Goal: Information Seeking & Learning: Learn about a topic

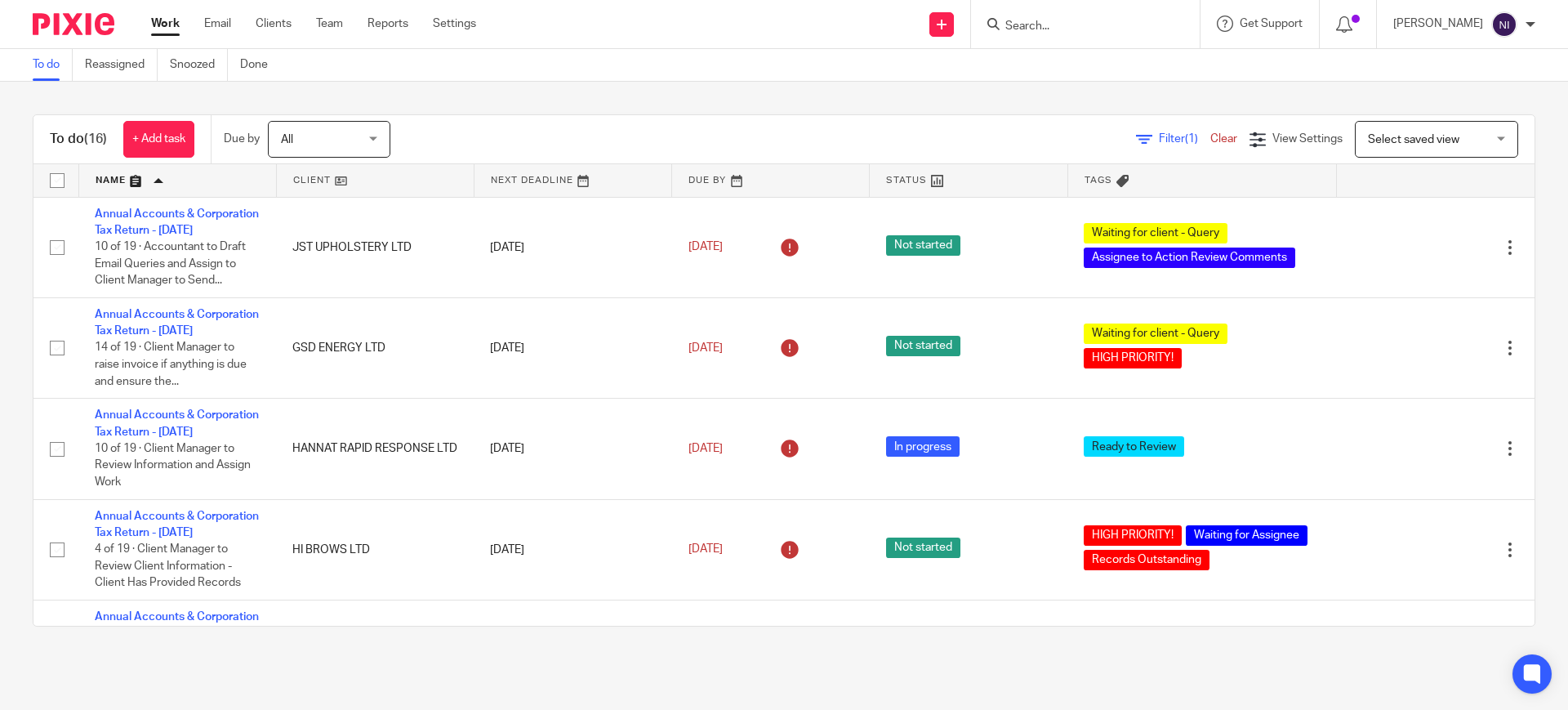
click at [232, 17] on ul "Work Email Clients Team Reports Settings" at bounding box center [326, 24] width 350 height 17
click at [225, 18] on link "Email" at bounding box center [217, 24] width 27 height 17
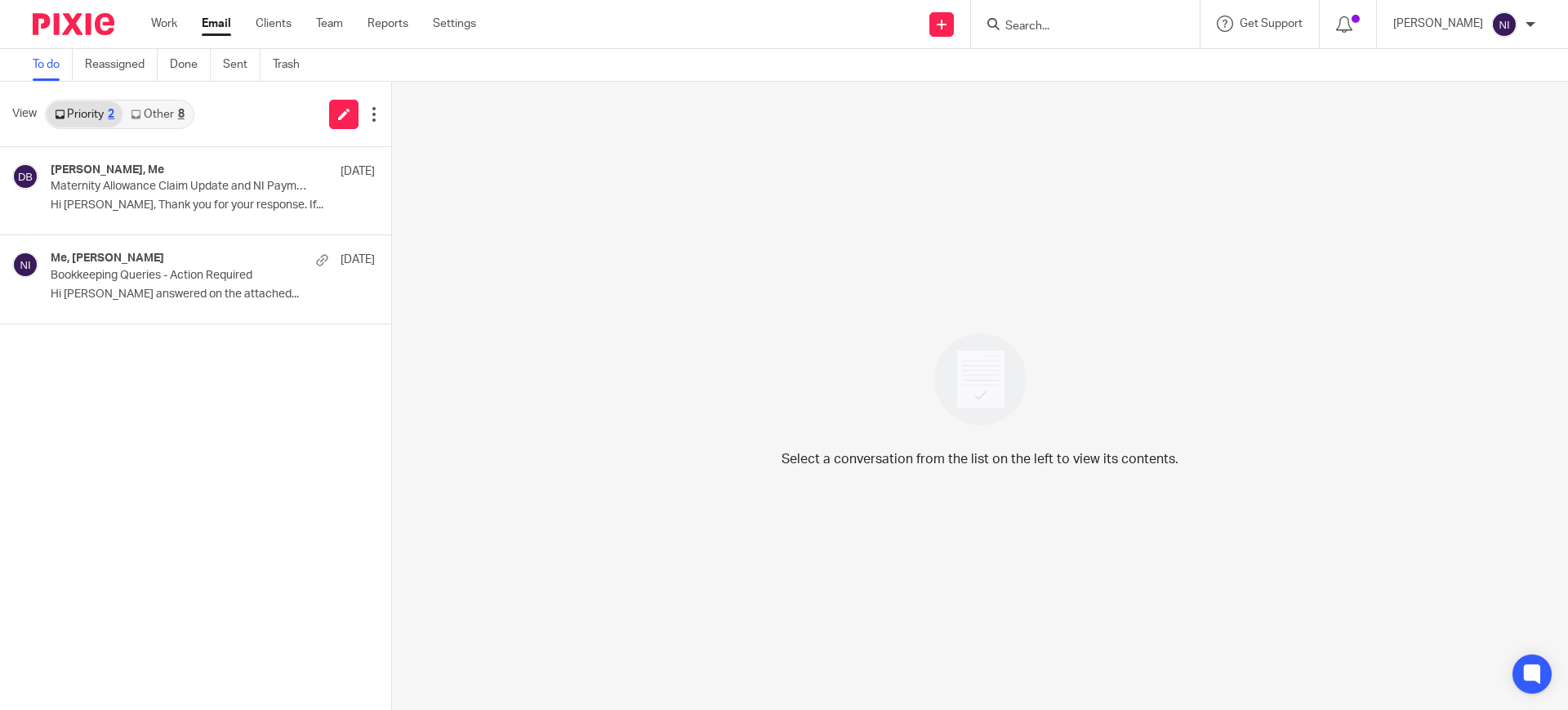
click at [172, 109] on link "Other 8" at bounding box center [157, 115] width 69 height 26
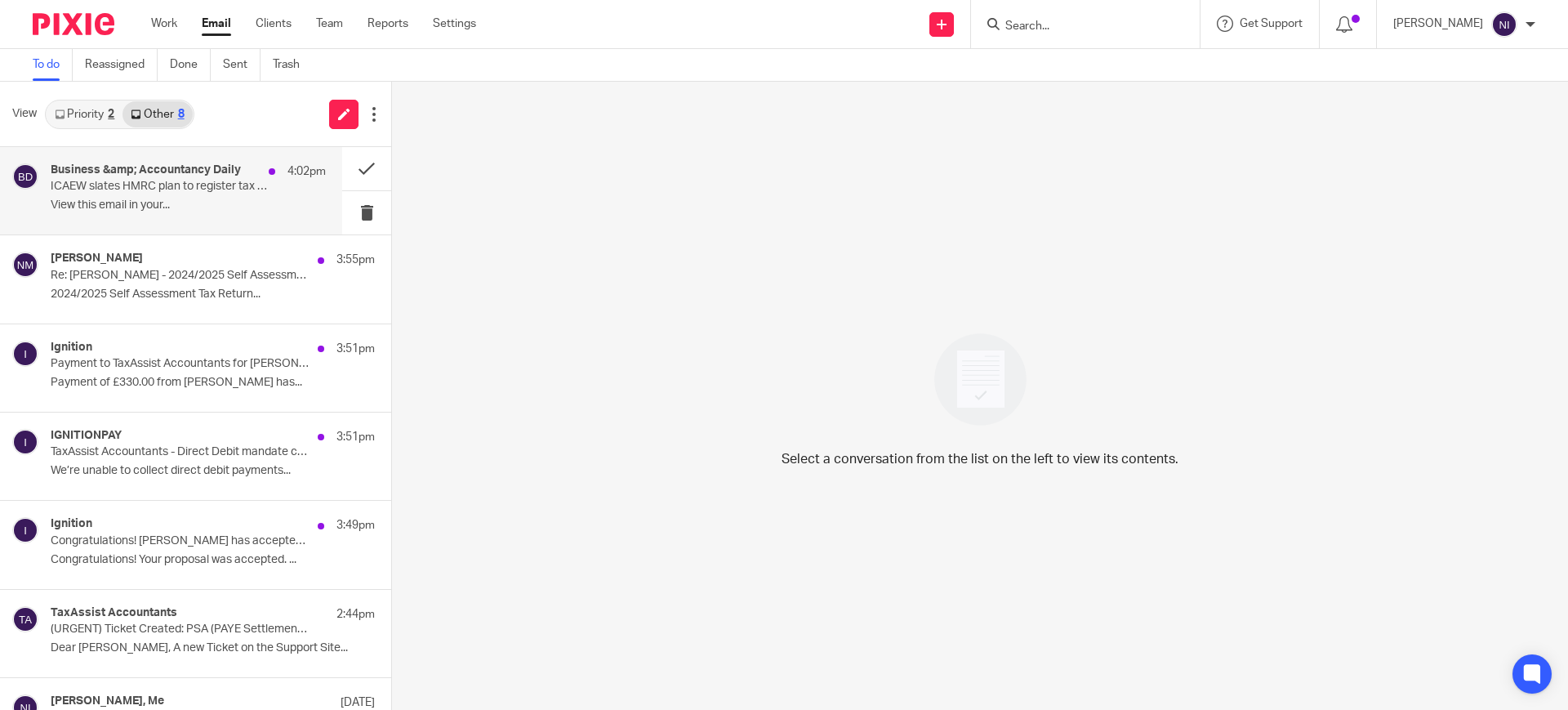
click at [152, 189] on p "ICAEW slates HMRC plan to register tax advisers | Tour operator jailed in £100k…" at bounding box center [161, 186] width 220 height 14
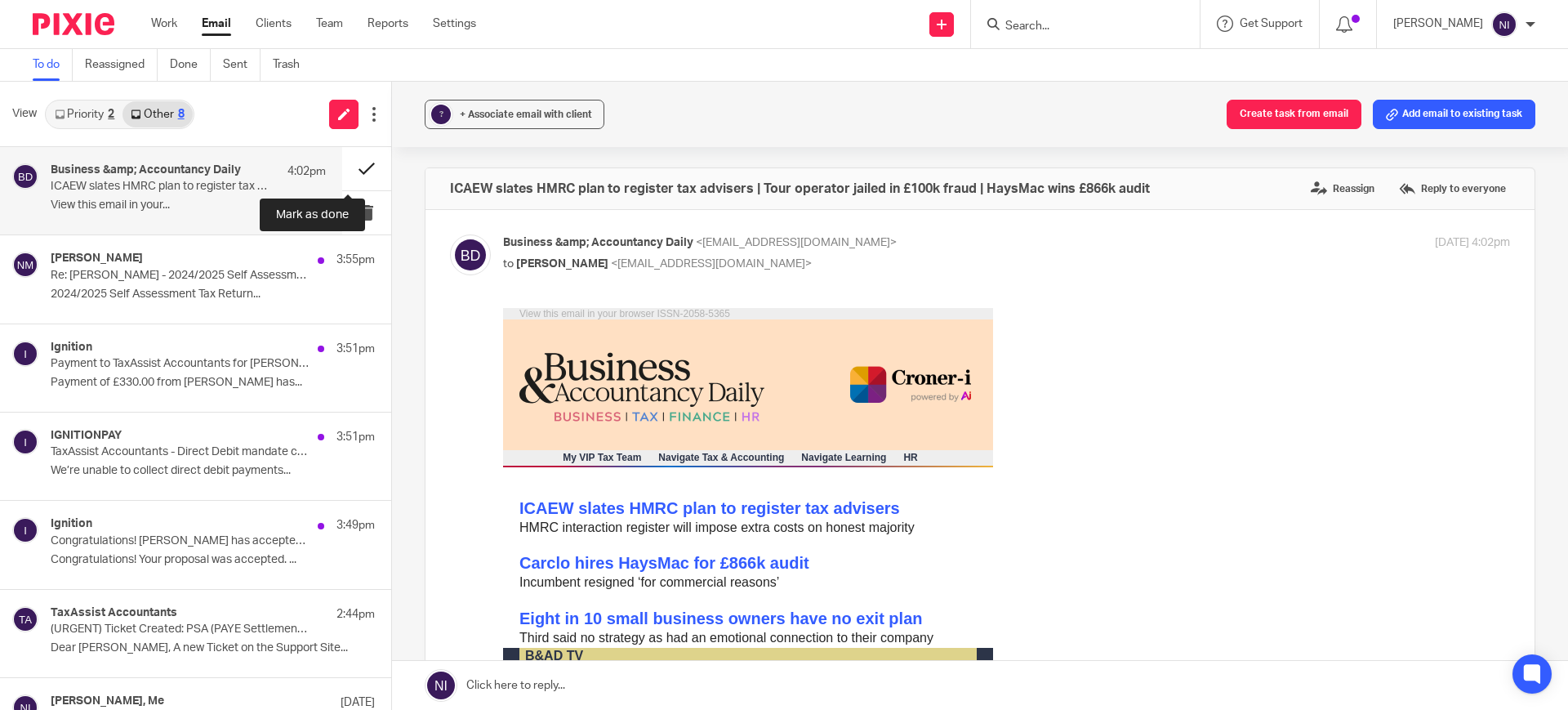
click at [355, 167] on button at bounding box center [367, 168] width 49 height 43
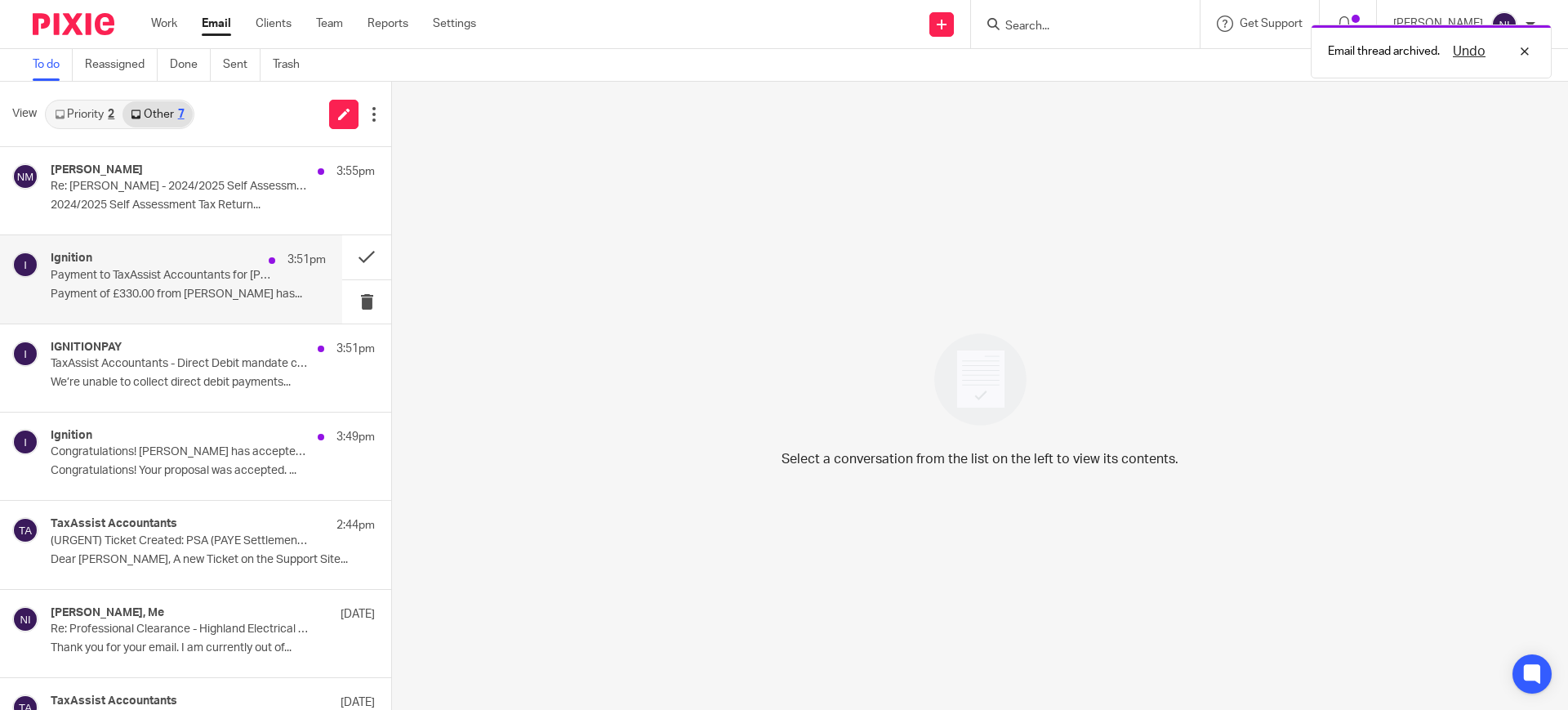
click at [199, 275] on p "Payment to TaxAssist Accountants for Jasbir Manjhu has failed" at bounding box center [161, 276] width 220 height 14
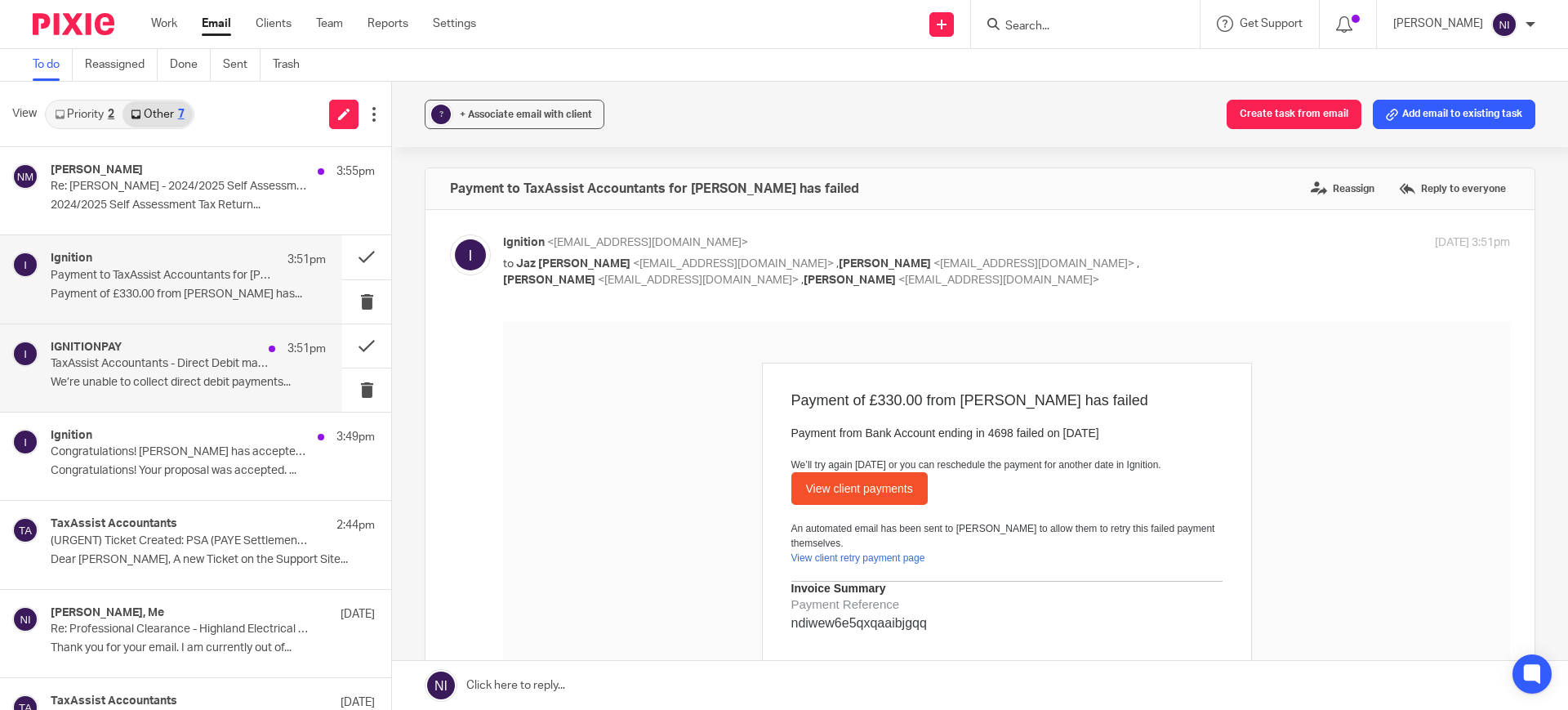
click at [183, 374] on div "IGNITIONPAY 3:51pm TaxAssist Accountants - Direct Debit mandate cancelled for J…" at bounding box center [188, 368] width 276 height 55
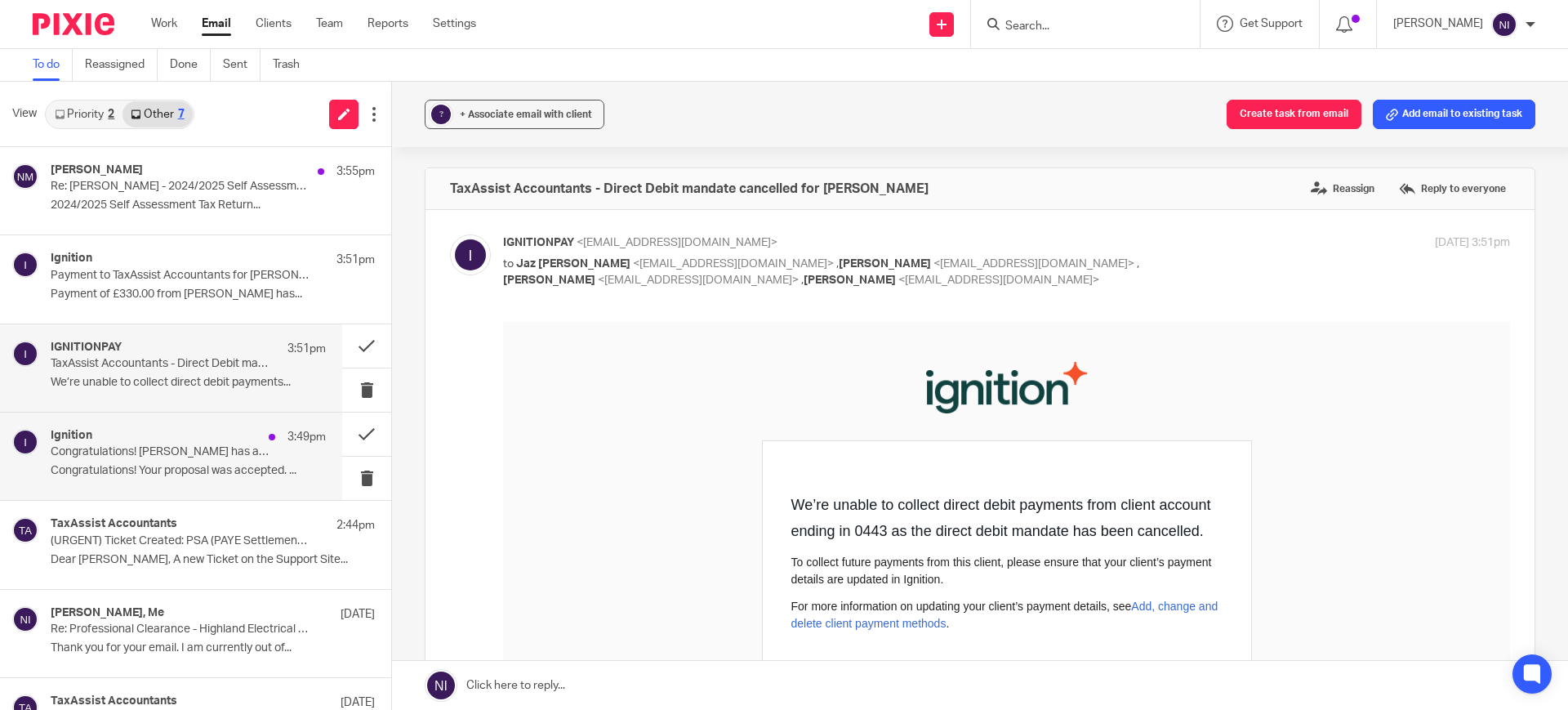
click at [240, 446] on p "Congratulations! Jasbir Manjhu has accepted your proposal (#PROP-4216) (payment…" at bounding box center [161, 453] width 220 height 14
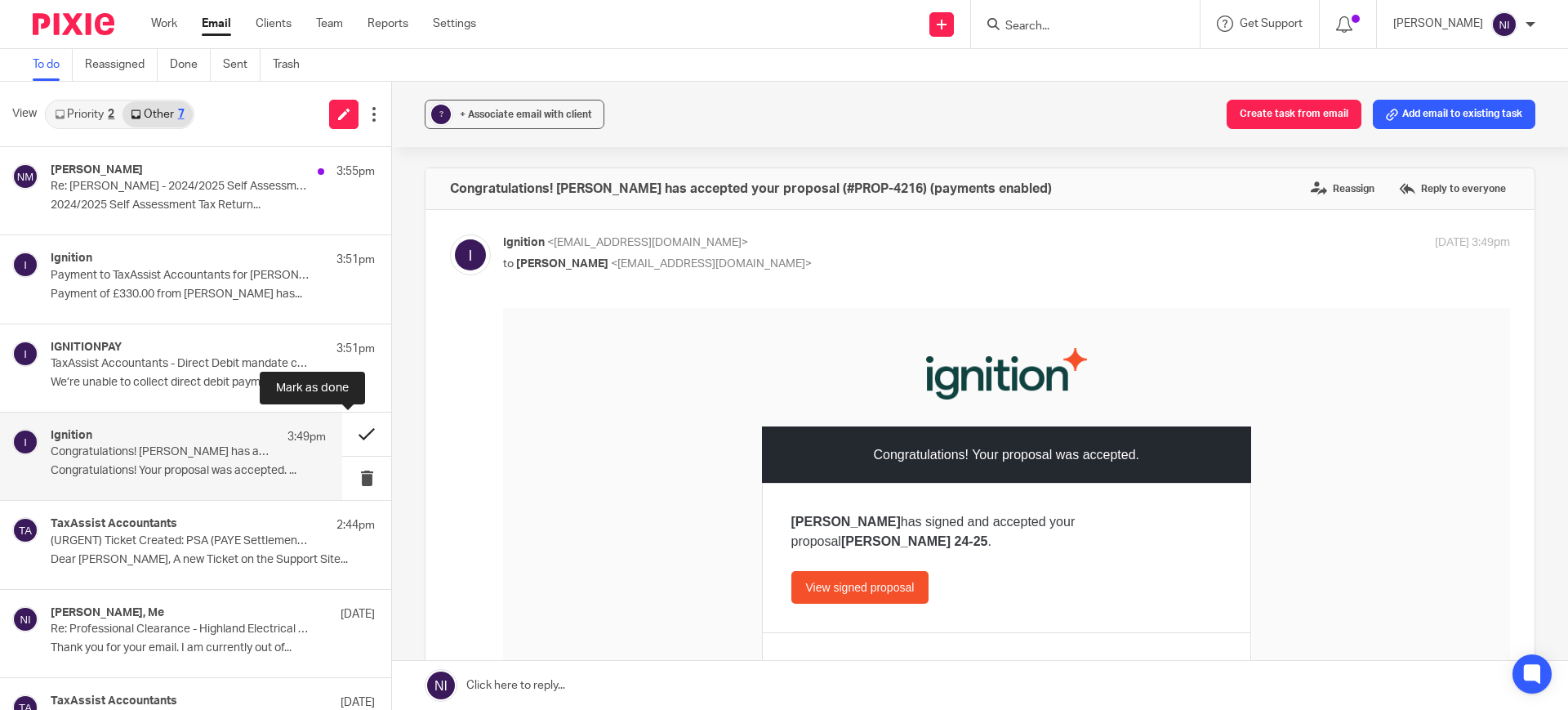
click at [342, 430] on button at bounding box center [367, 433] width 49 height 43
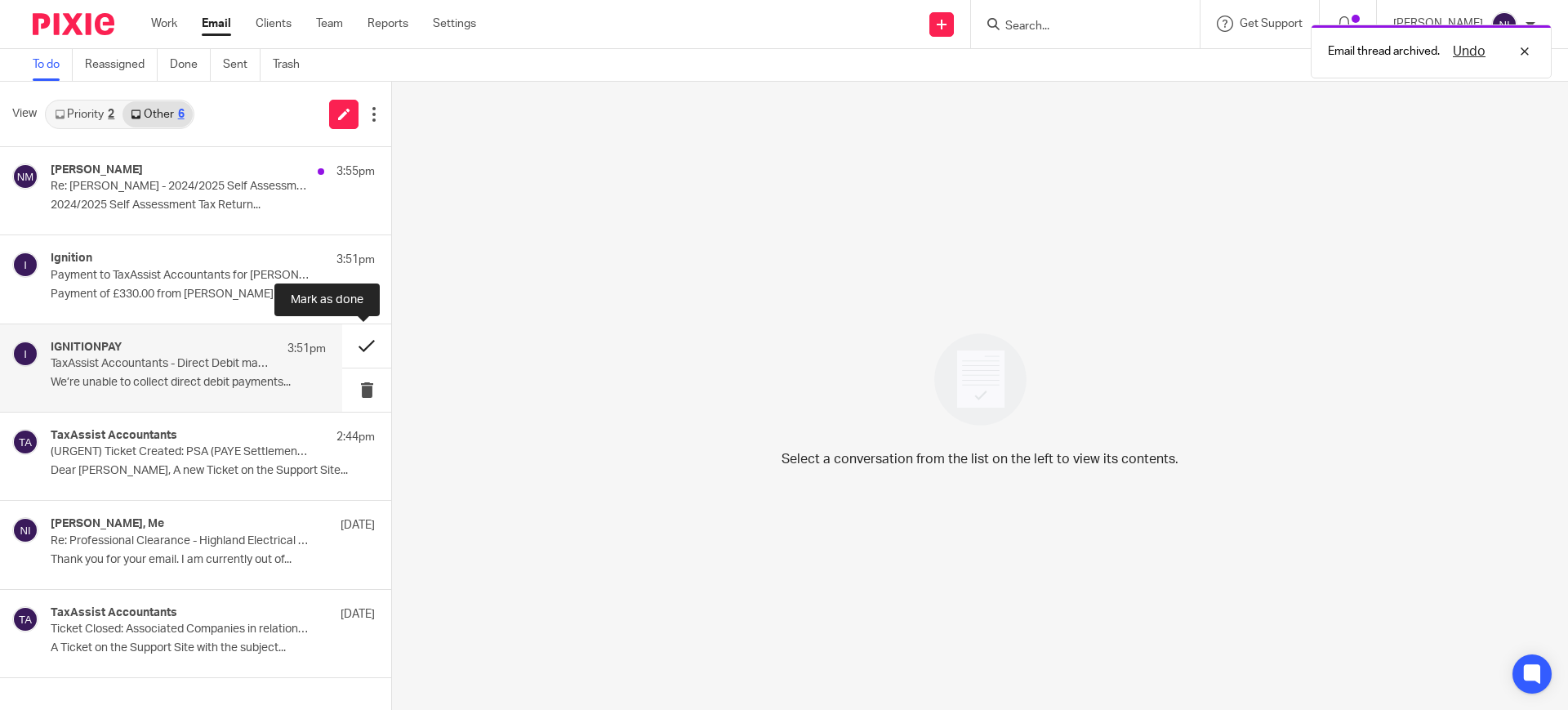
click at [352, 348] on button at bounding box center [367, 346] width 49 height 43
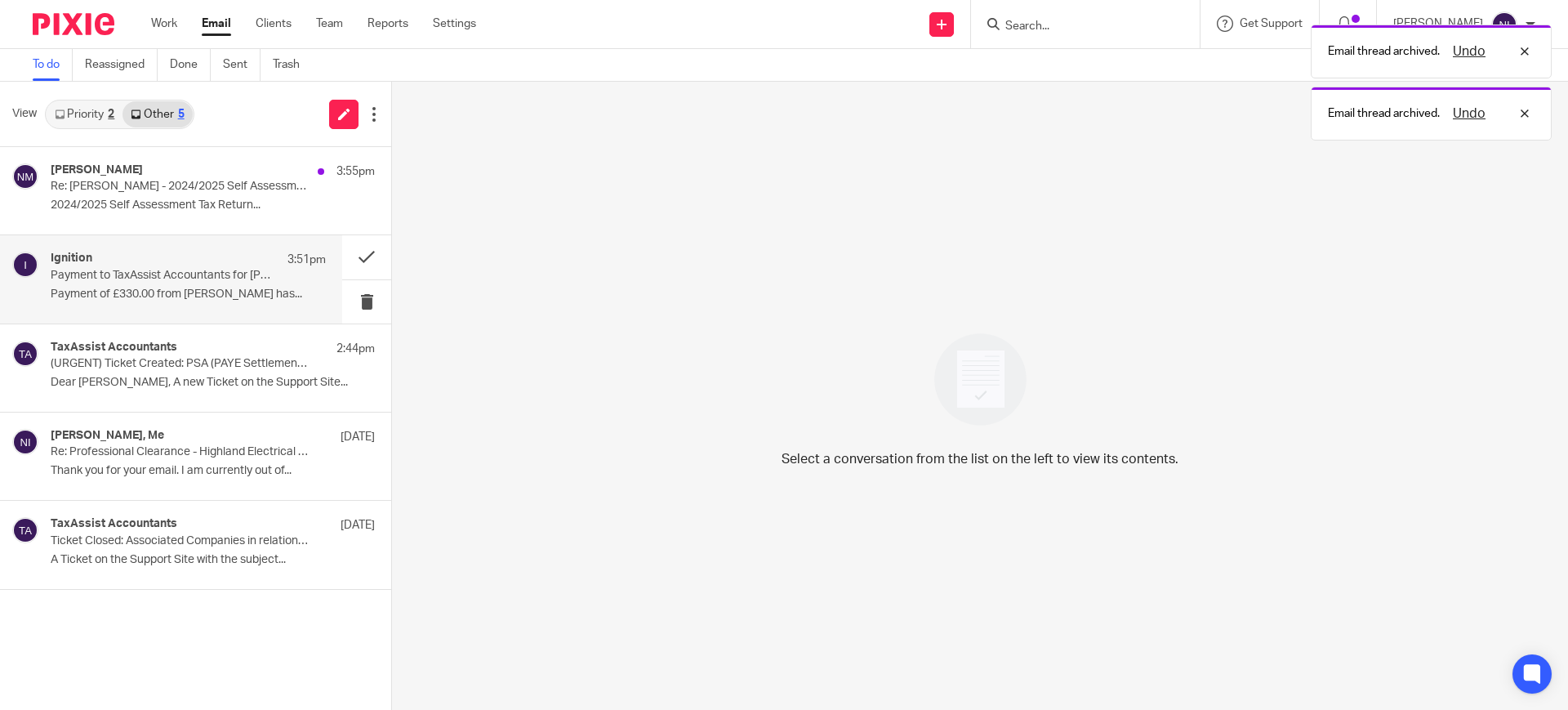
click at [237, 284] on div "Ignition 3:51pm Payment to TaxAssist Accountants for Jasbir Manjhu has failed P…" at bounding box center [188, 279] width 276 height 55
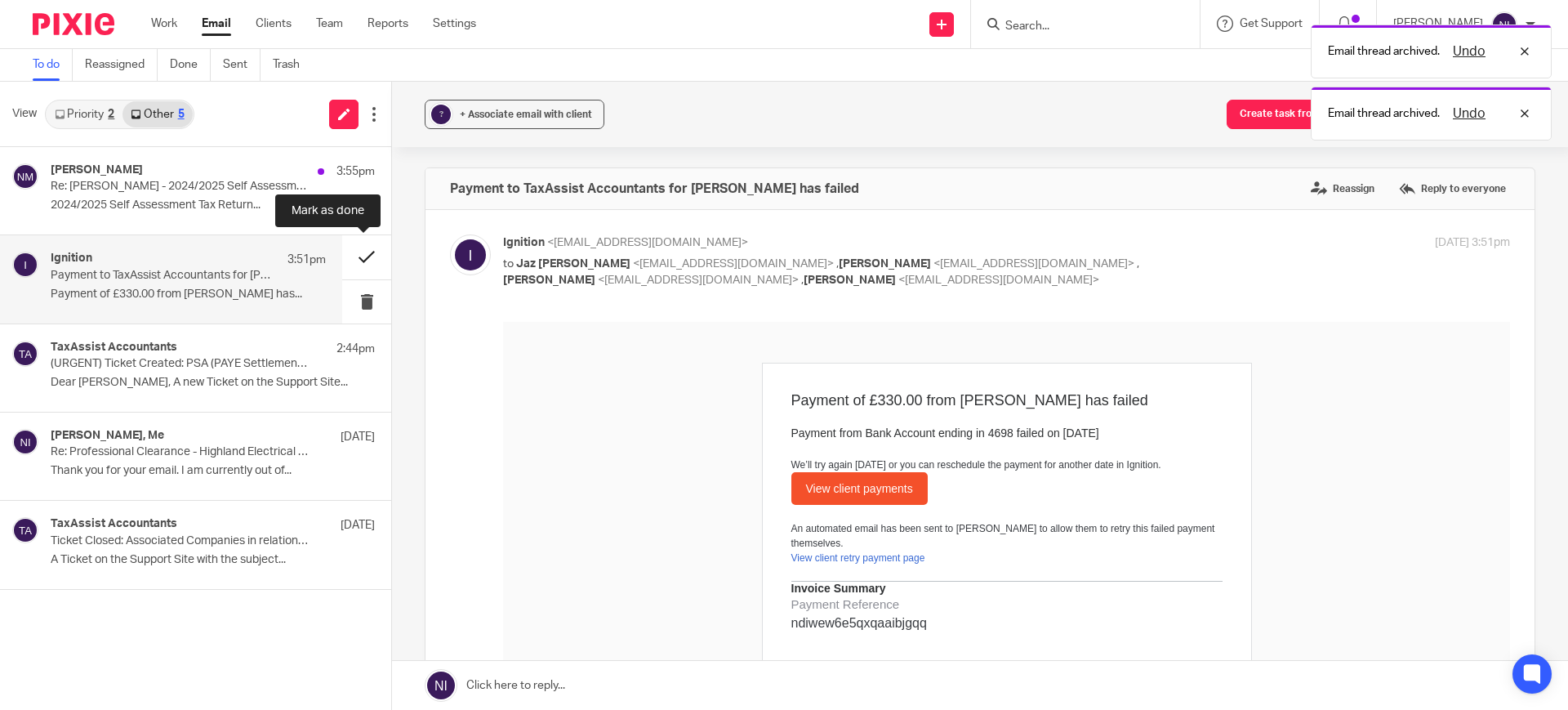
click at [353, 257] on button at bounding box center [367, 257] width 49 height 43
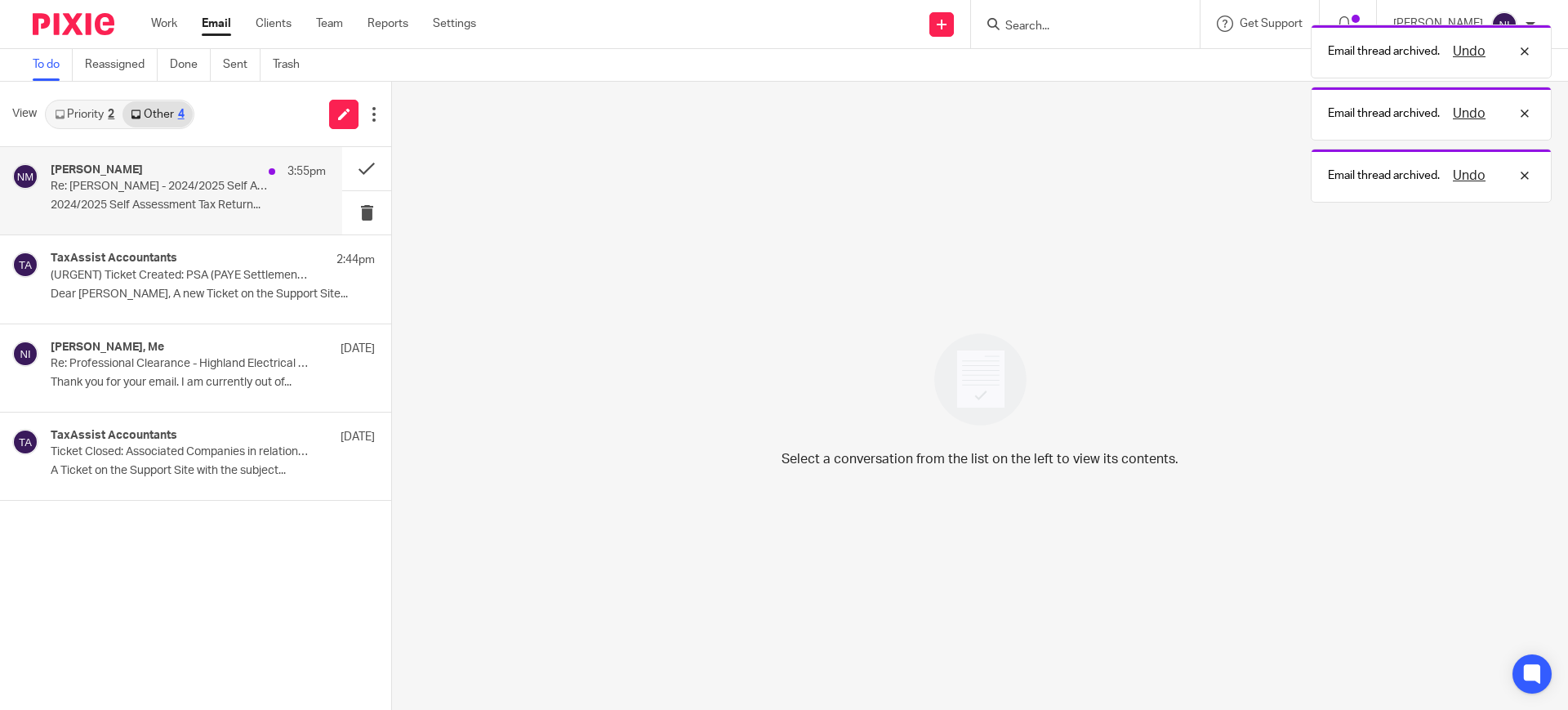
drag, startPoint x: 161, startPoint y: 197, endPoint x: 136, endPoint y: 164, distance: 41.4
click at [161, 197] on div "Neelam Manjhu 3:55pm Re: Neelam Manjhu - 2024/2025 Self Assessment Tax Return Q…" at bounding box center [188, 191] width 276 height 55
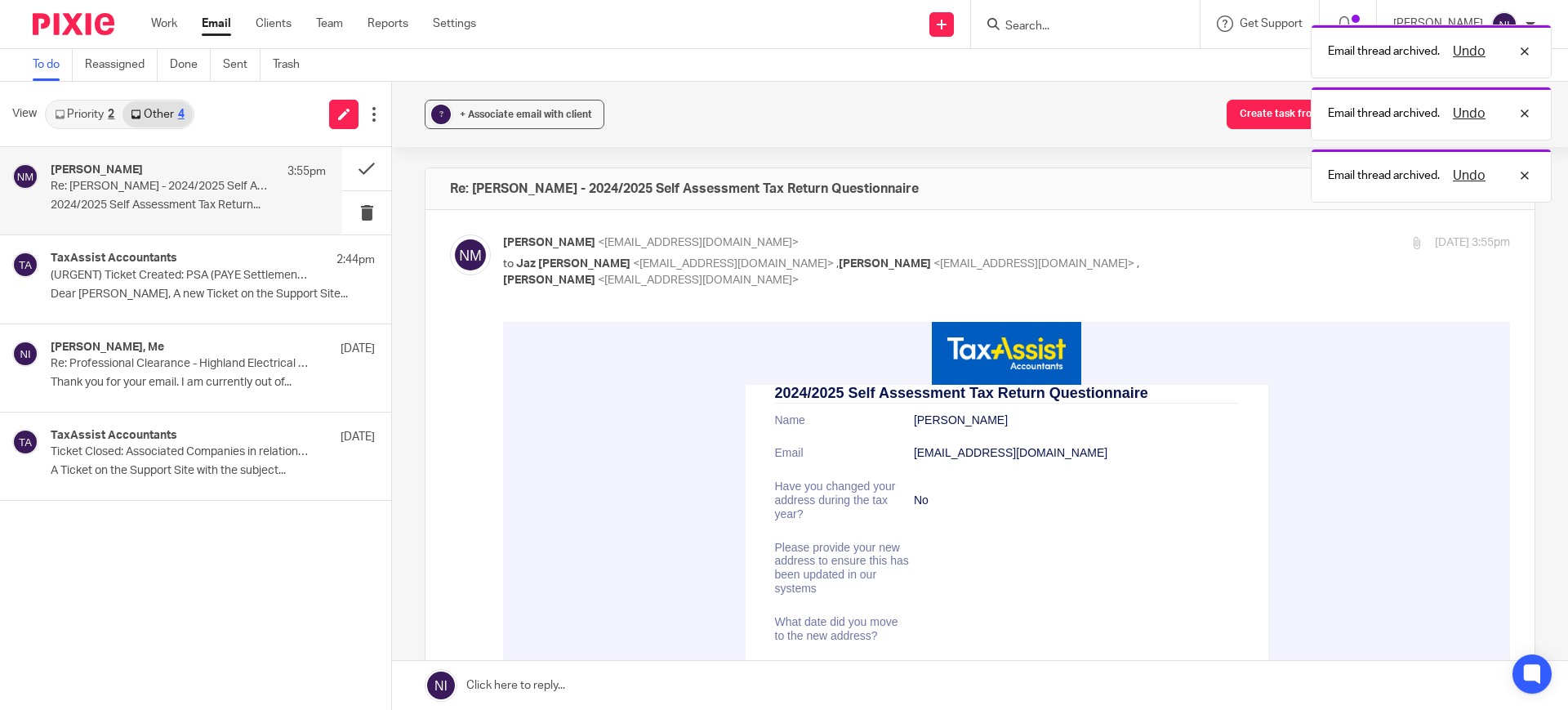
click at [92, 117] on link "Priority 2" at bounding box center [84, 115] width 76 height 26
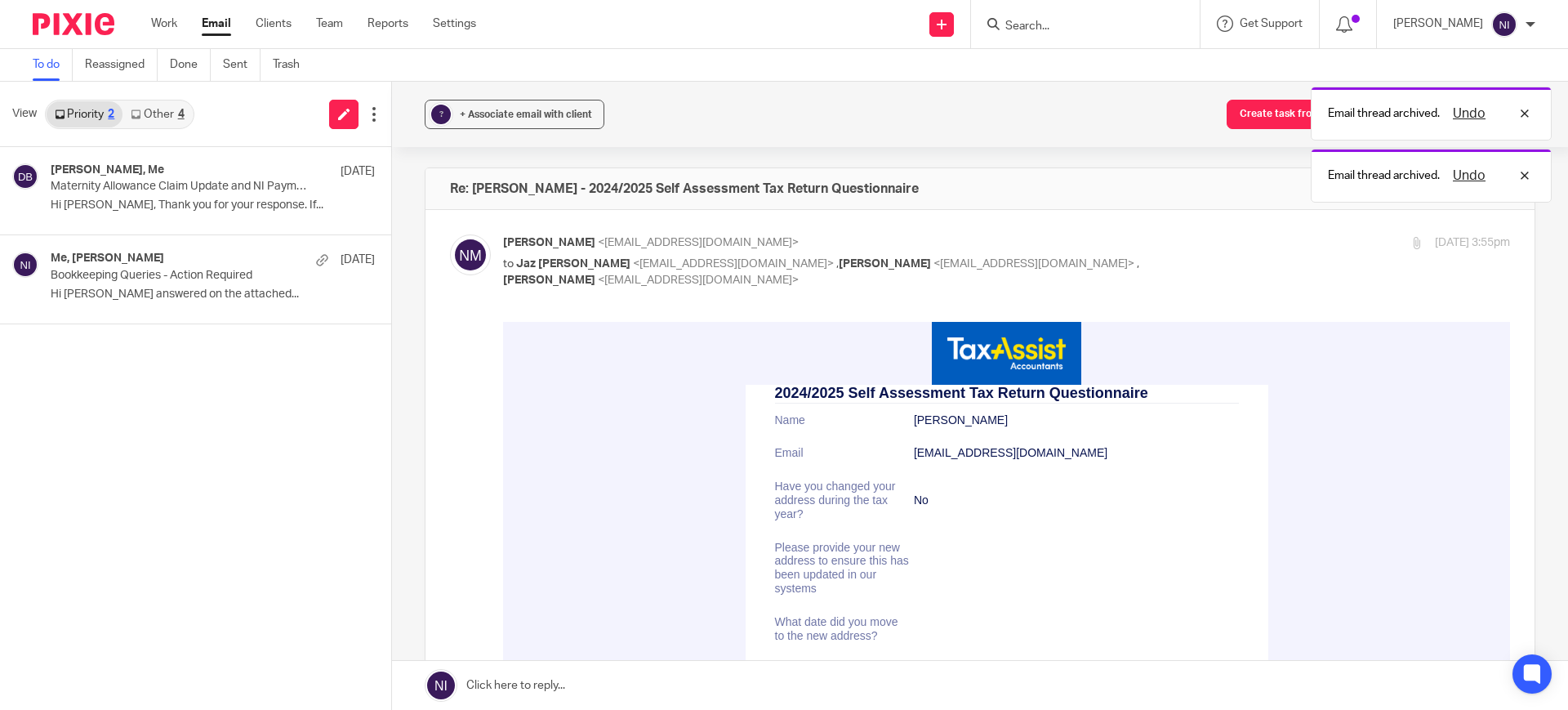
click at [151, 123] on link "Other 4" at bounding box center [157, 115] width 69 height 26
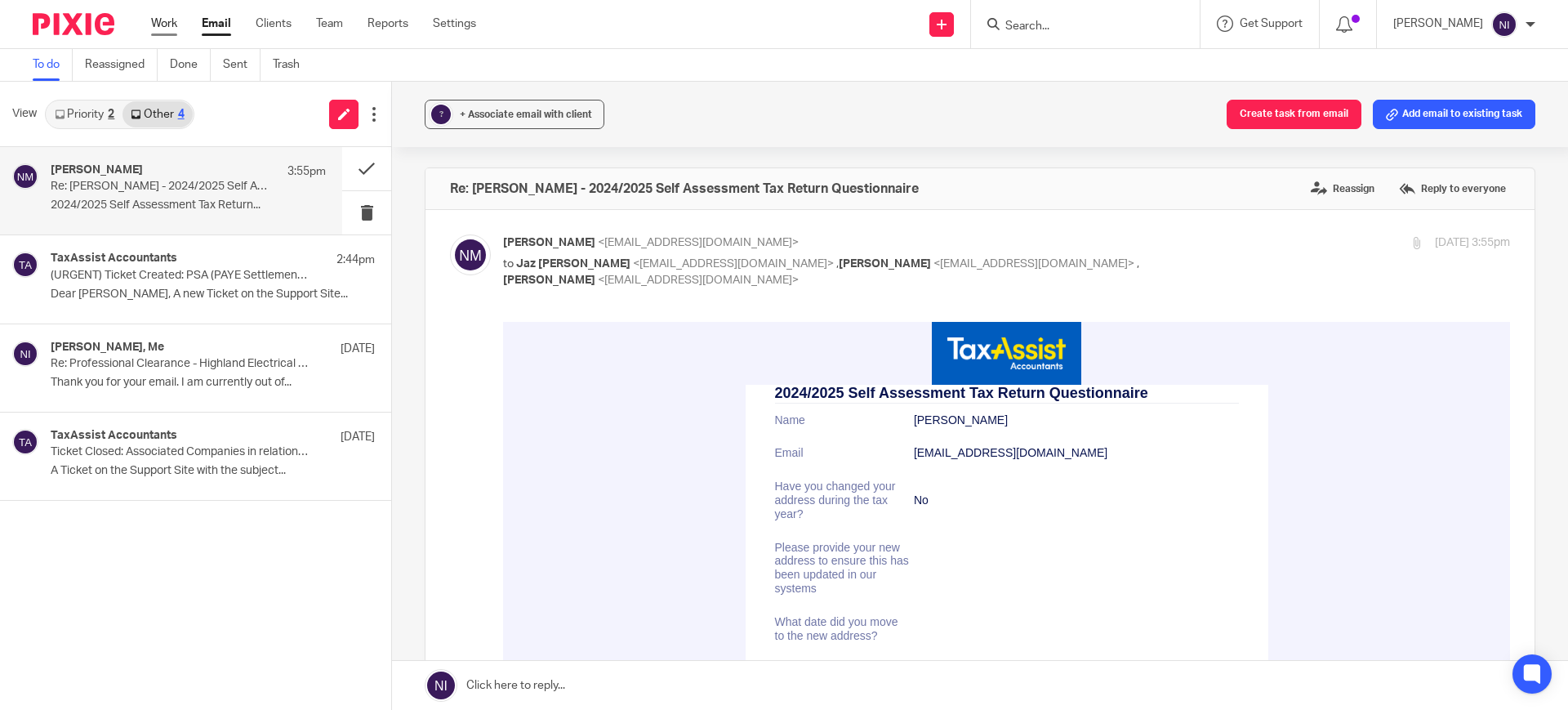
click at [165, 27] on link "Work" at bounding box center [164, 24] width 26 height 17
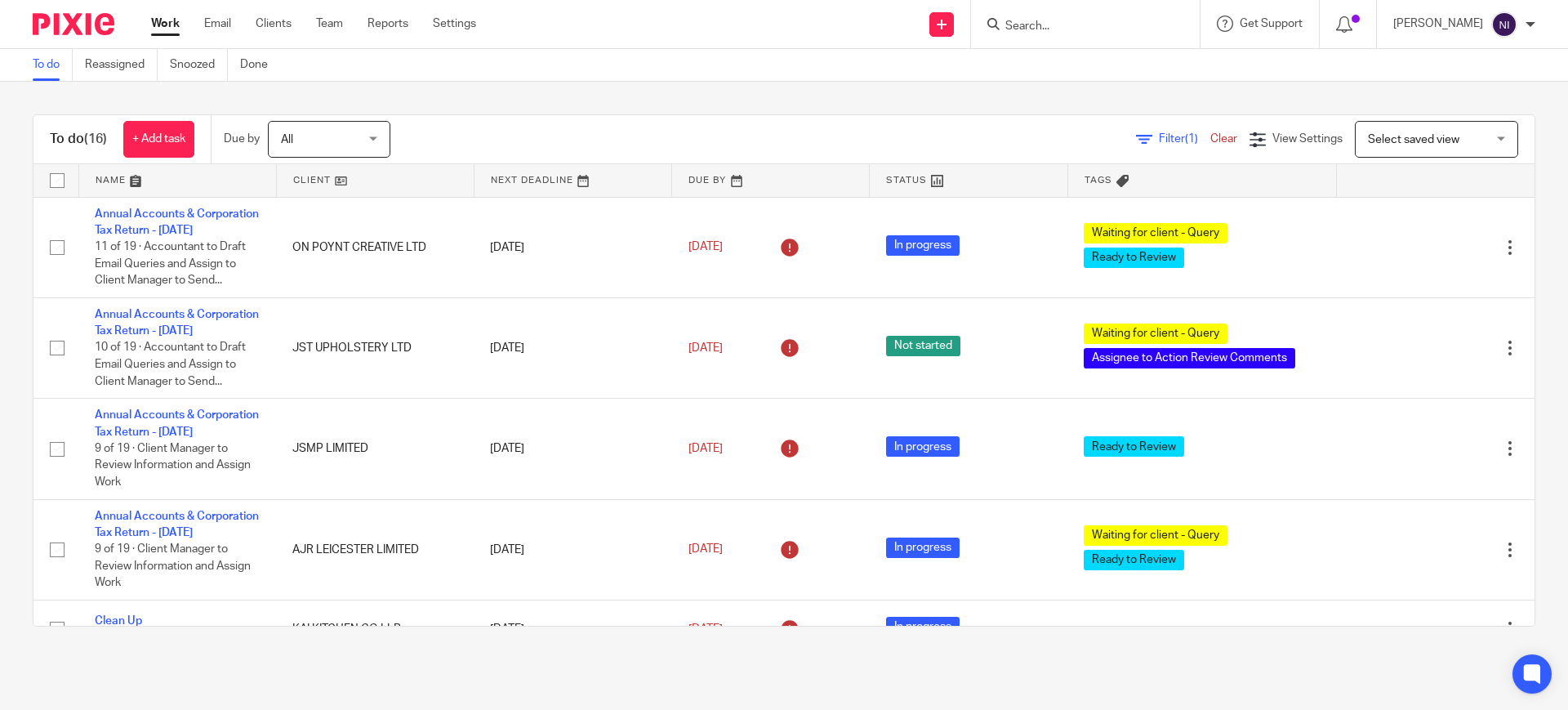
click at [128, 173] on link at bounding box center [178, 180] width 197 height 32
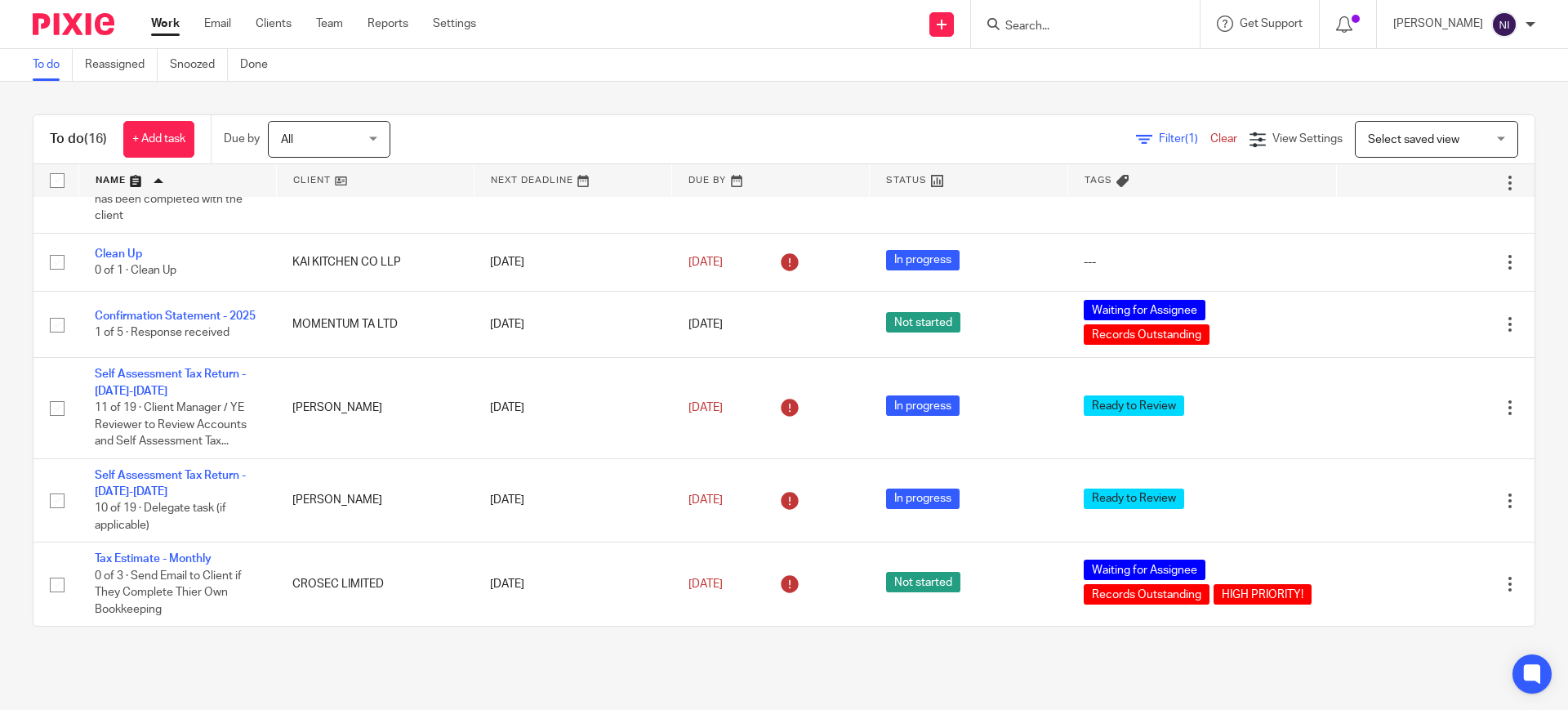
scroll to position [1207, 0]
click at [1054, 25] on input "Search" at bounding box center [1077, 26] width 147 height 15
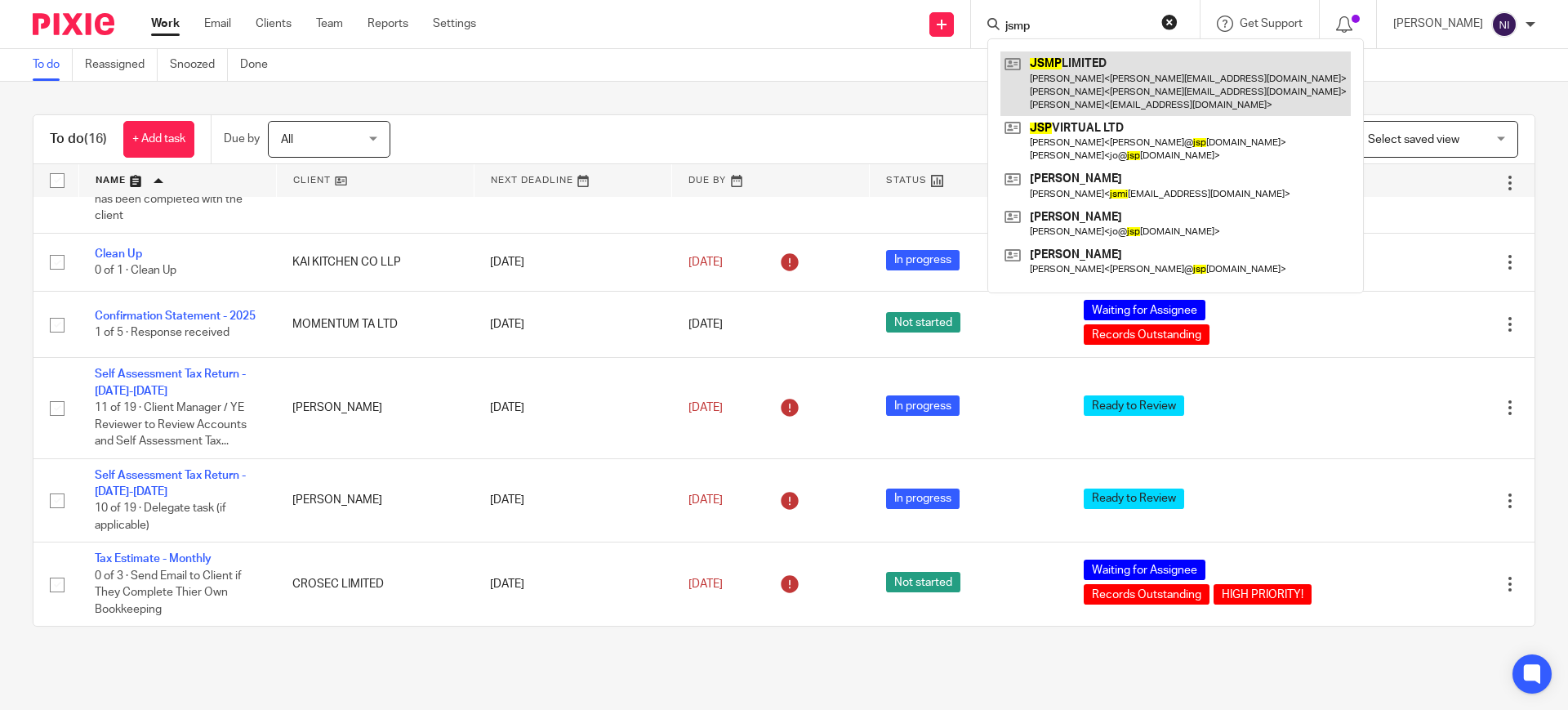
type input "jsmp"
click at [1097, 92] on link at bounding box center [1175, 84] width 350 height 65
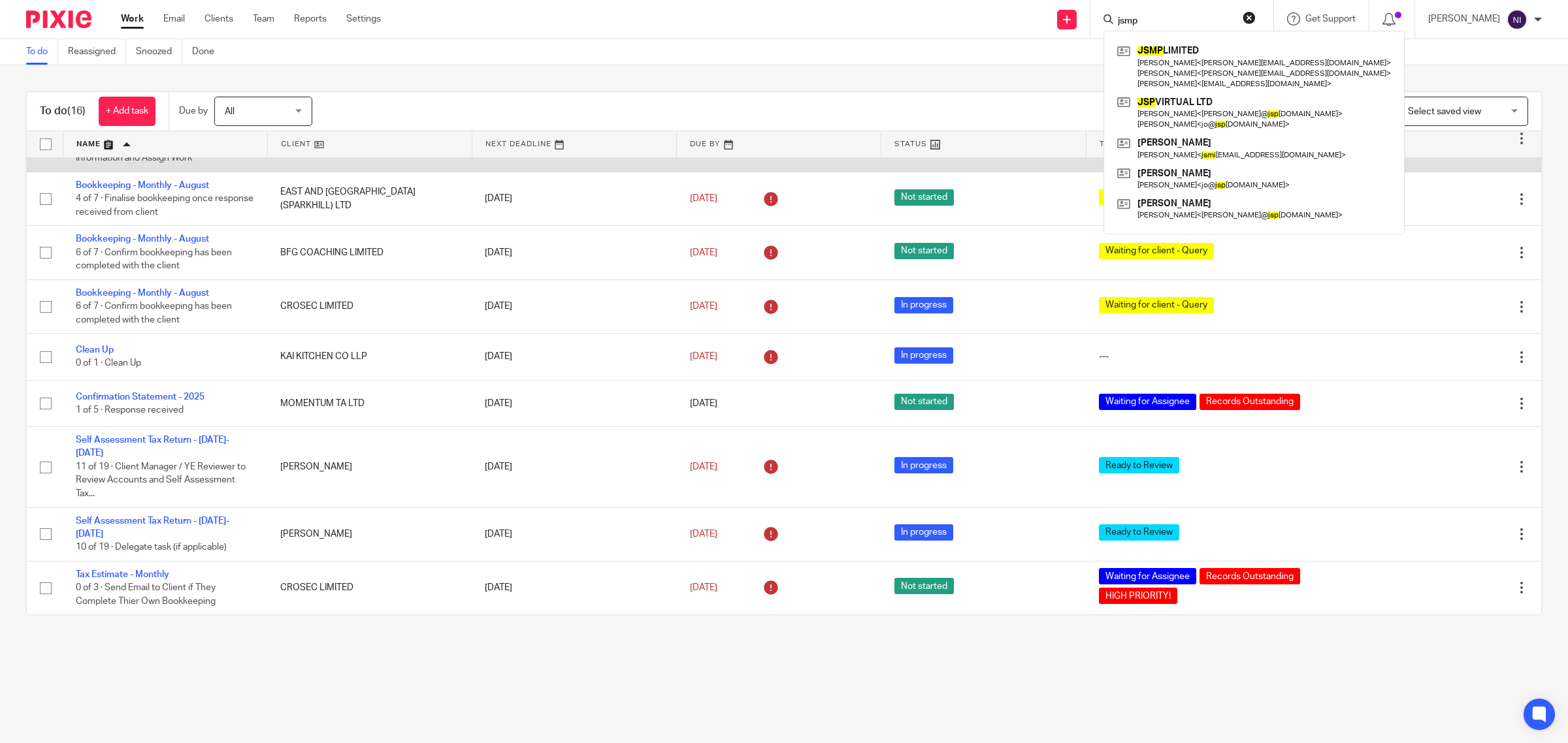
scroll to position [527, 0]
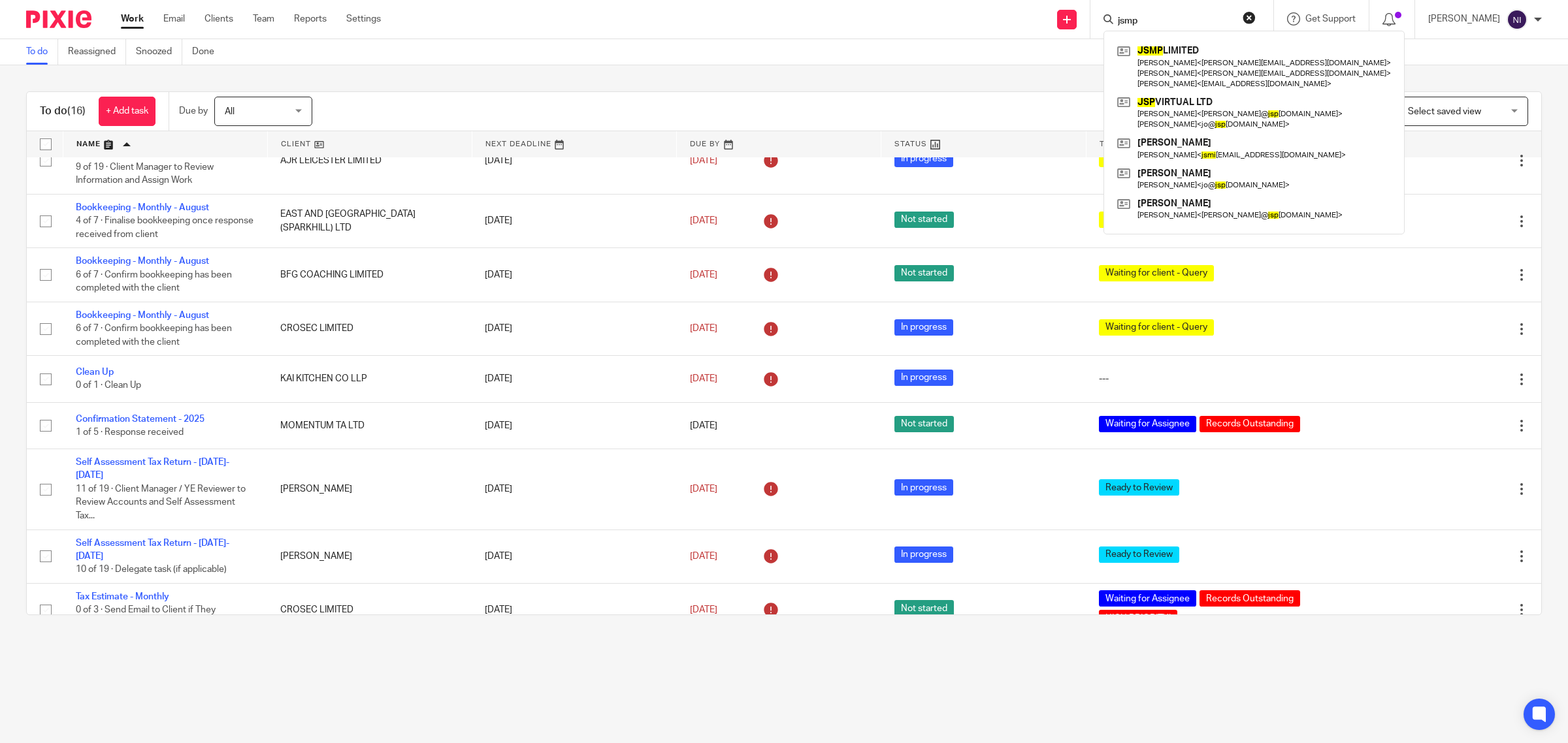
drag, startPoint x: 887, startPoint y: 90, endPoint x: 911, endPoint y: 96, distance: 24.7
click at [887, 90] on div "To do (16) + Add task Due by All All Today Tomorrow This week Next week This mo…" at bounding box center [784, 353] width 1568 height 576
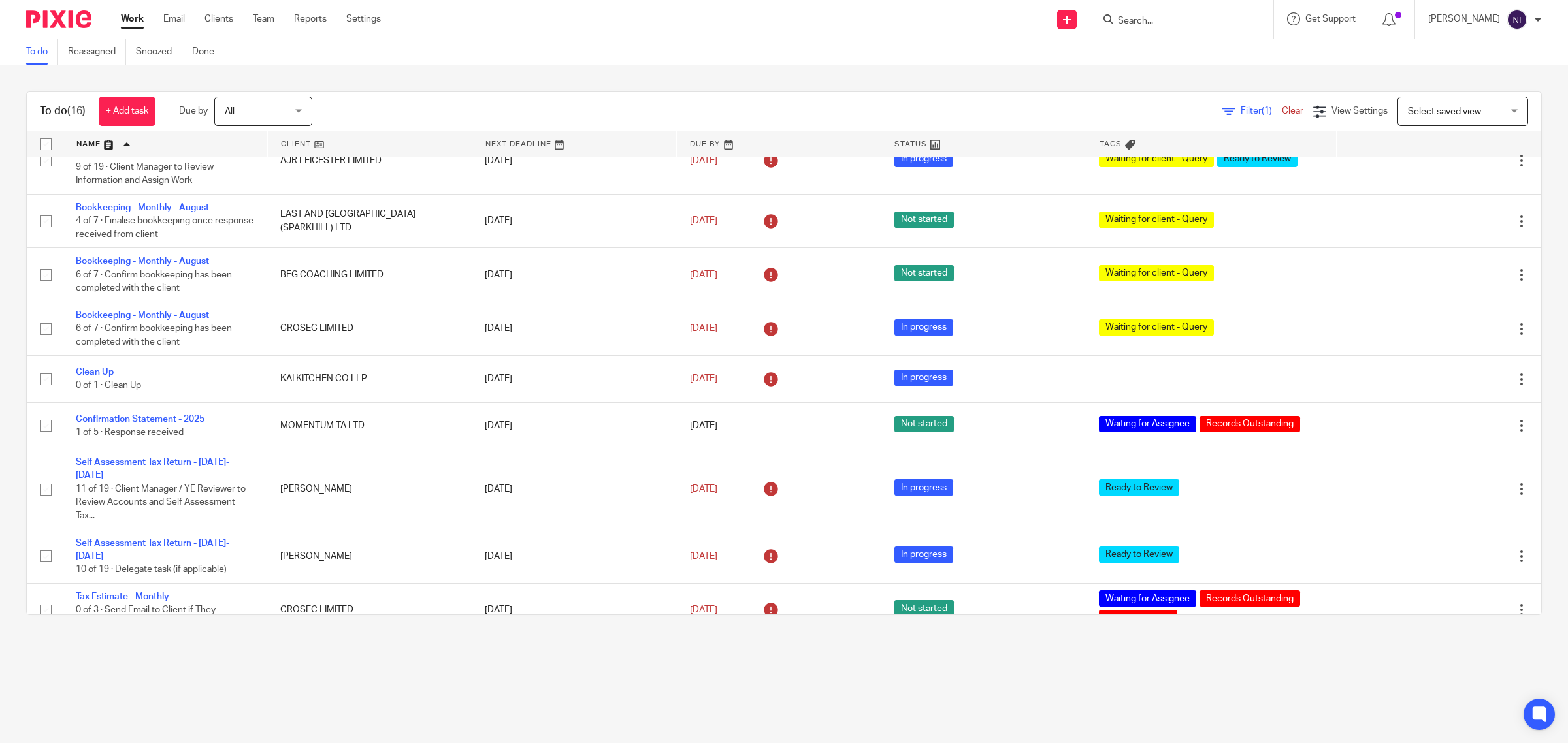
click at [1196, 14] on form at bounding box center [1186, 19] width 139 height 16
click at [1180, 21] on input "Search" at bounding box center [1175, 21] width 118 height 12
type input "bb lei"
click at [1222, 77] on link at bounding box center [1259, 62] width 290 height 41
click at [1220, 62] on link at bounding box center [1259, 62] width 290 height 41
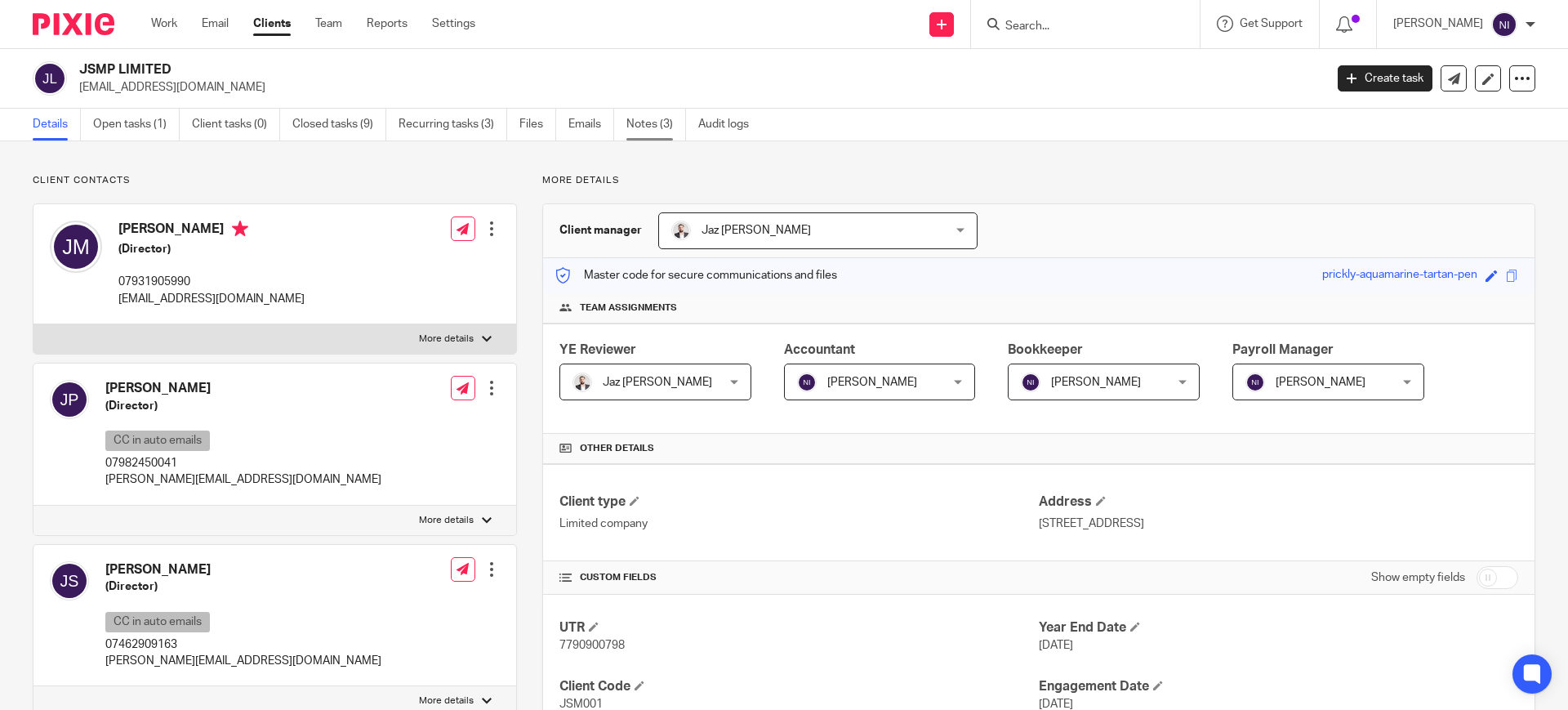
click at [648, 129] on link "Notes (3)" at bounding box center [656, 124] width 60 height 32
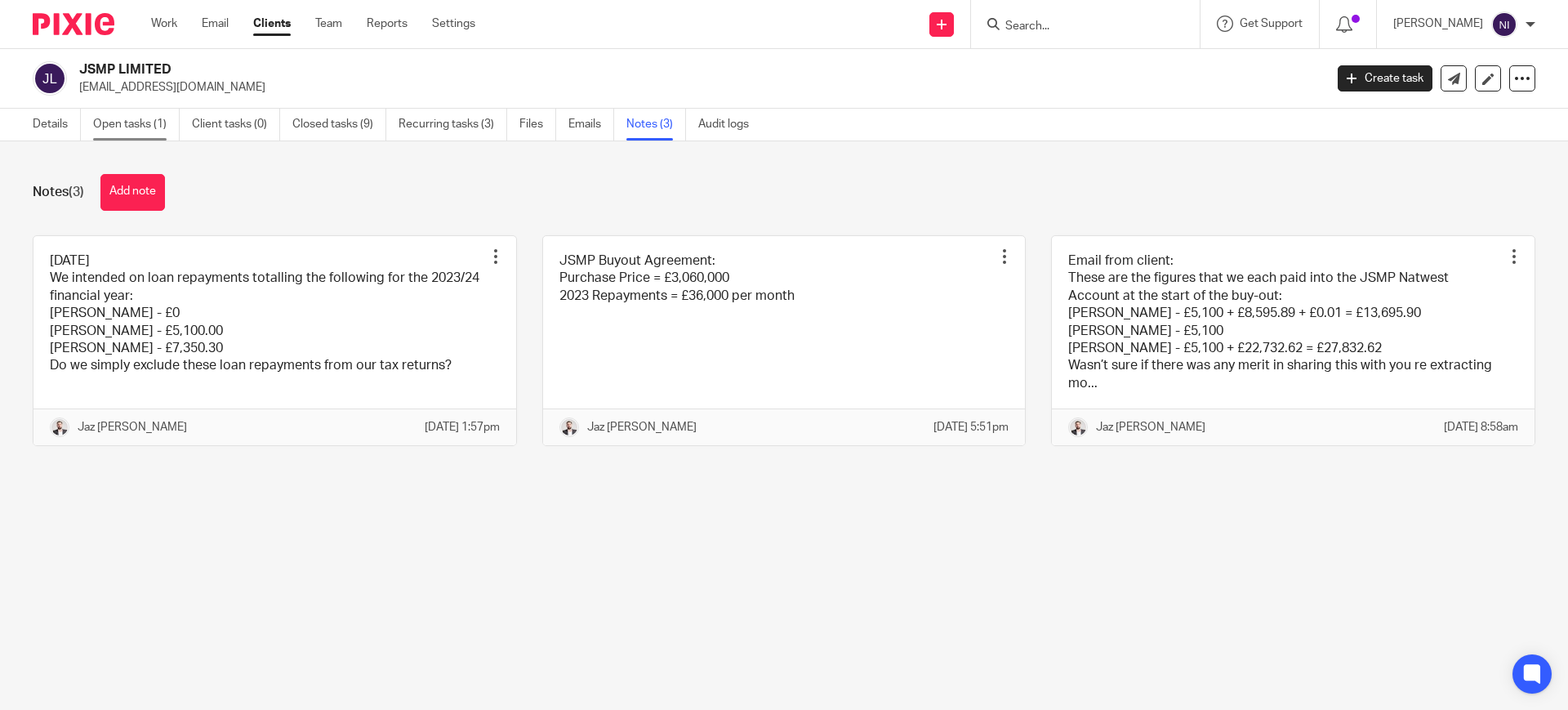
click at [128, 122] on link "Open tasks (1)" at bounding box center [136, 124] width 87 height 32
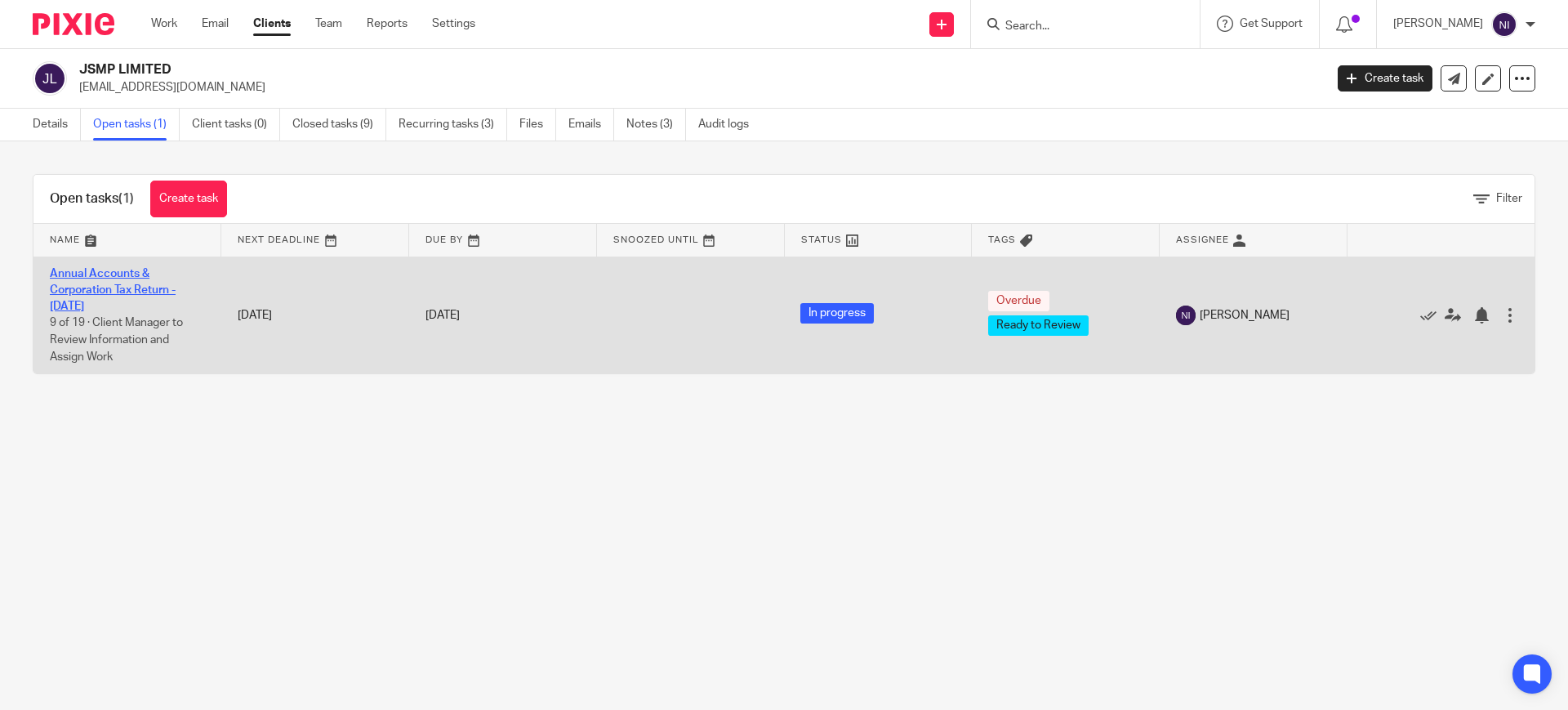
click at [95, 287] on link "Annual Accounts & Corporation Tax Return - [DATE]" at bounding box center [113, 290] width 126 height 45
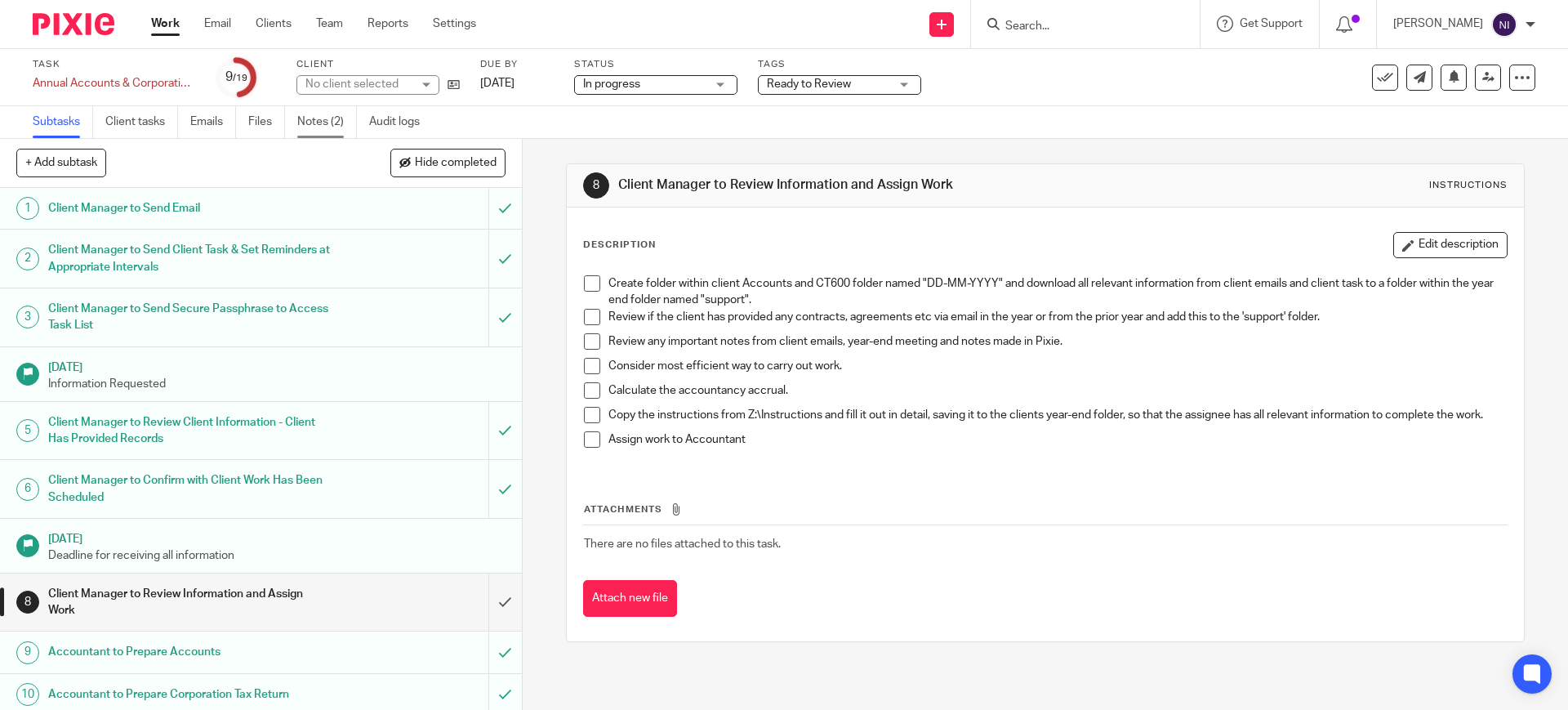
click at [327, 123] on link "Notes (2)" at bounding box center [327, 122] width 60 height 32
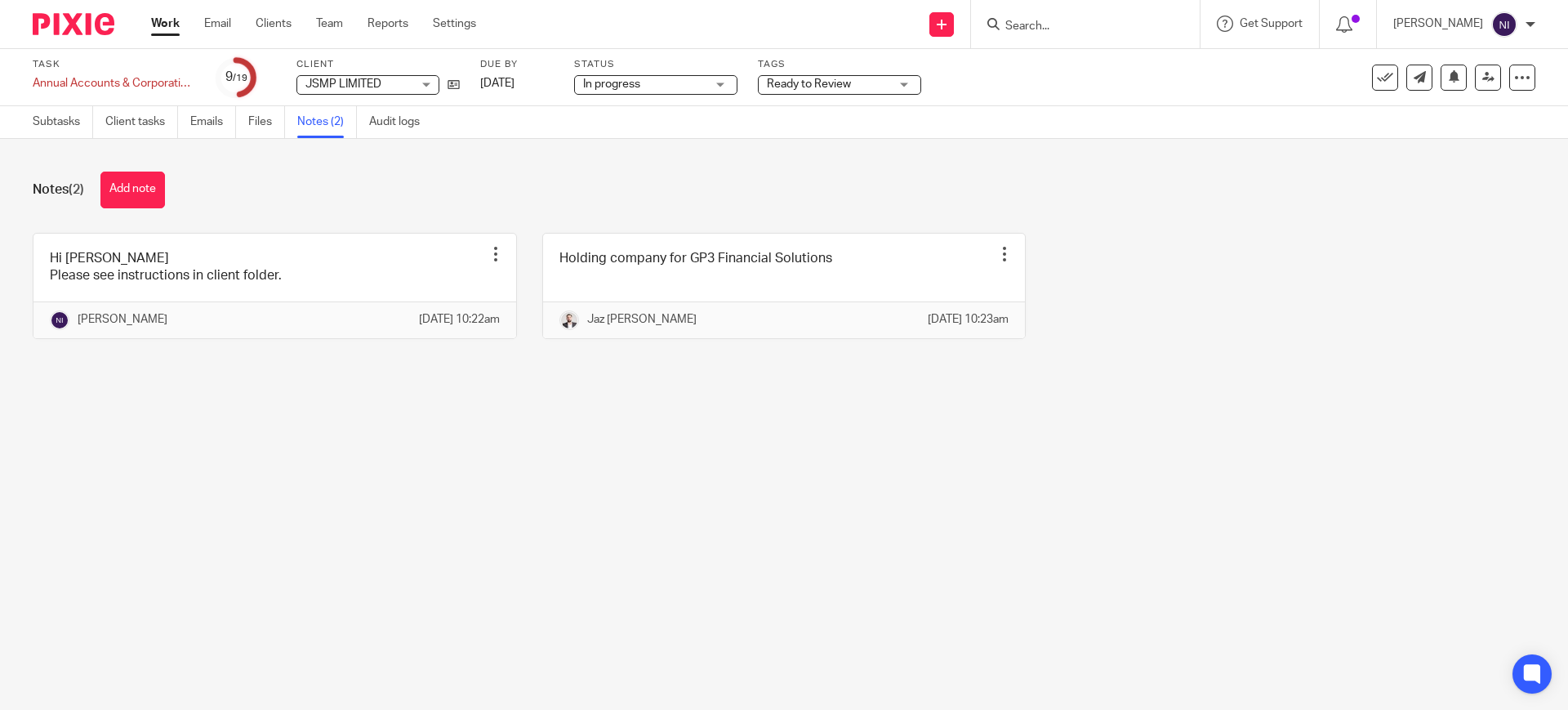
click at [190, 126] on ul "Subtasks Client tasks Emails Files Notes (2) Audit logs" at bounding box center [238, 122] width 411 height 32
click at [191, 129] on link "Emails" at bounding box center [213, 122] width 46 height 32
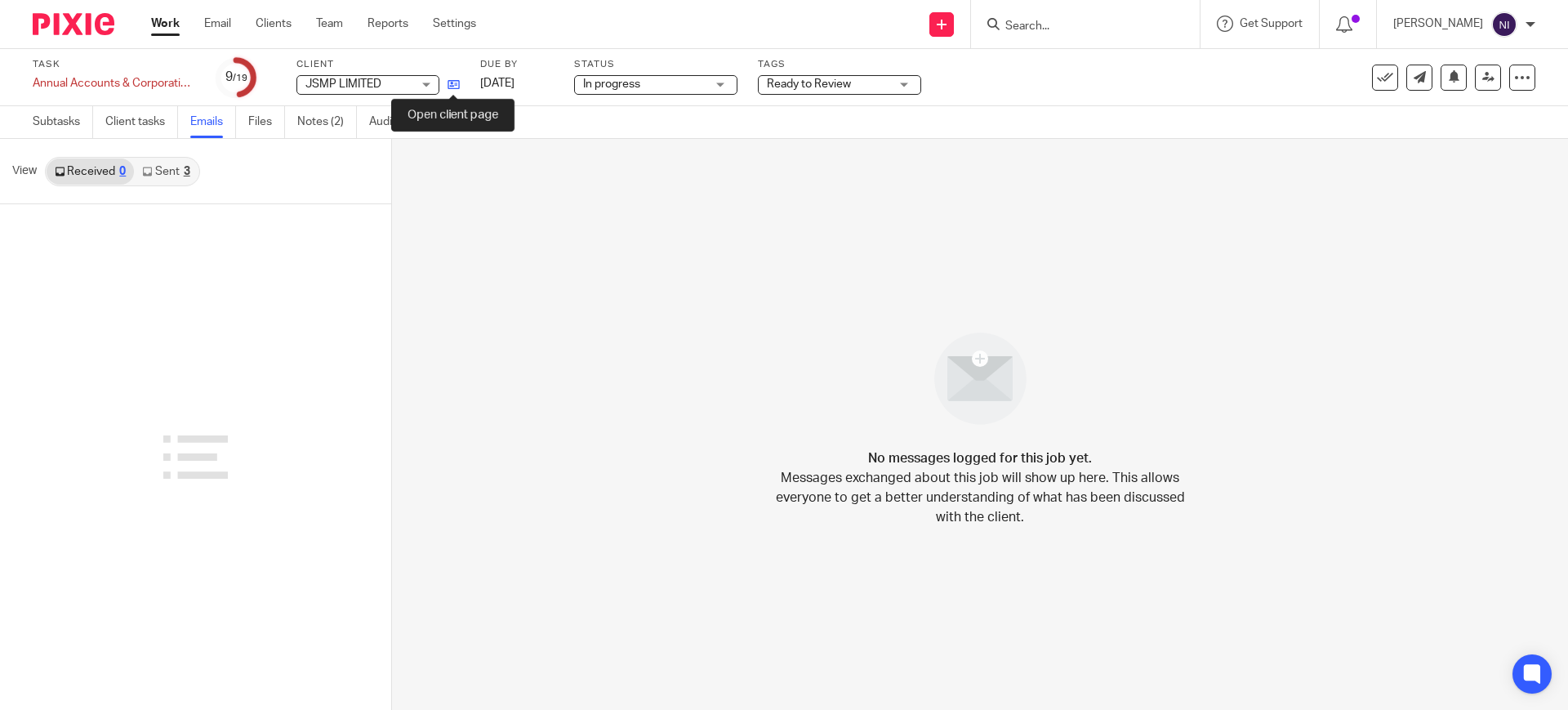
click at [458, 88] on icon at bounding box center [454, 85] width 12 height 12
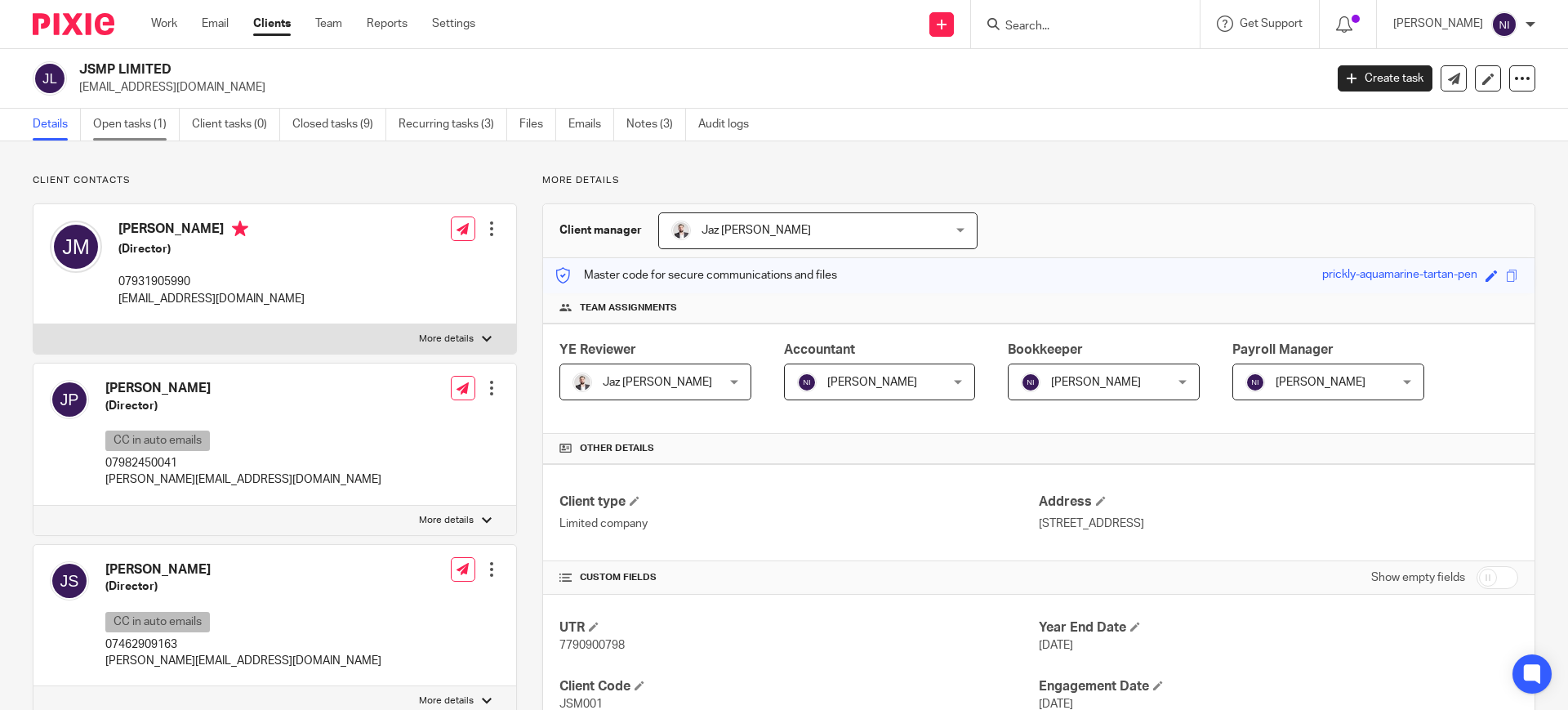
click at [153, 125] on link "Open tasks (1)" at bounding box center [136, 124] width 87 height 32
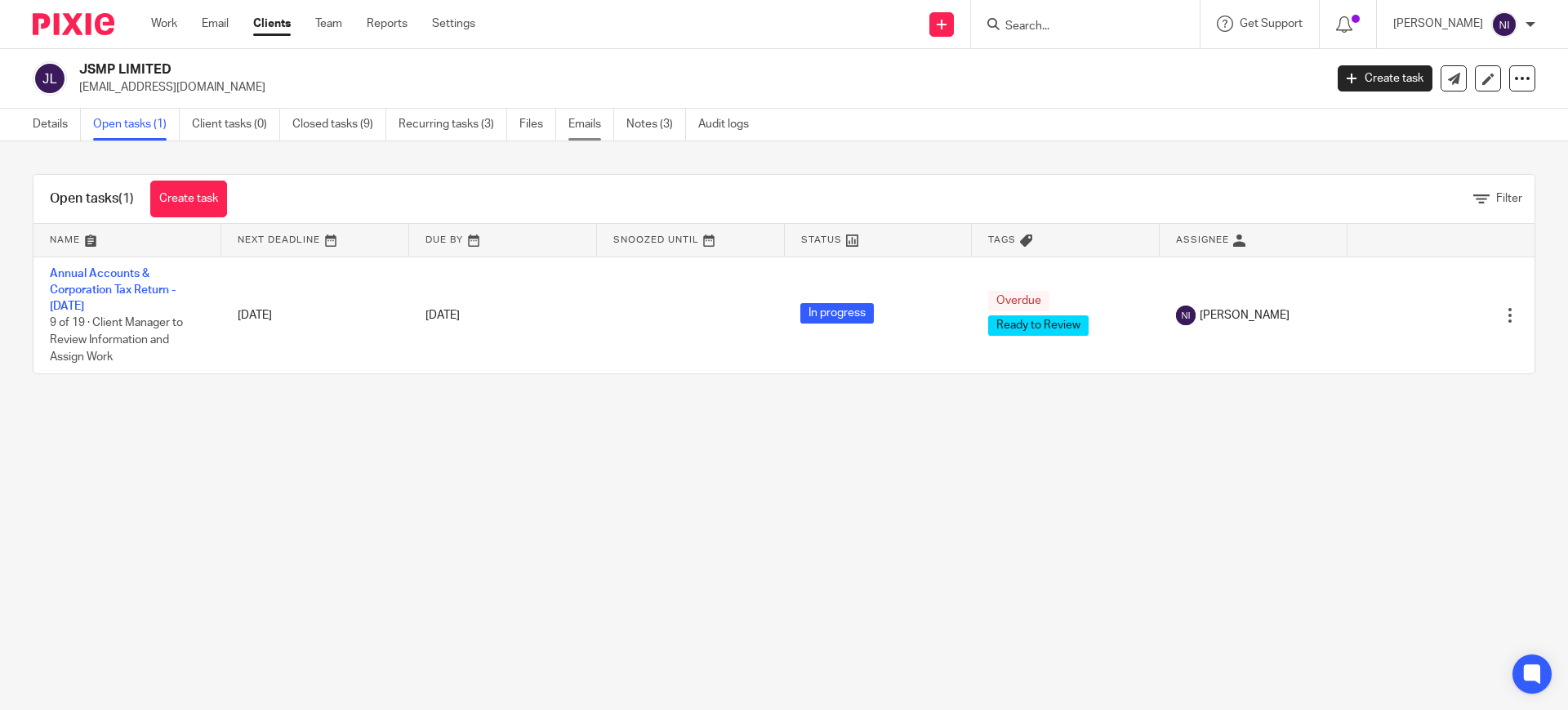
click at [593, 130] on link "Emails" at bounding box center [592, 124] width 46 height 32
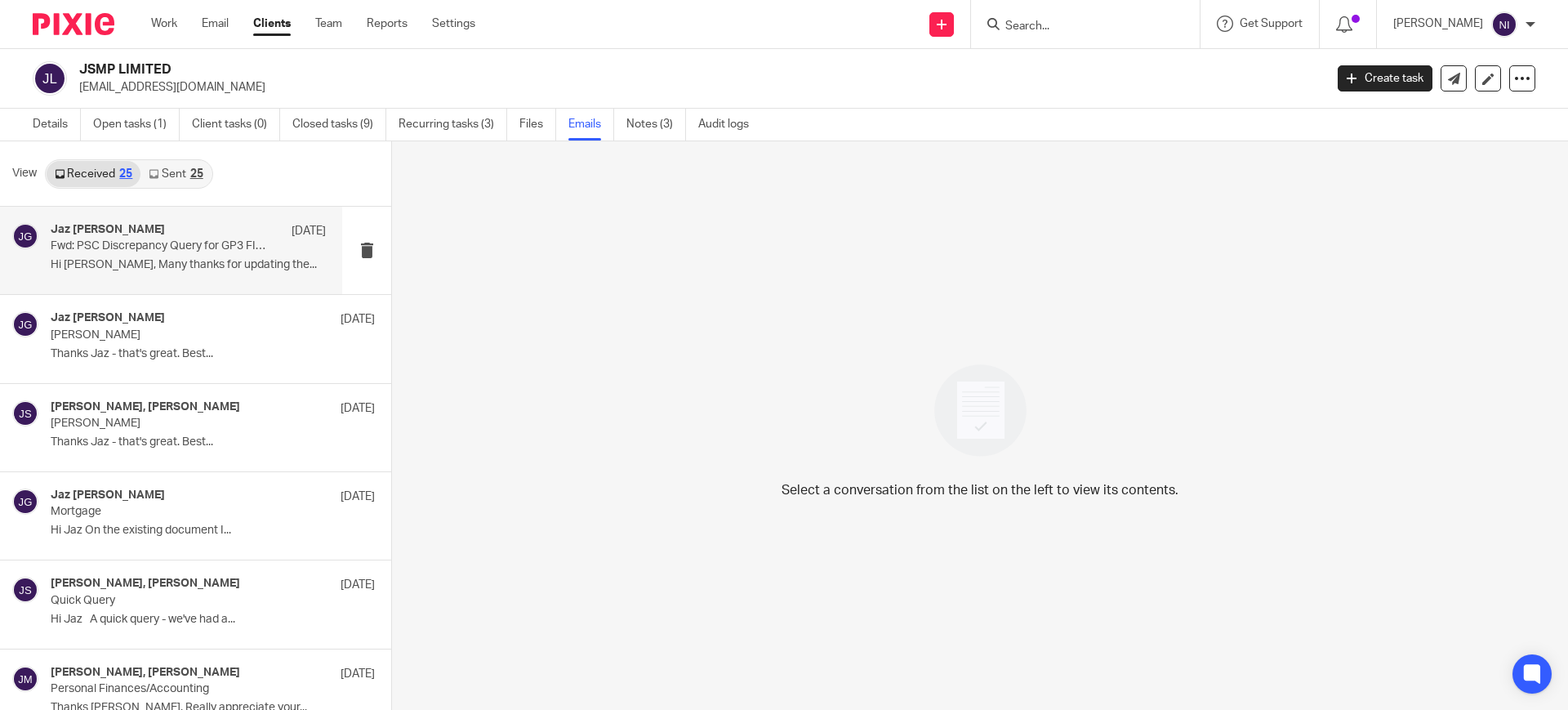
click at [192, 250] on p "Fwd: PSC Discrepancy Query for GP3 FINANCIAL SOLUTIONS LIMITED-04352144­-JH" at bounding box center [161, 247] width 220 height 14
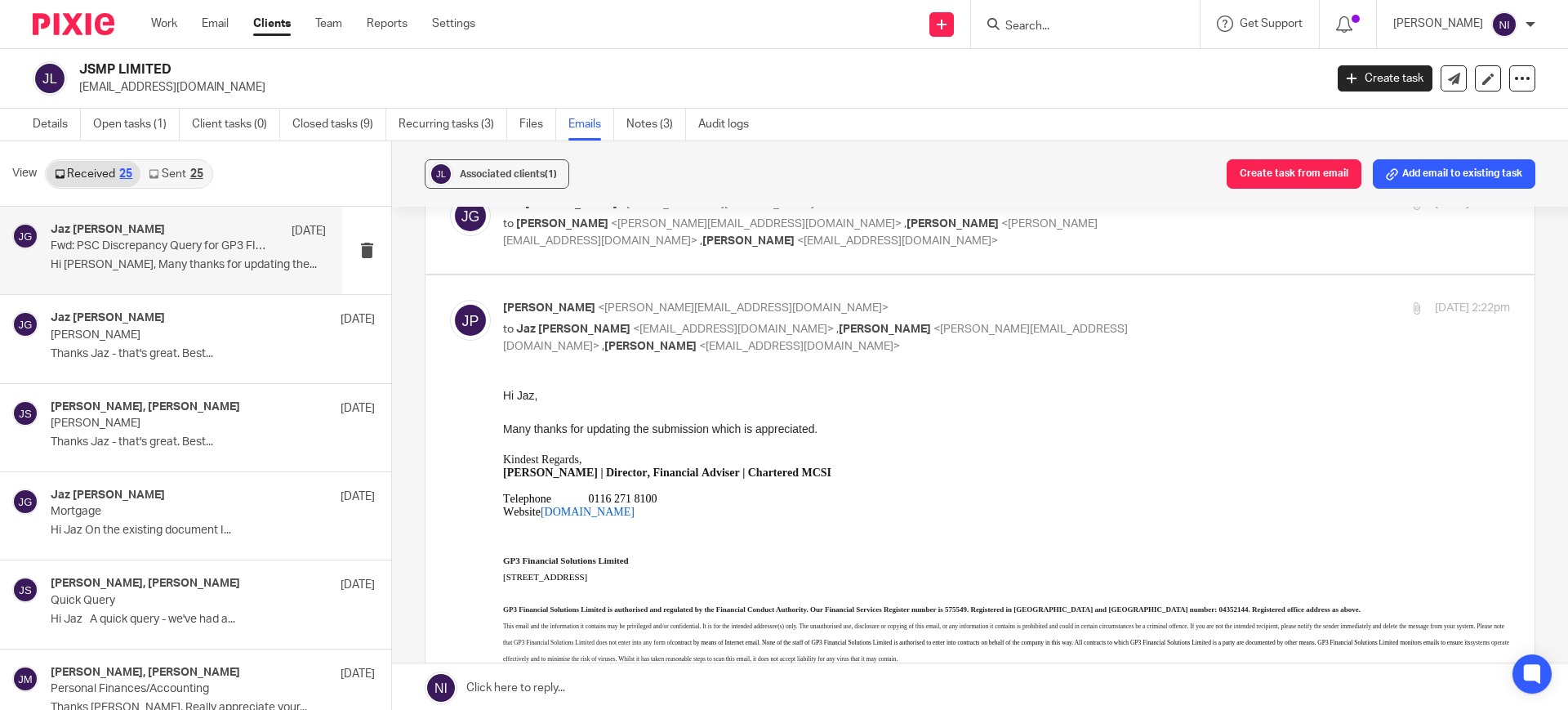
scroll to position [102, 0]
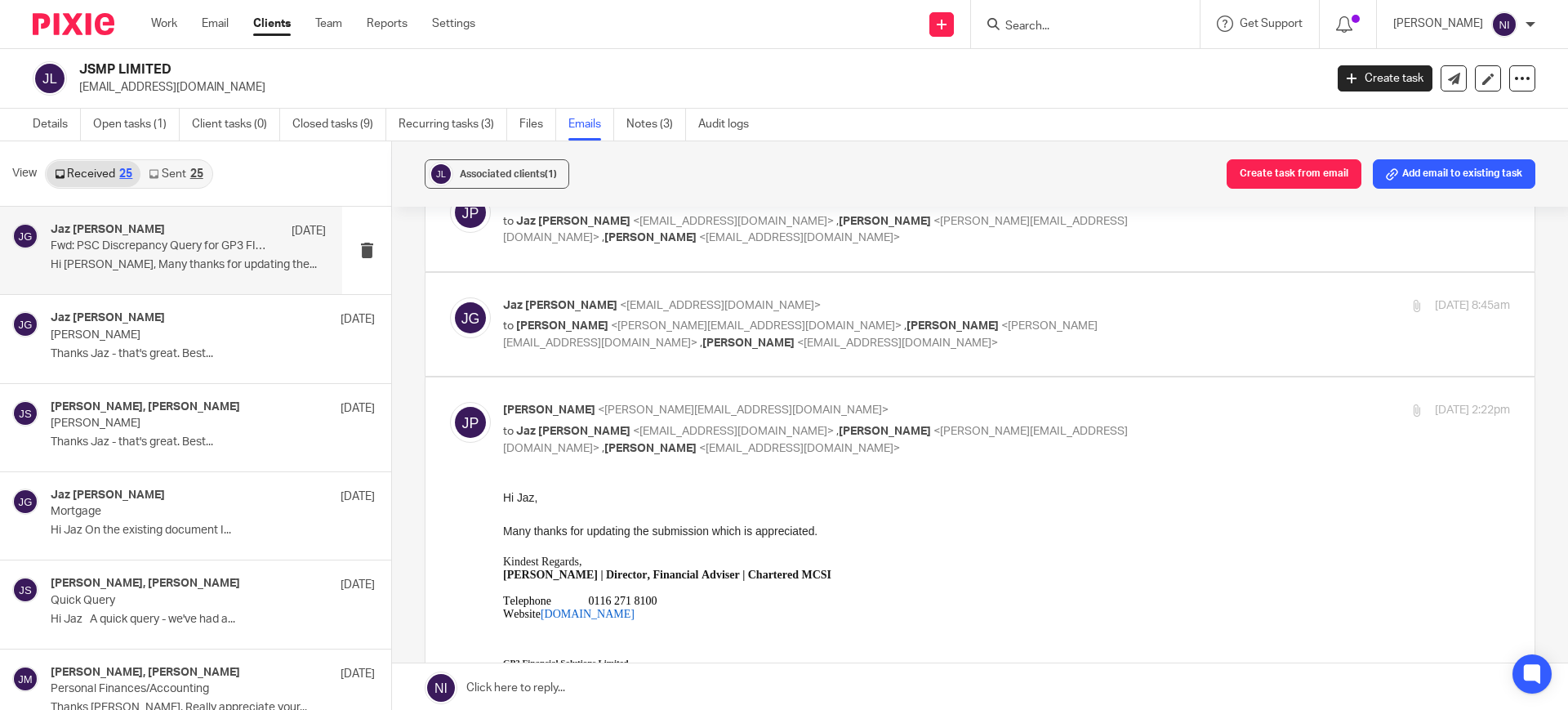
click at [757, 359] on label at bounding box center [980, 325] width 1110 height 104
click at [450, 298] on input "checkbox" at bounding box center [449, 297] width 1 height 1
checkbox input "true"
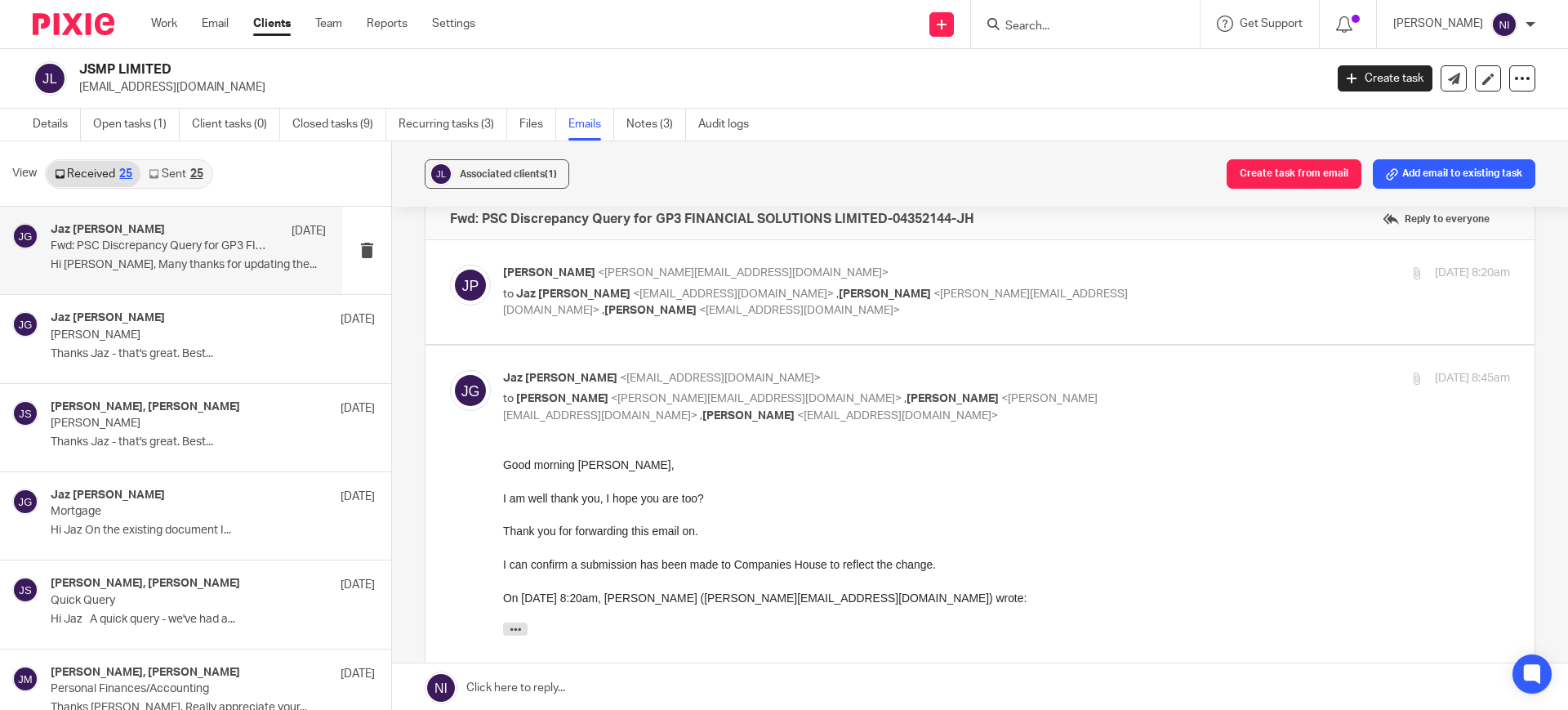
scroll to position [0, 0]
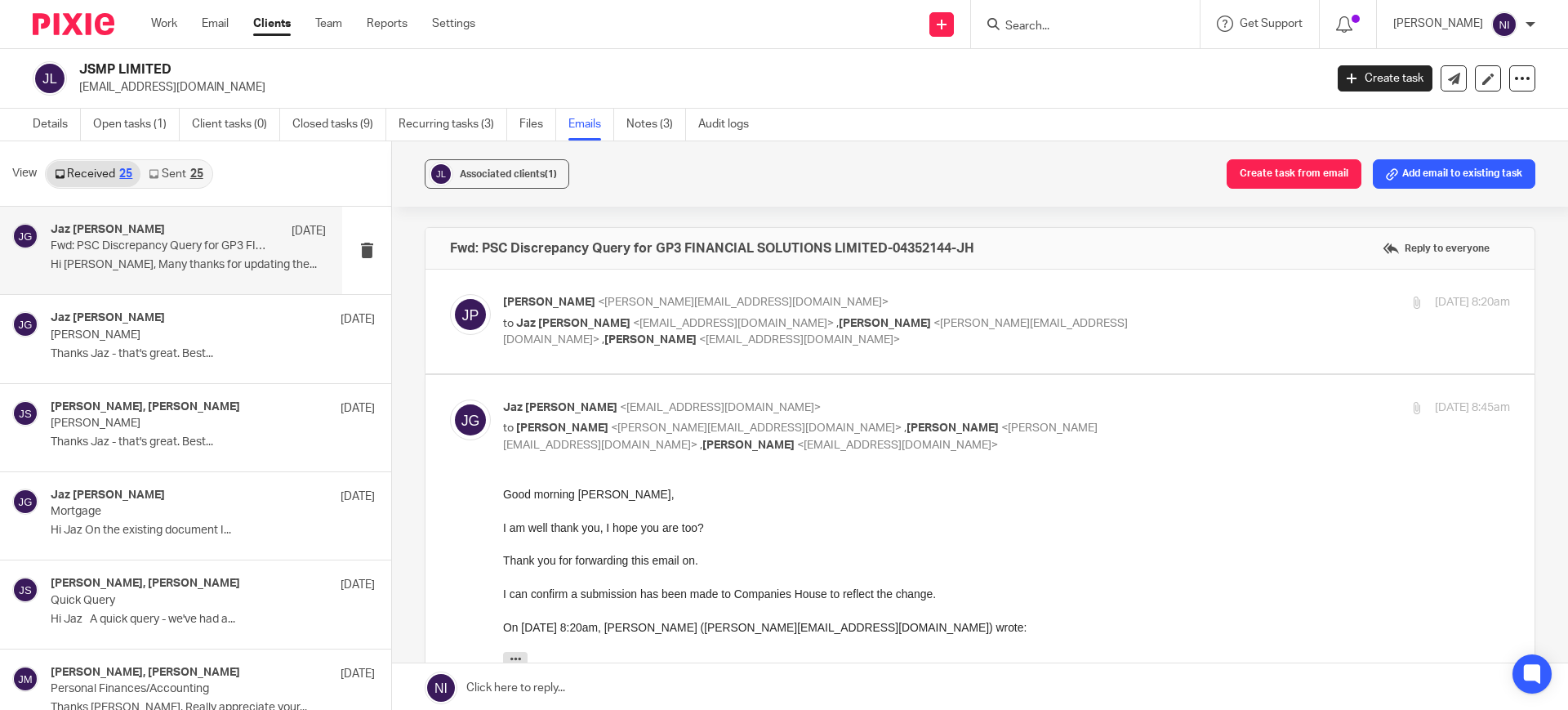
click at [765, 289] on label at bounding box center [980, 321] width 1110 height 104
click at [450, 293] on input "checkbox" at bounding box center [449, 293] width 1 height 1
checkbox input "true"
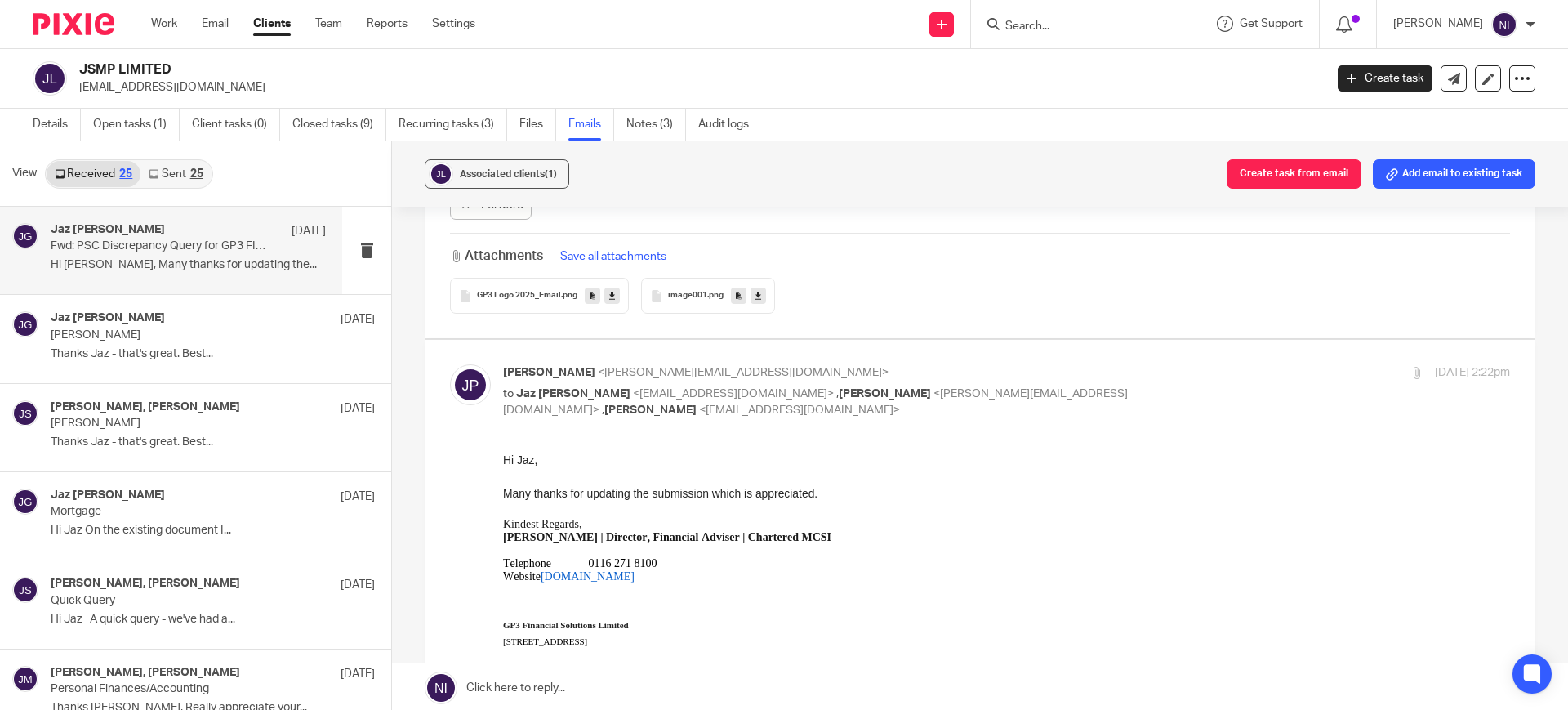
scroll to position [1431, 0]
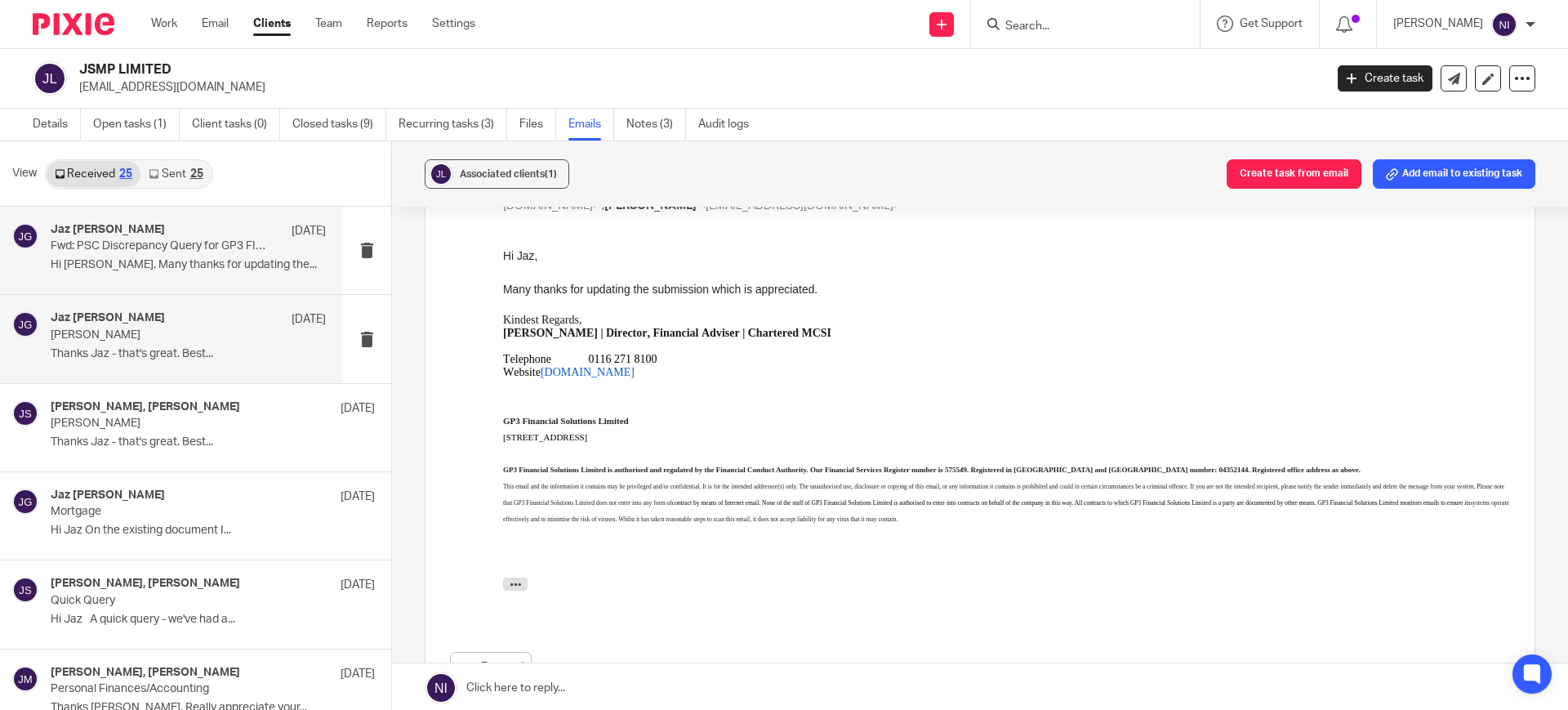
click at [181, 356] on p "Thanks Jaz - that's great. Best..." at bounding box center [188, 355] width 276 height 14
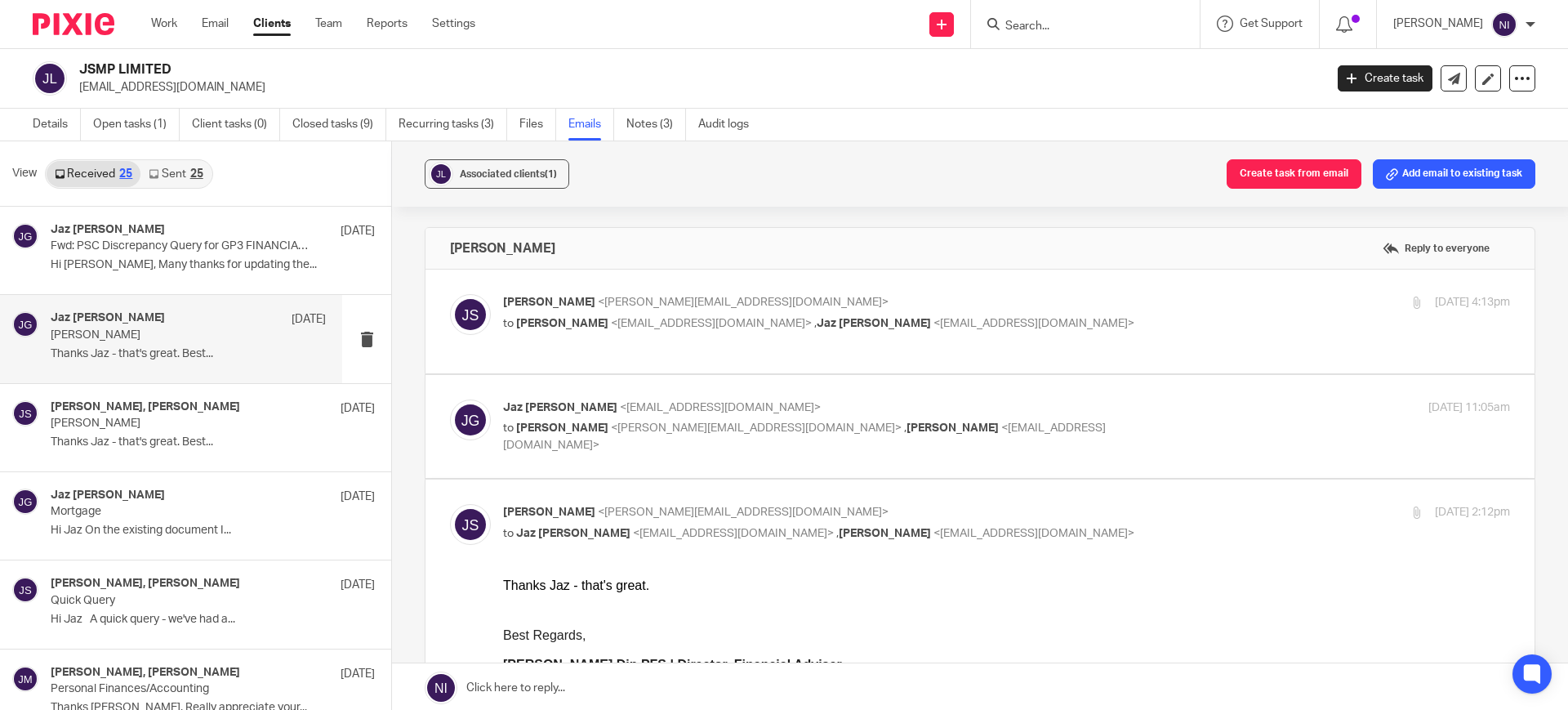
scroll to position [0, 0]
click at [890, 288] on label at bounding box center [980, 321] width 1110 height 104
click at [450, 293] on input "checkbox" at bounding box center [449, 293] width 1 height 1
checkbox input "true"
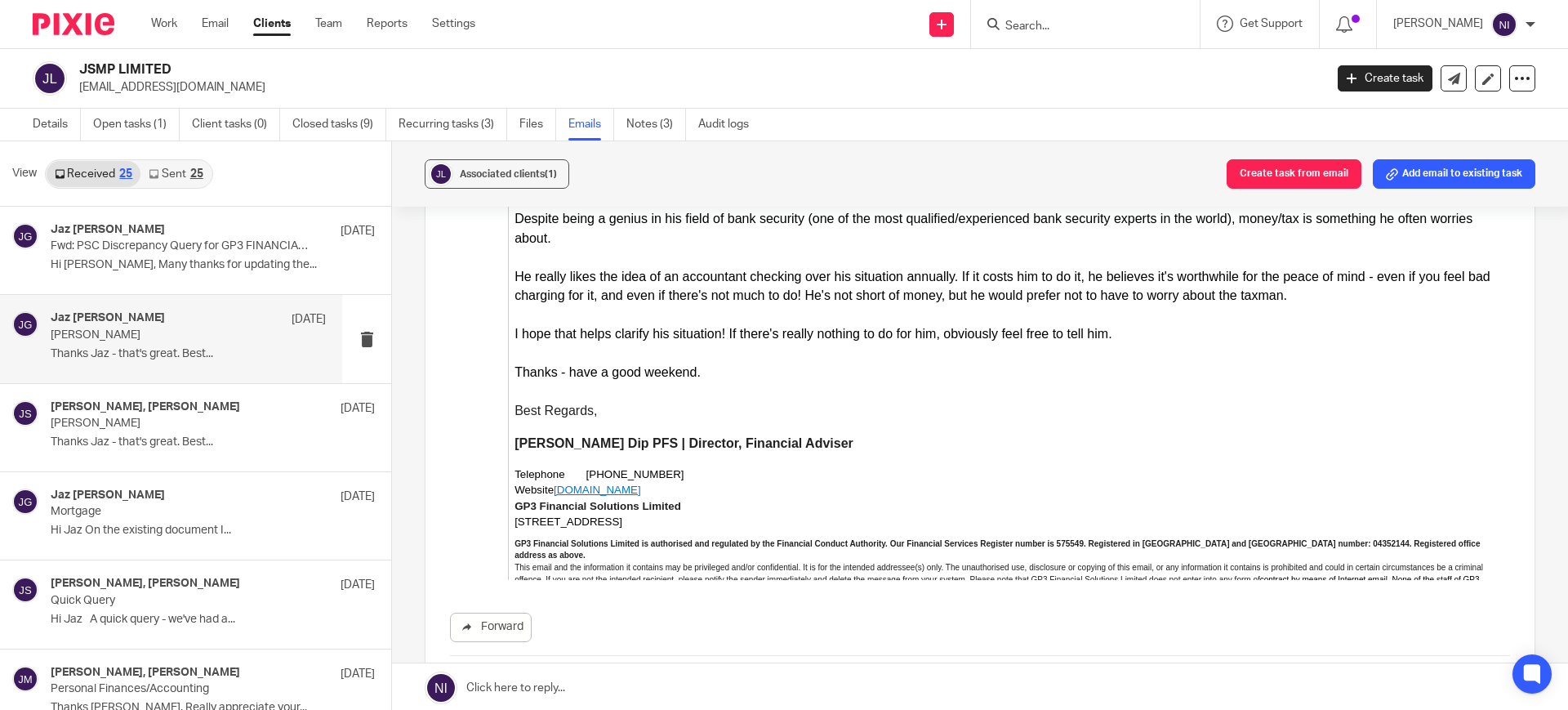
scroll to position [2421, 0]
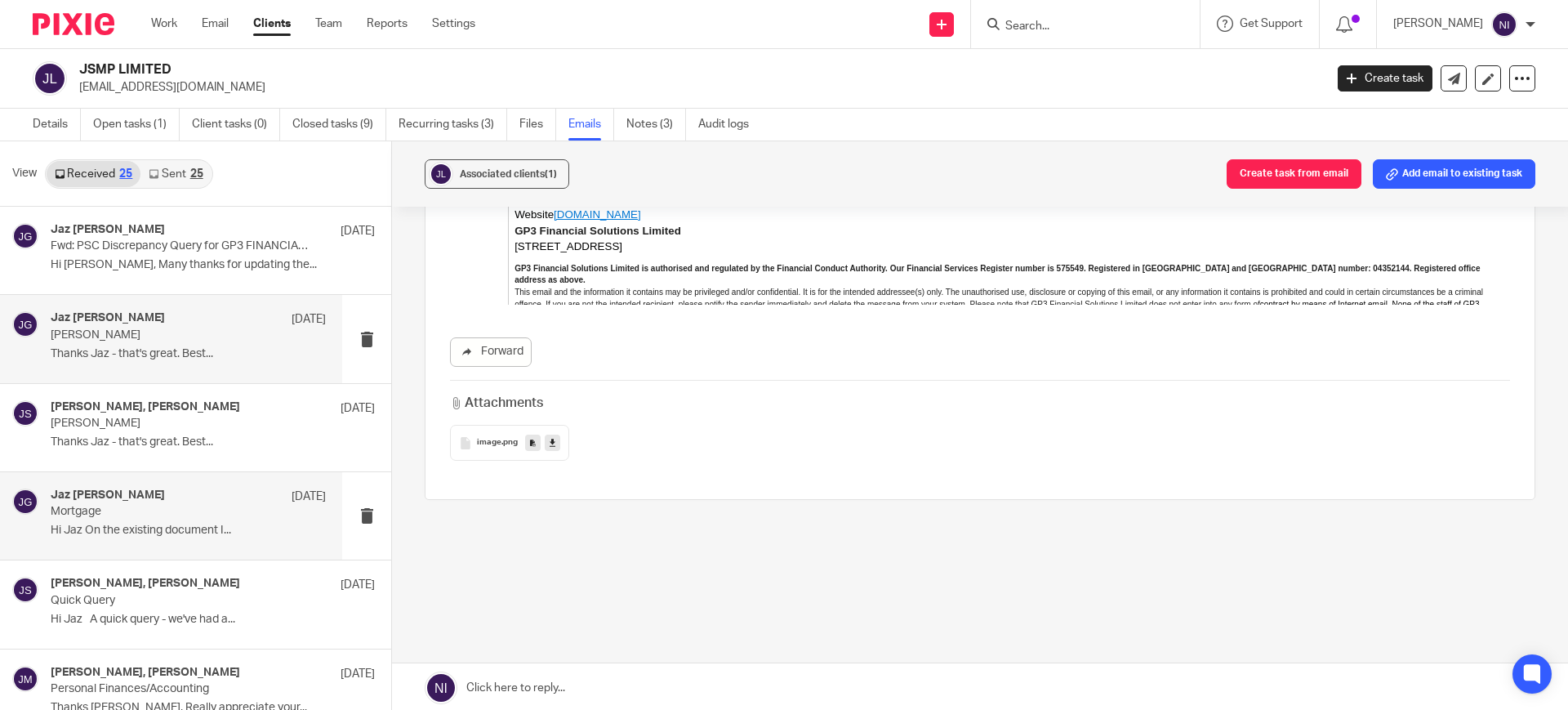
click at [160, 515] on p "Mortgage" at bounding box center [161, 512] width 220 height 14
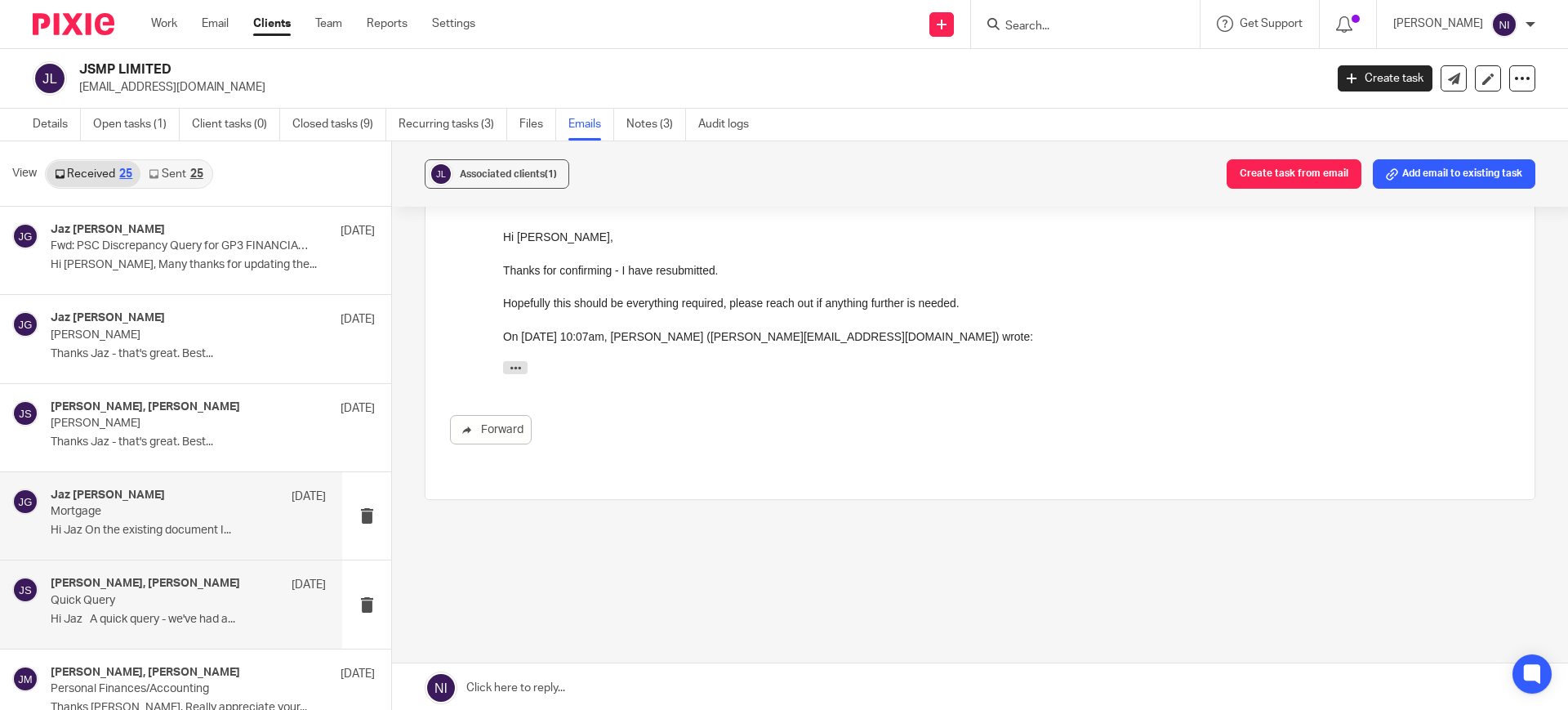
scroll to position [0, 0]
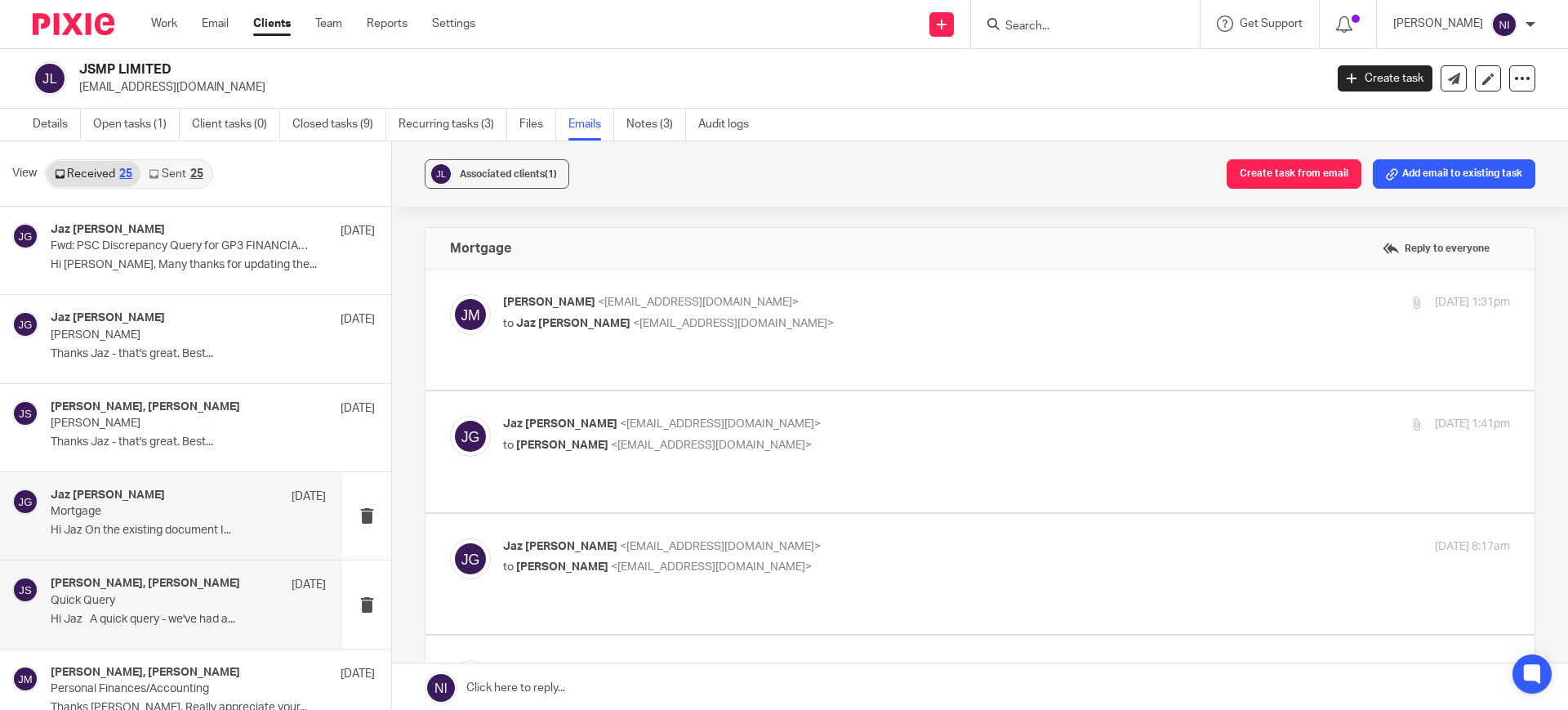
click at [164, 598] on p "Quick Query" at bounding box center [161, 601] width 220 height 14
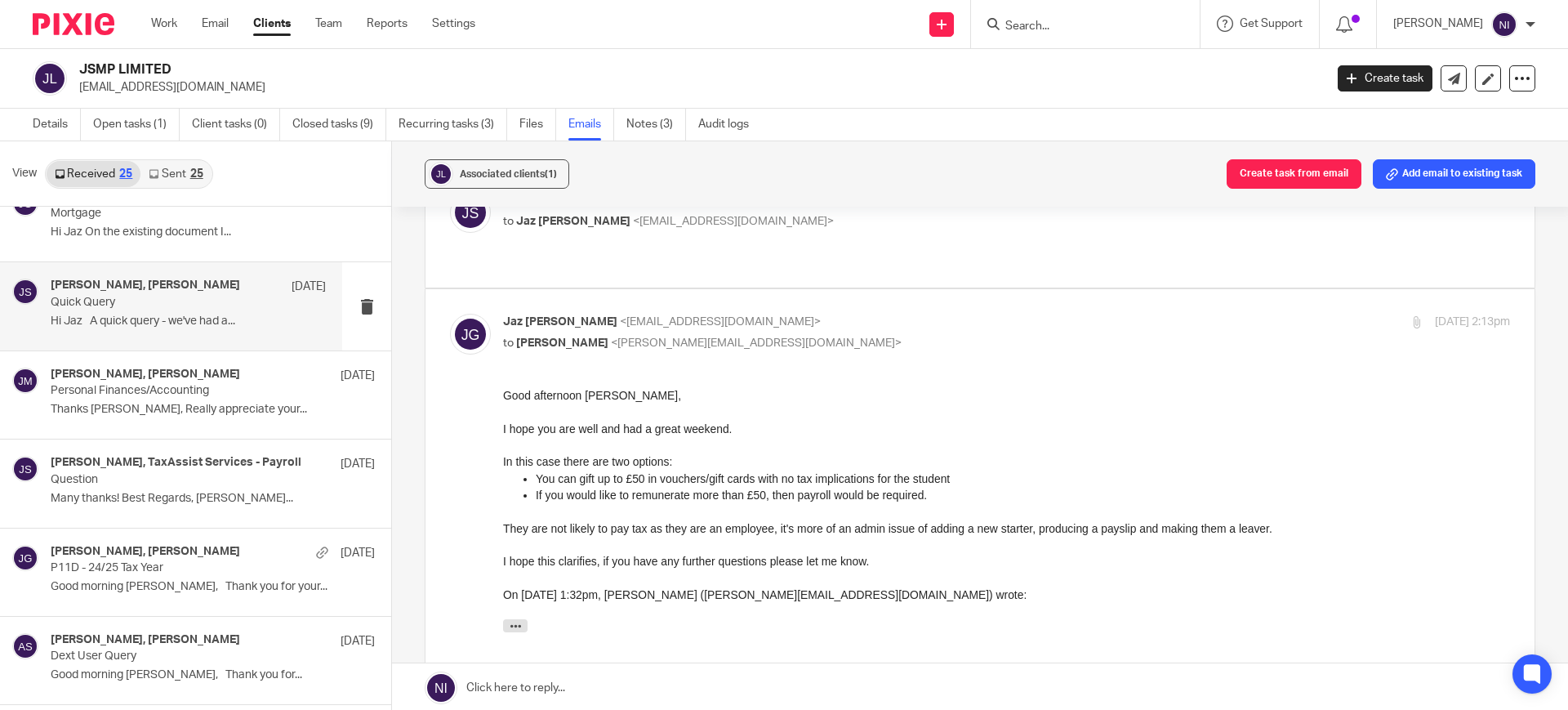
scroll to position [306, 0]
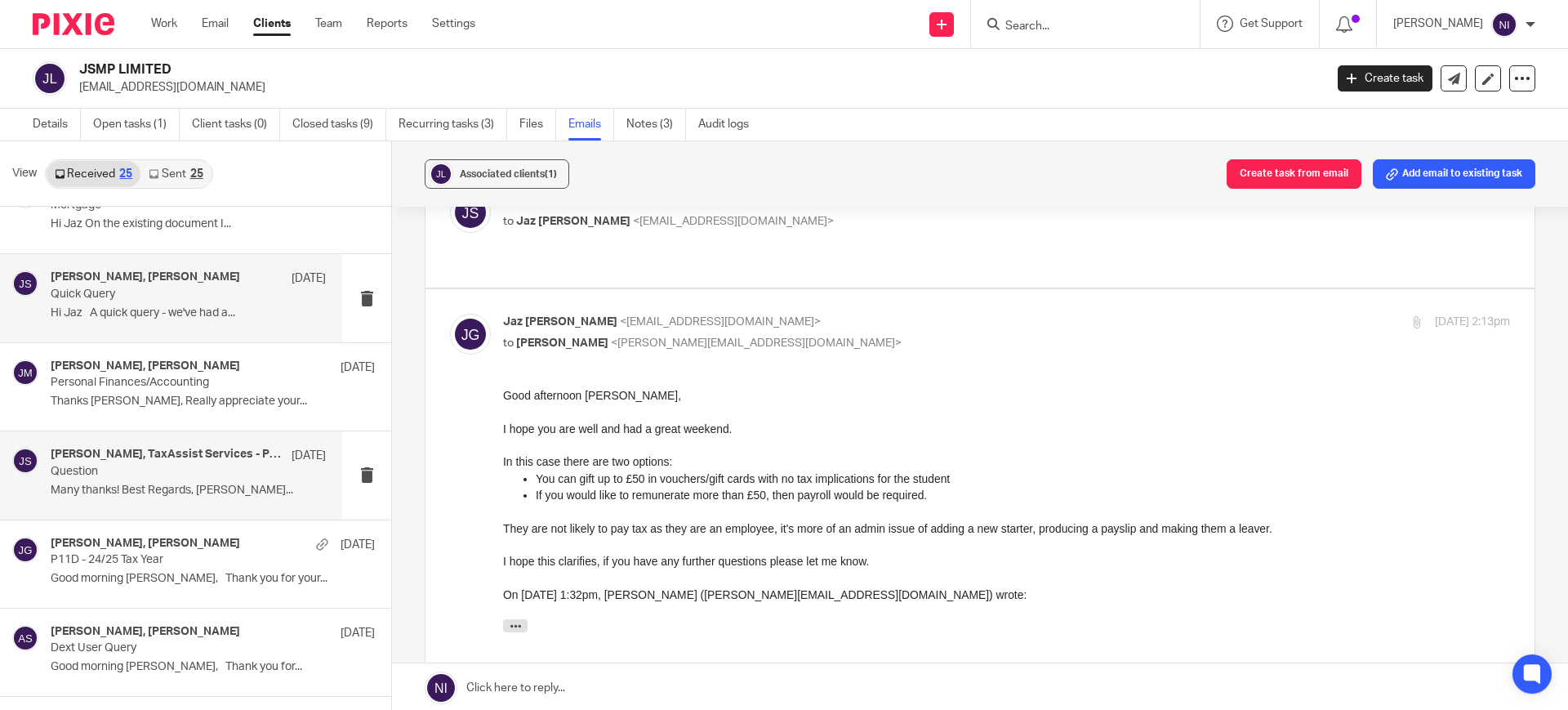
click at [179, 497] on div "John Steptoe, TaxAssist Services - Payroll 9 Jul Question Many thanks! Best Reg…" at bounding box center [188, 475] width 276 height 55
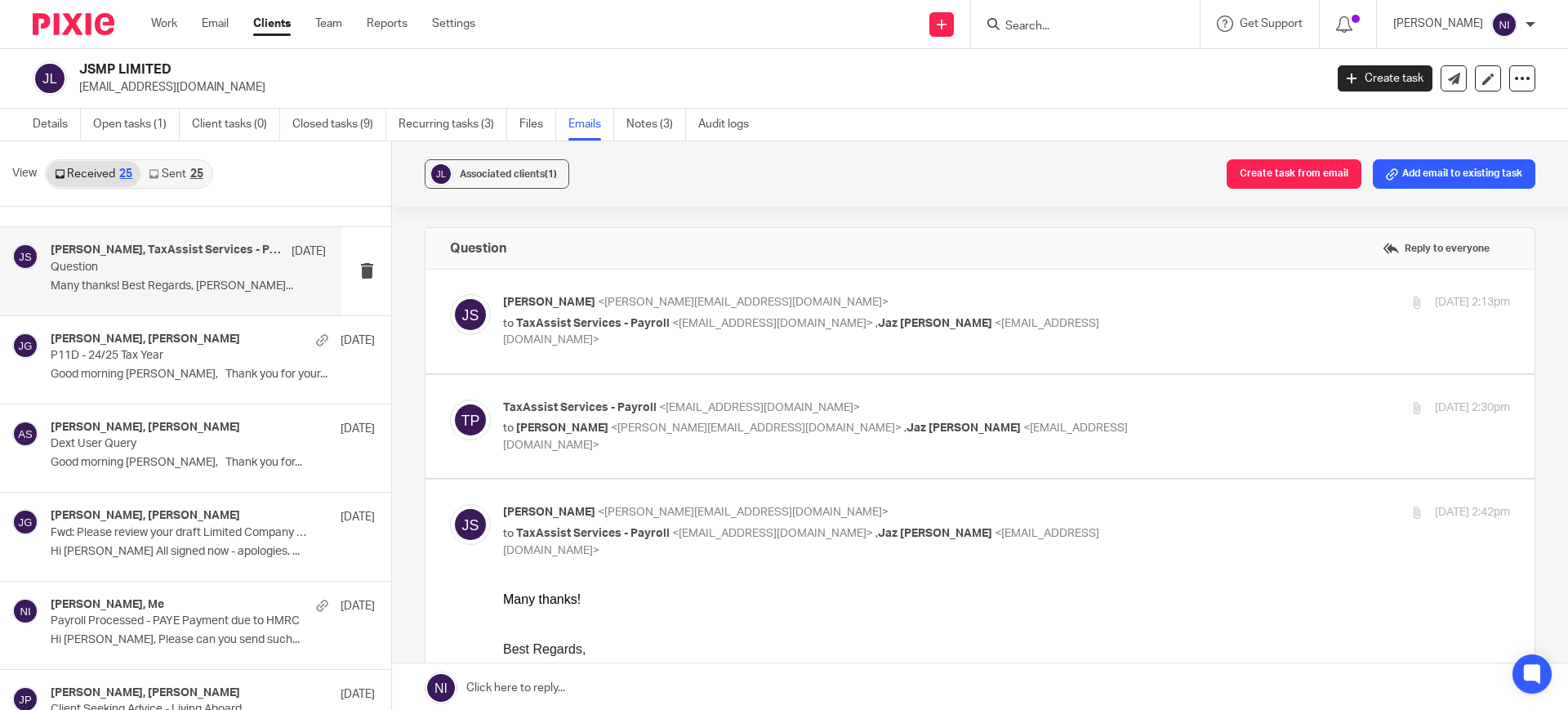
scroll to position [510, 0]
click at [184, 523] on div "Jaz Grewal, John Steptoe 16 Jun" at bounding box center [188, 517] width 276 height 17
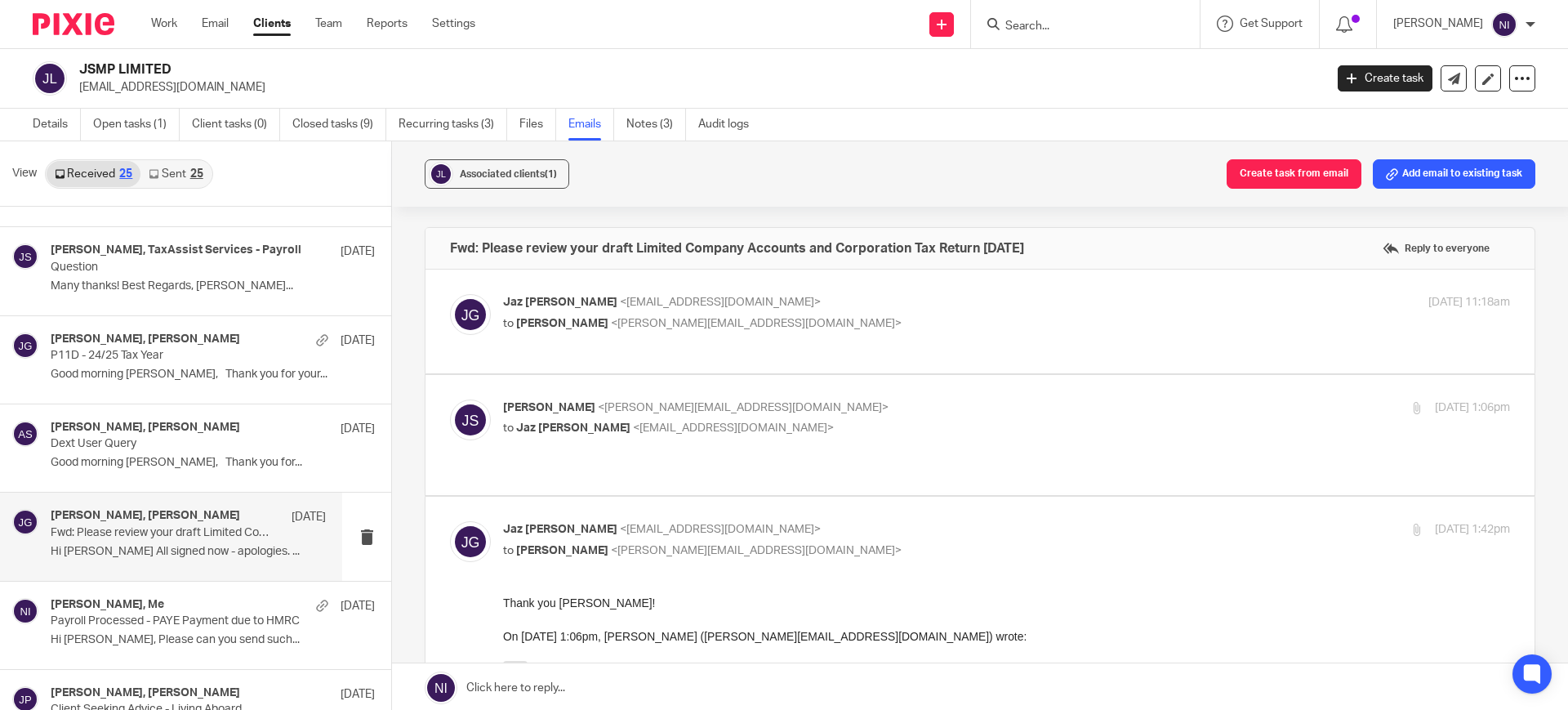
scroll to position [0, 0]
click at [801, 420] on p "to Jaz Grewal <jazgrewal@taxassist.co.uk>" at bounding box center [838, 429] width 671 height 18
checkbox input "true"
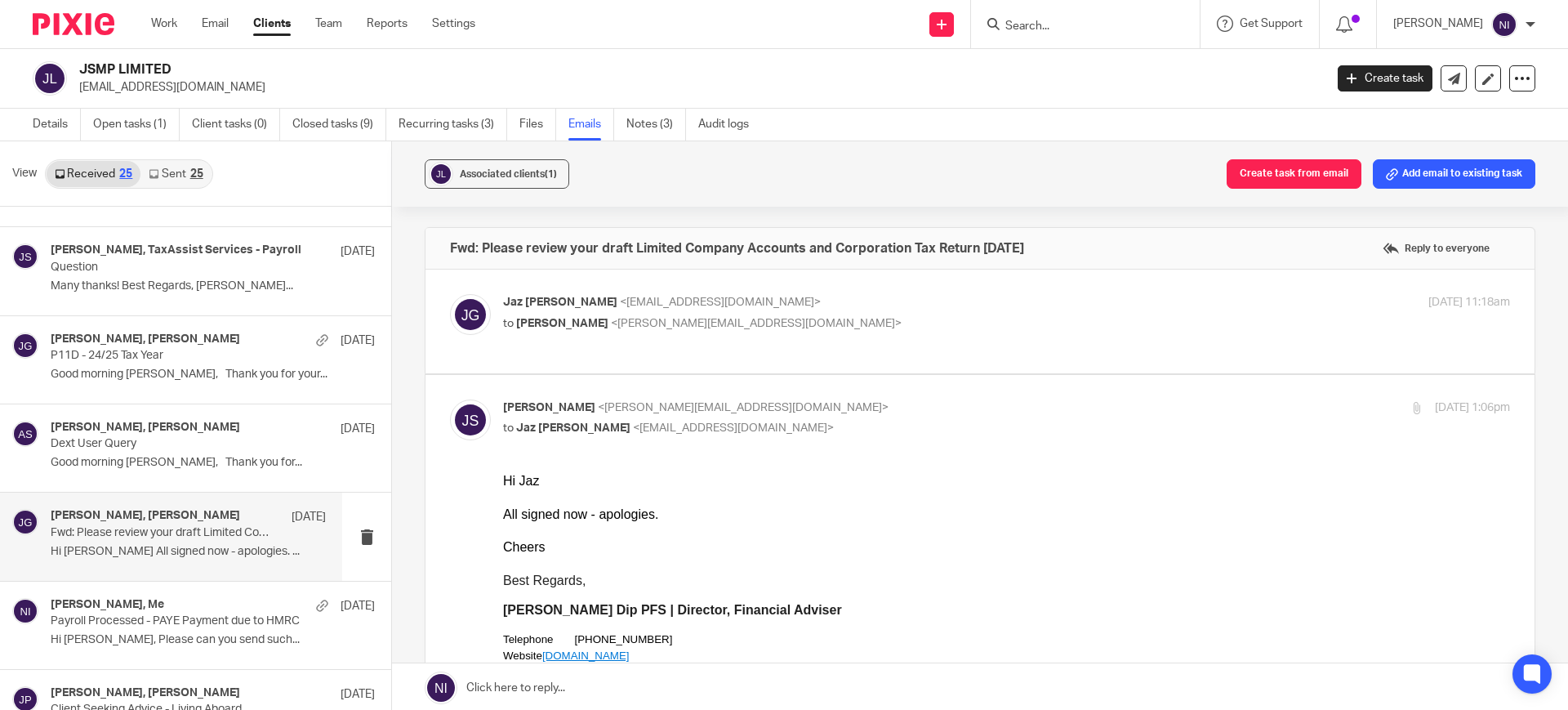
click at [776, 315] on p "to John Steptoe <john@gp3fs.com>" at bounding box center [838, 324] width 671 height 18
checkbox input "true"
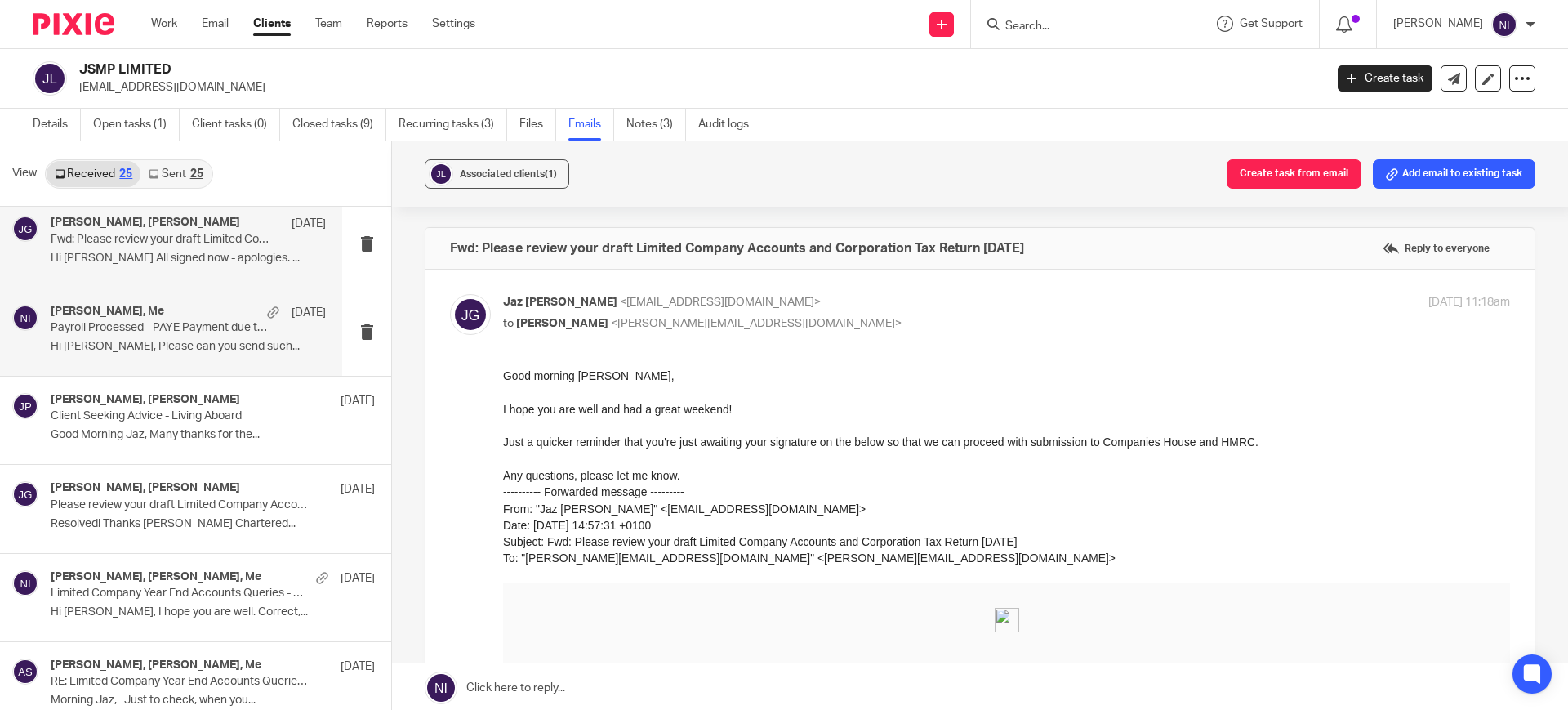
scroll to position [817, 0]
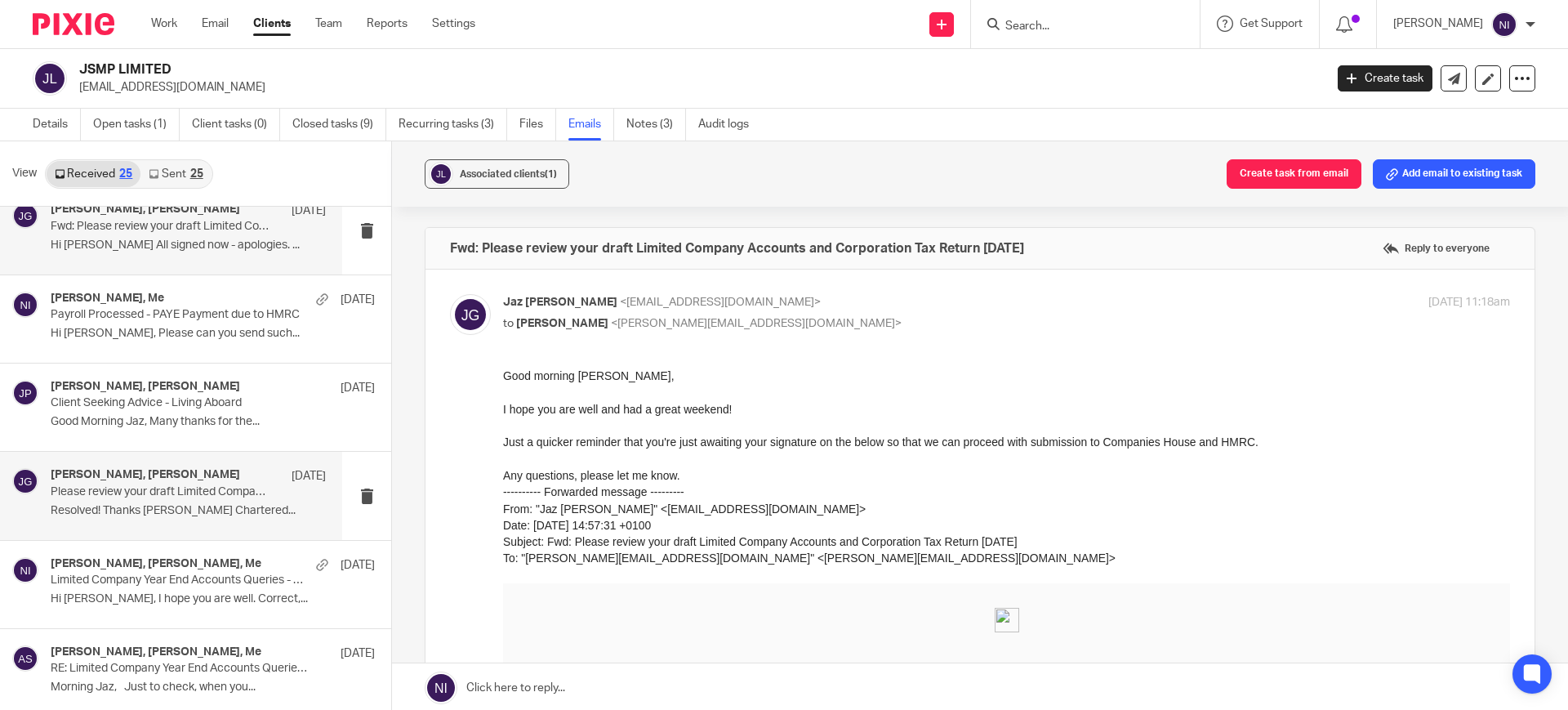
click at [166, 512] on p "Resolved! Thanks Jake Mann Chartered..." at bounding box center [188, 511] width 276 height 14
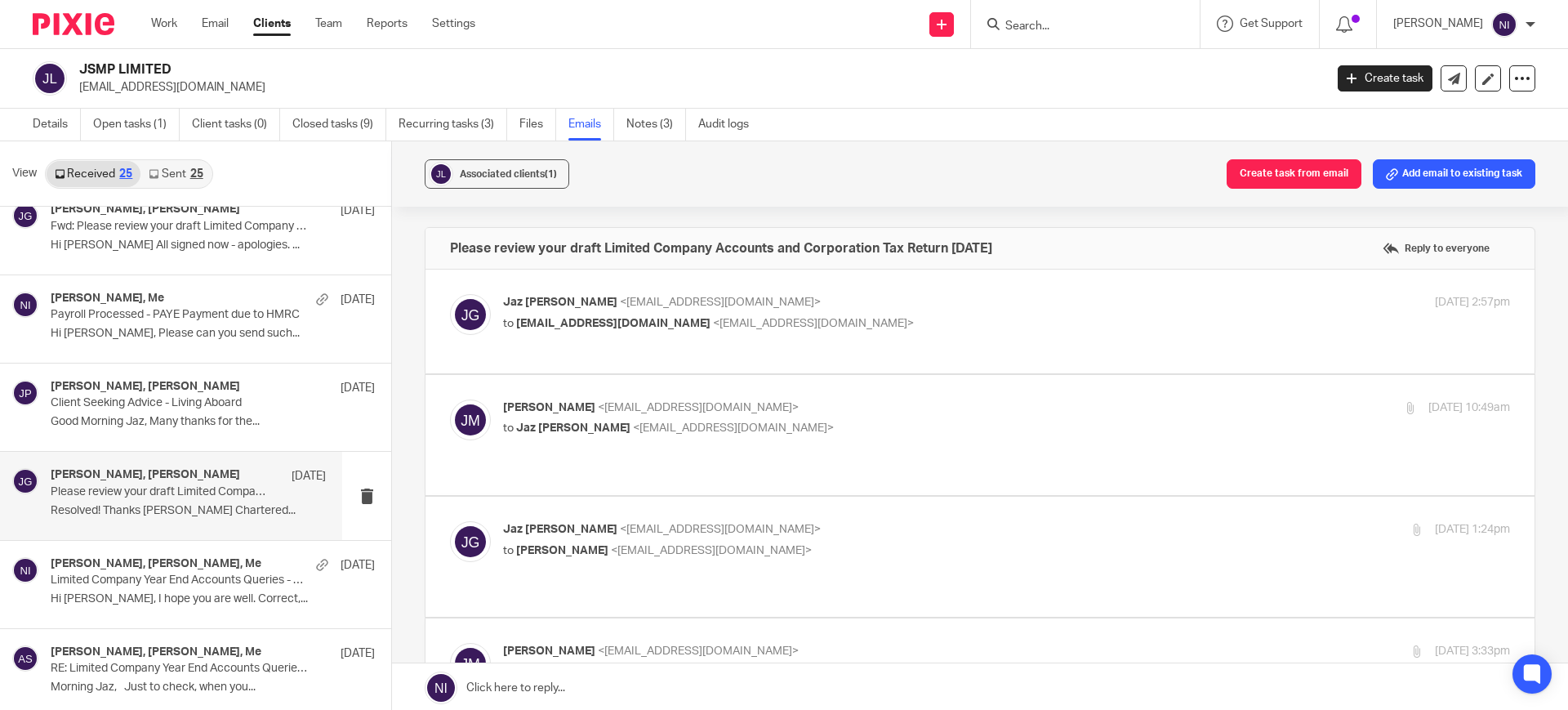
scroll to position [0, 0]
click at [60, 130] on link "Details" at bounding box center [56, 124] width 48 height 32
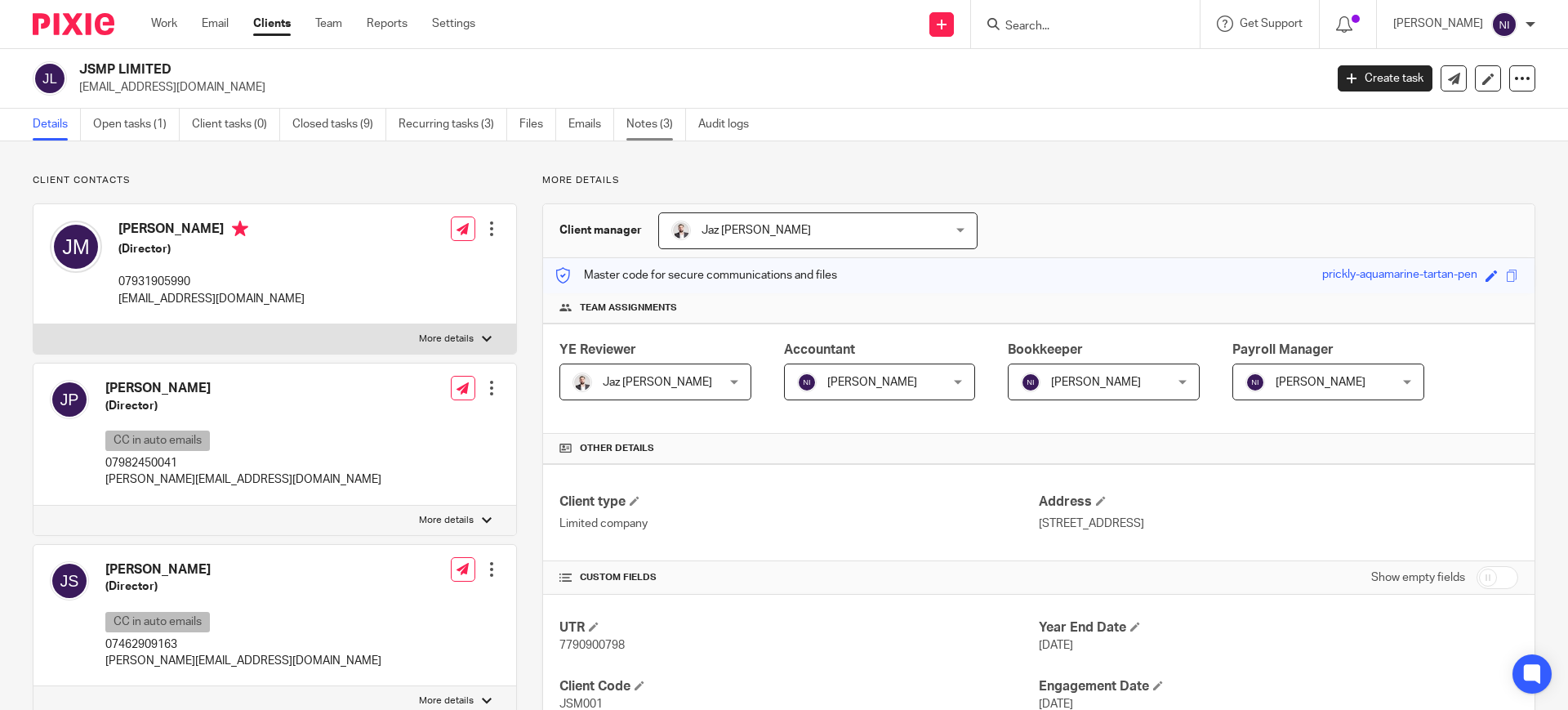
click at [642, 120] on link "Notes (3)" at bounding box center [656, 124] width 60 height 32
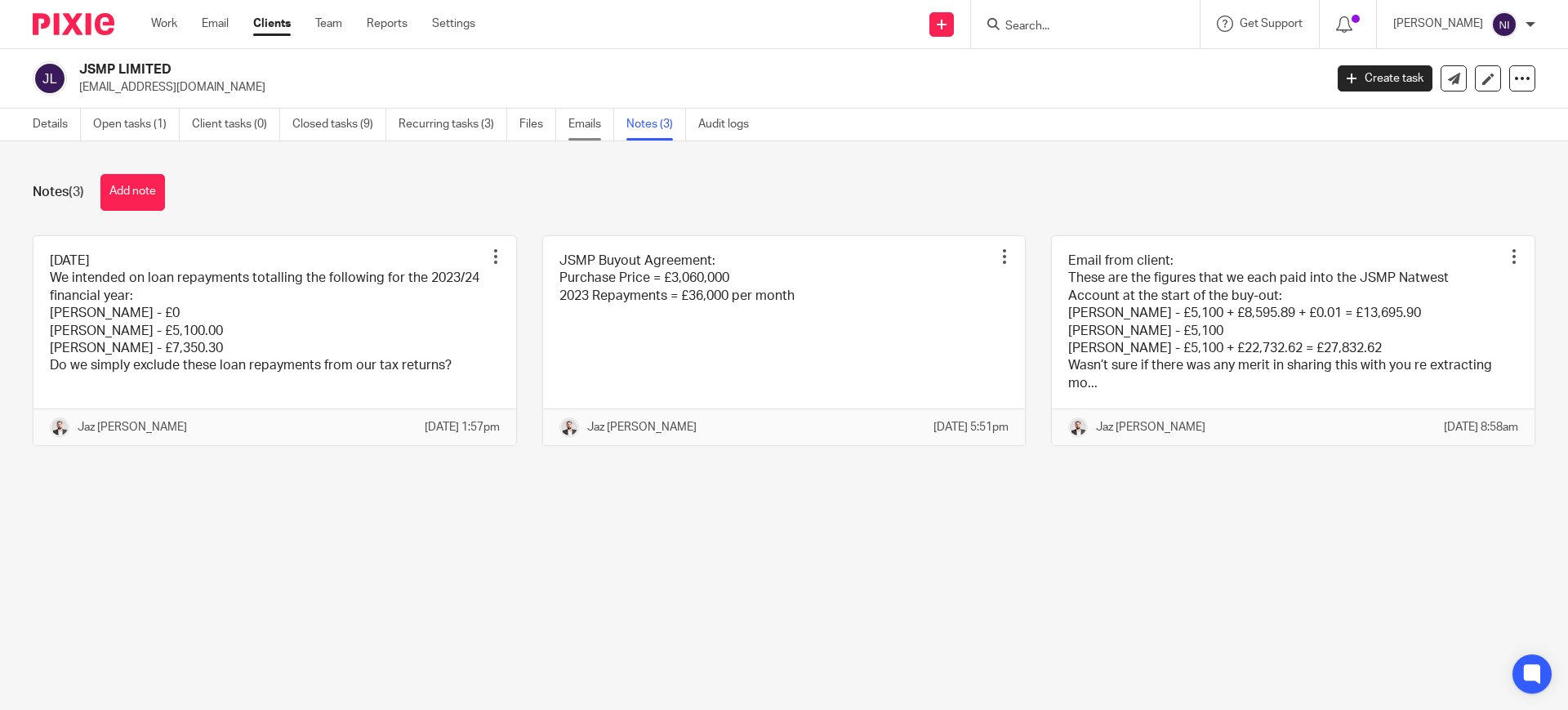
click at [577, 133] on link "Emails" at bounding box center [592, 124] width 46 height 32
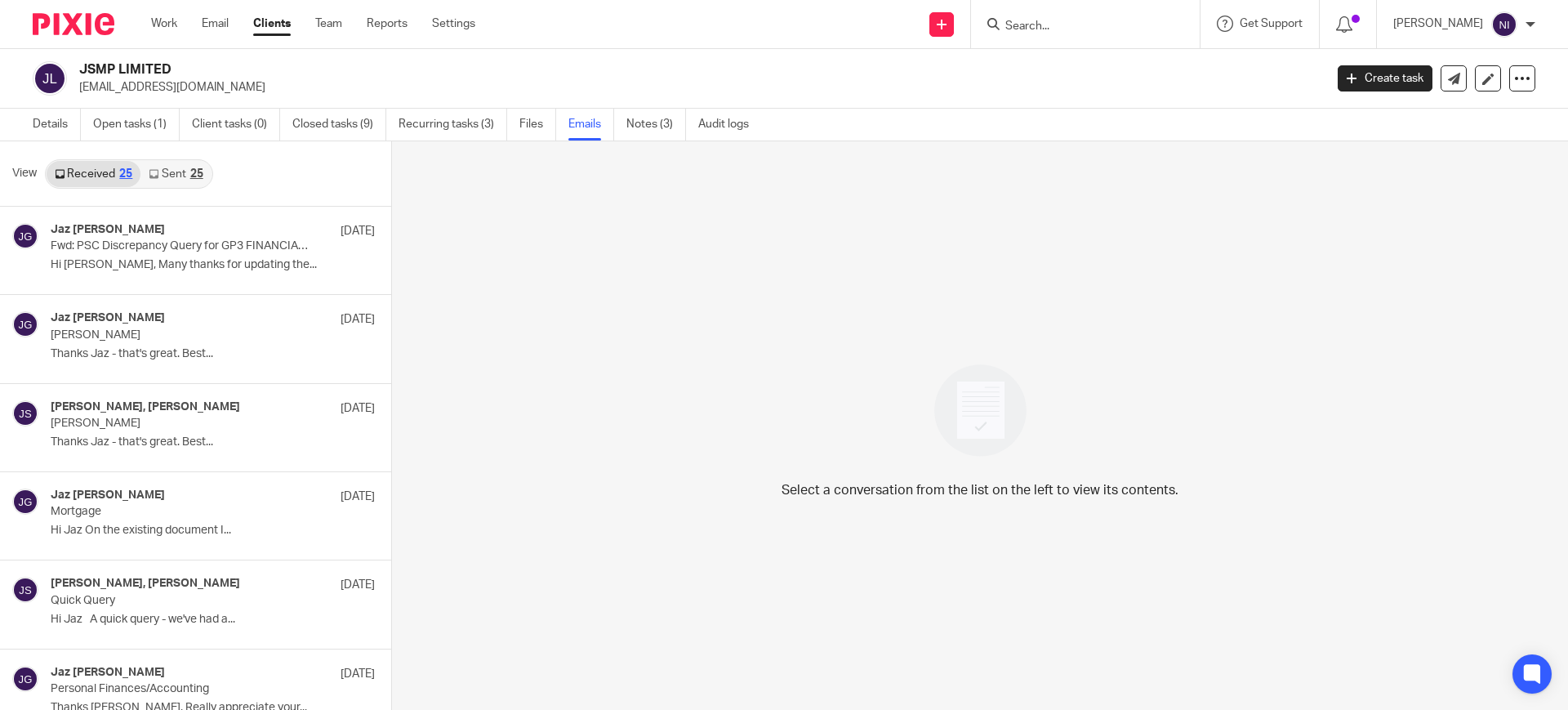
click at [184, 165] on link "Sent 25" at bounding box center [176, 174] width 70 height 26
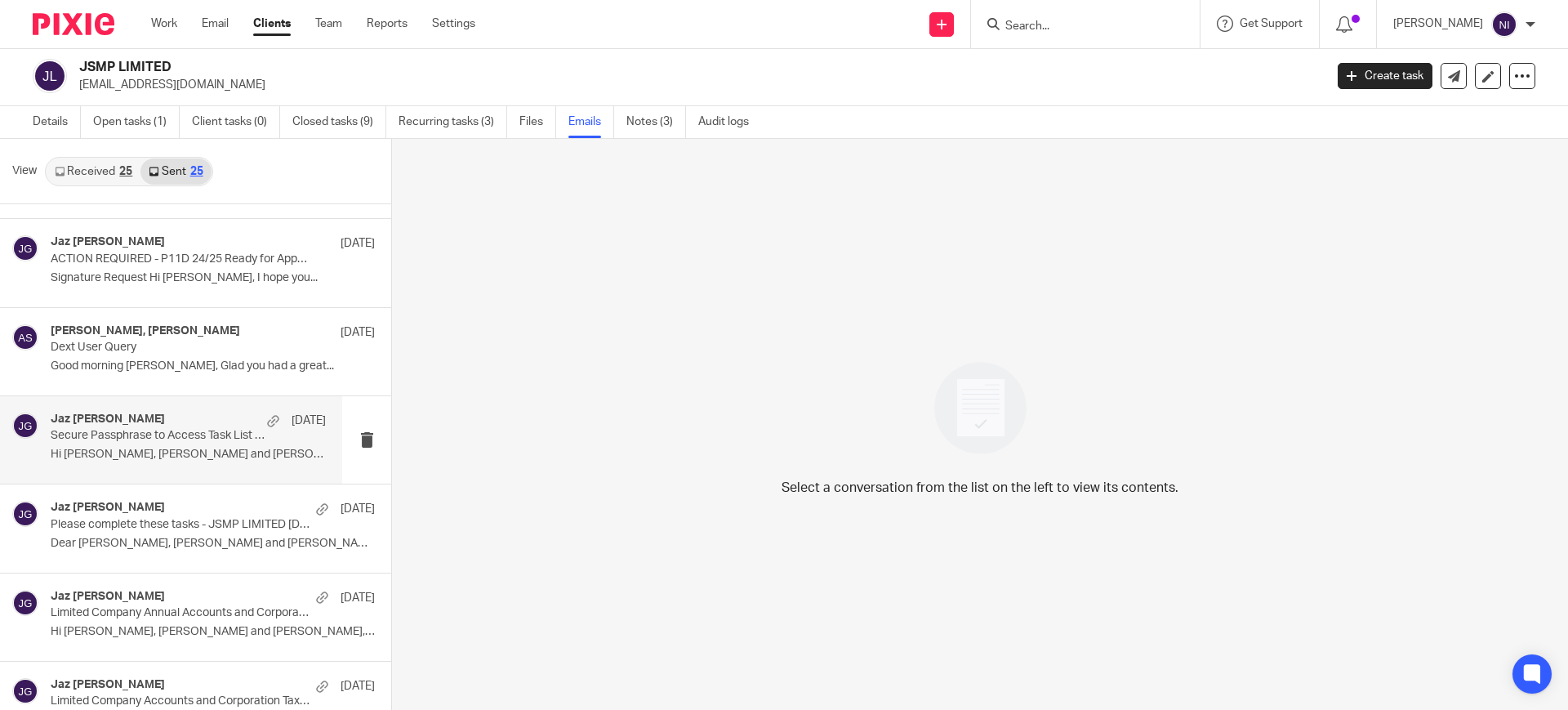
scroll to position [817, 0]
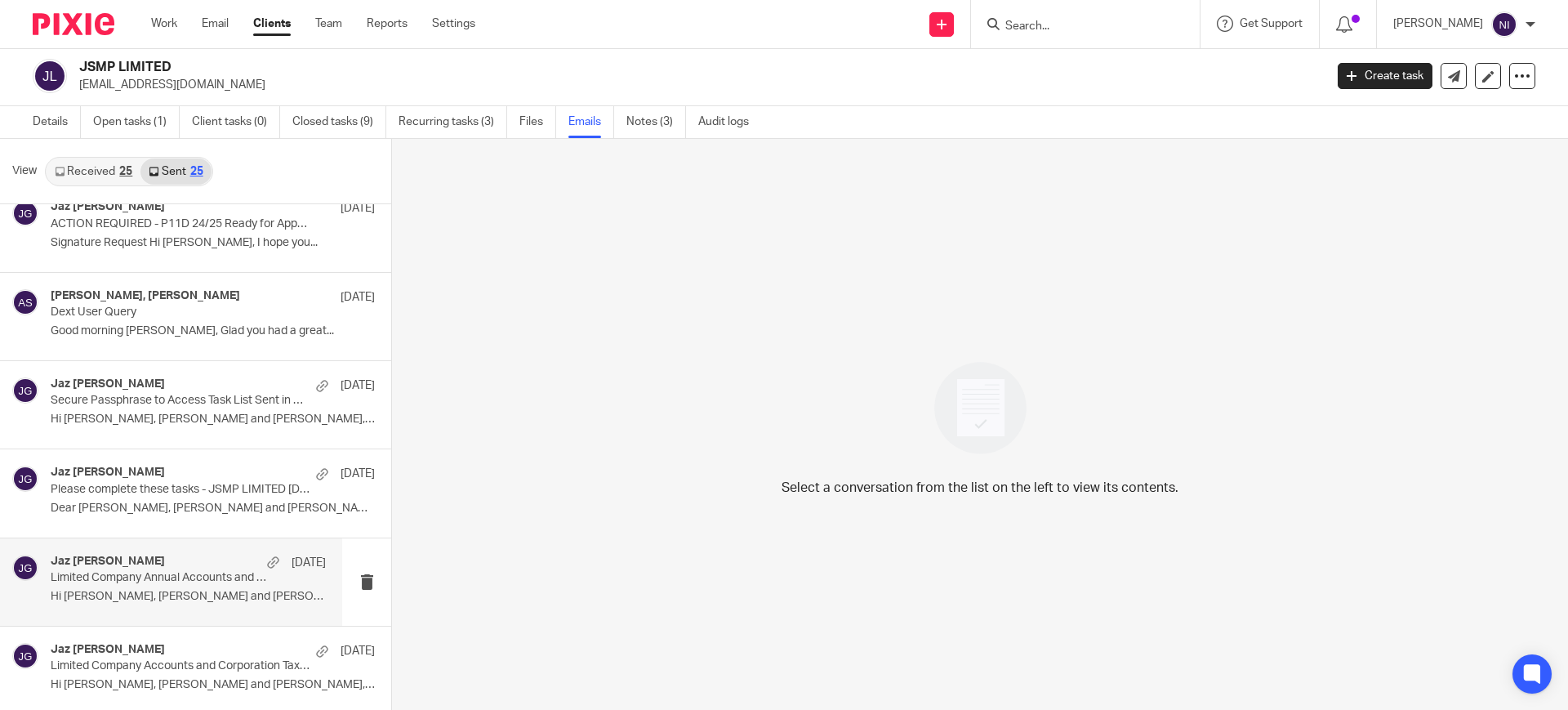
click at [203, 581] on p "Limited Company Annual Accounts and Corporation Tax Return Preparation" at bounding box center [161, 578] width 220 height 14
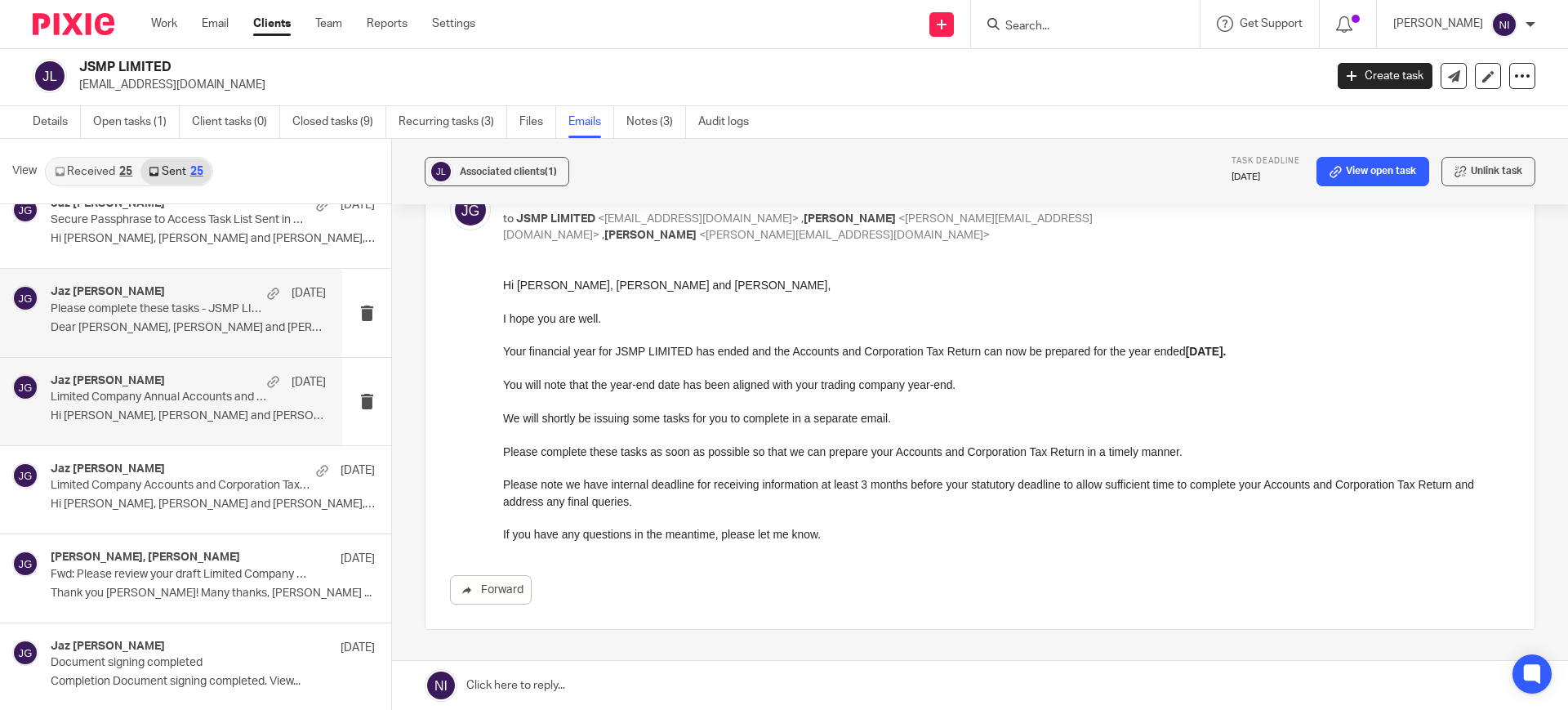
scroll to position [1022, 0]
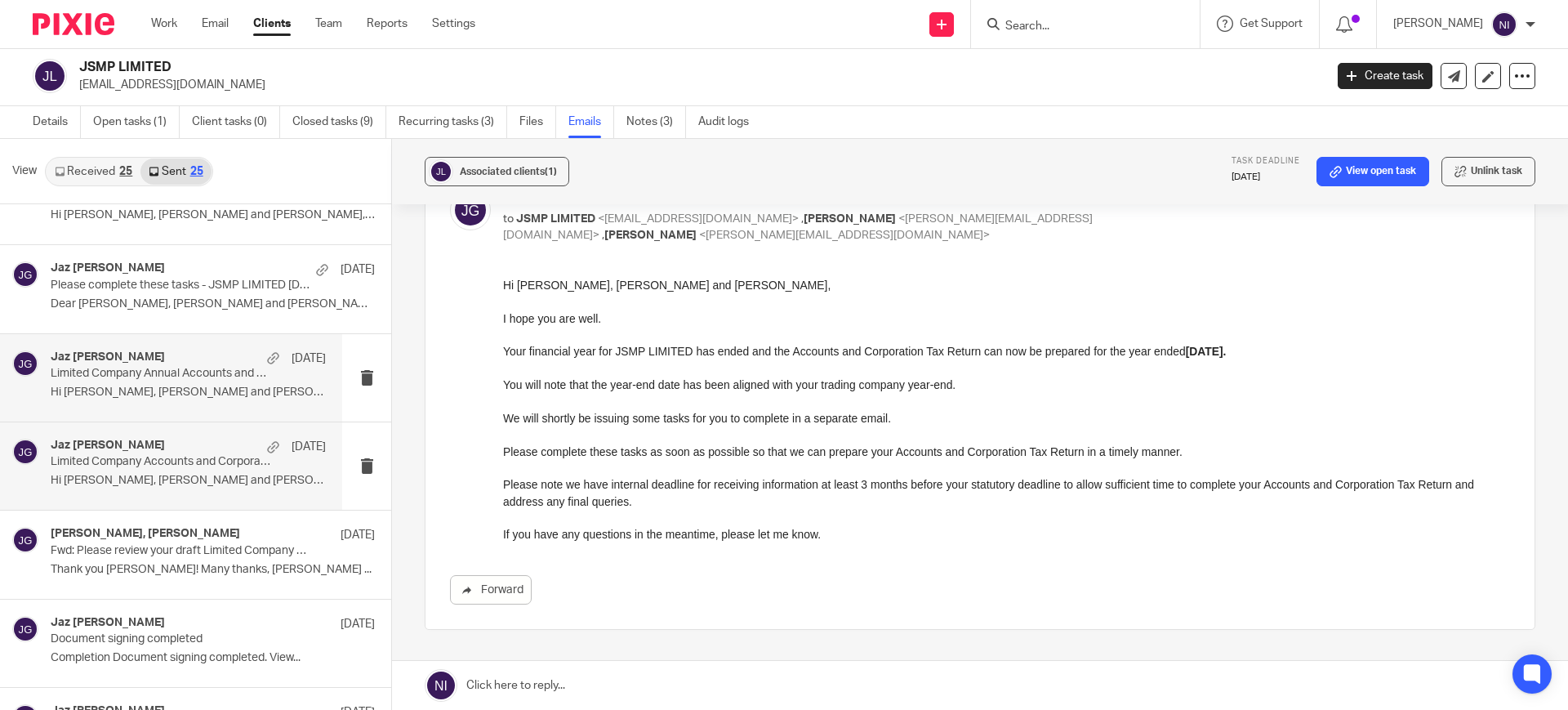
click at [186, 489] on div "Jaz [PERSON_NAME] [DATE] Limited Company Accounts and Corporation Tax Return Su…" at bounding box center [188, 466] width 276 height 55
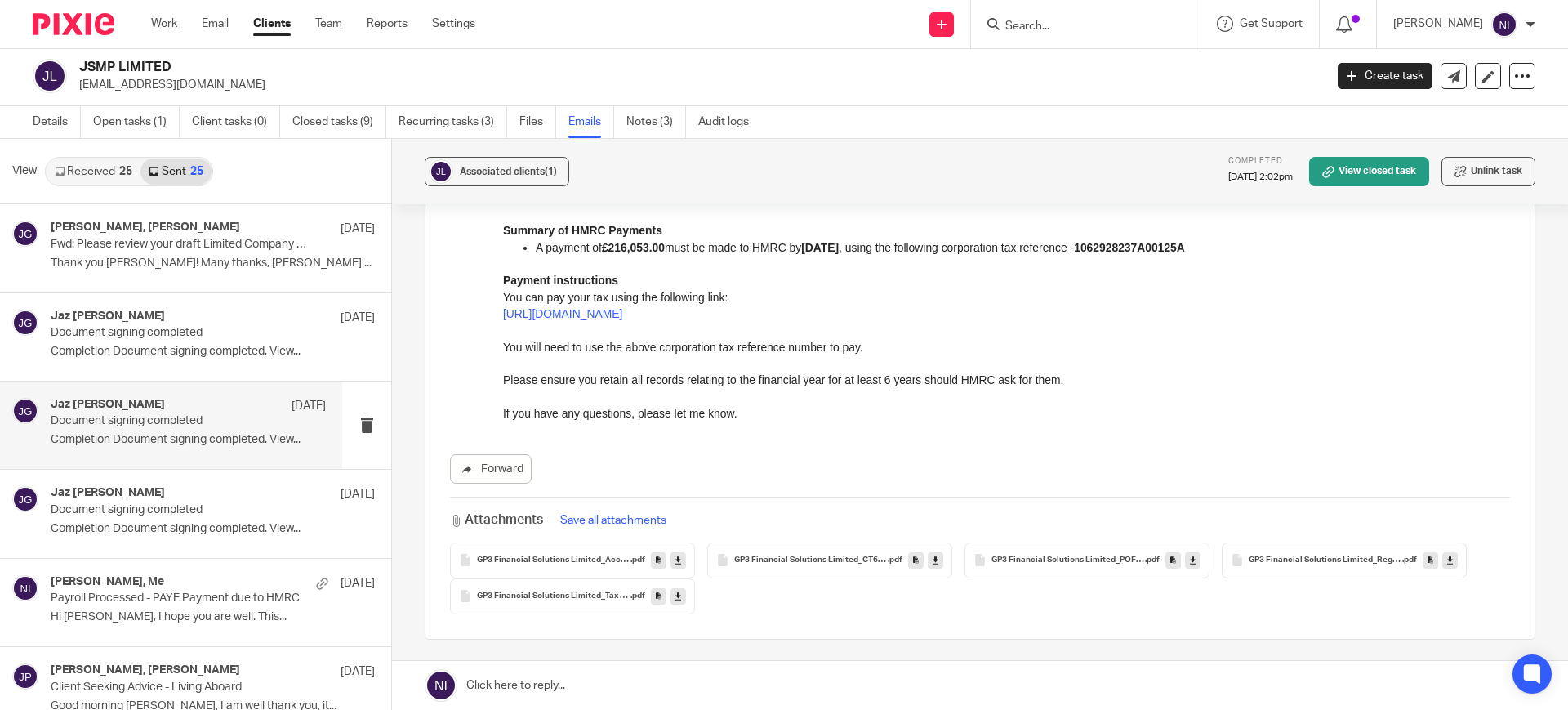
scroll to position [1431, 0]
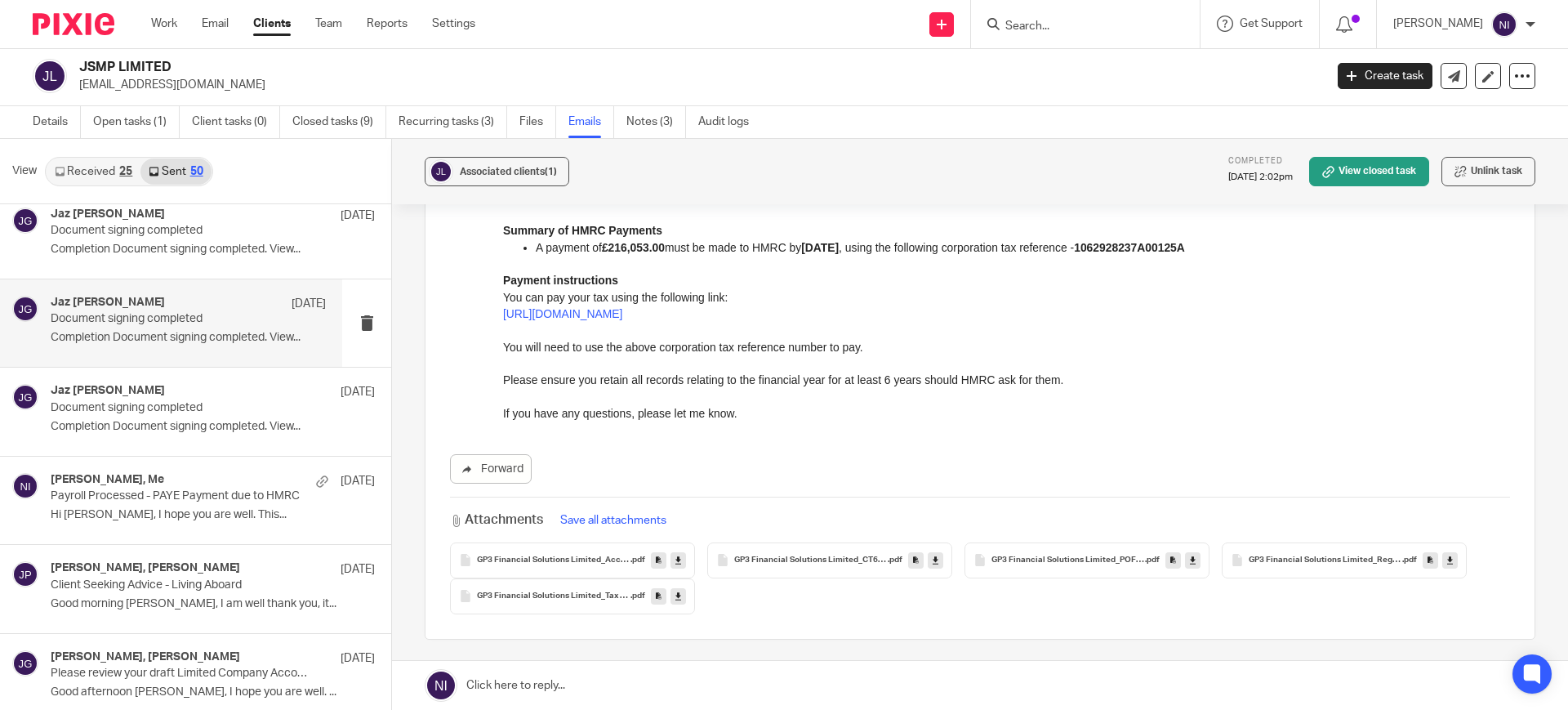
click at [198, 327] on div "[PERSON_NAME] [DATE] Document signing completed Completion Document signing com…" at bounding box center [188, 323] width 276 height 55
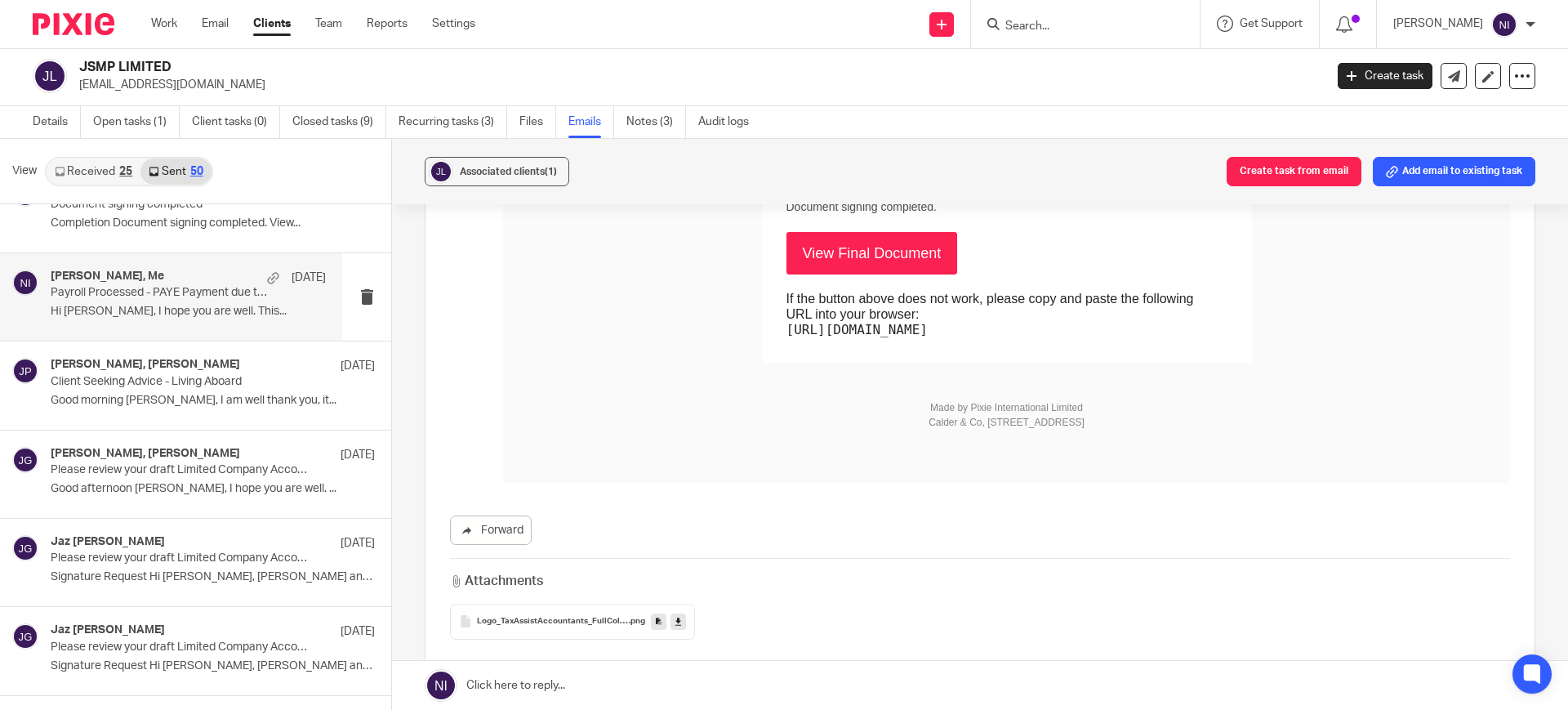
scroll to position [1634, 0]
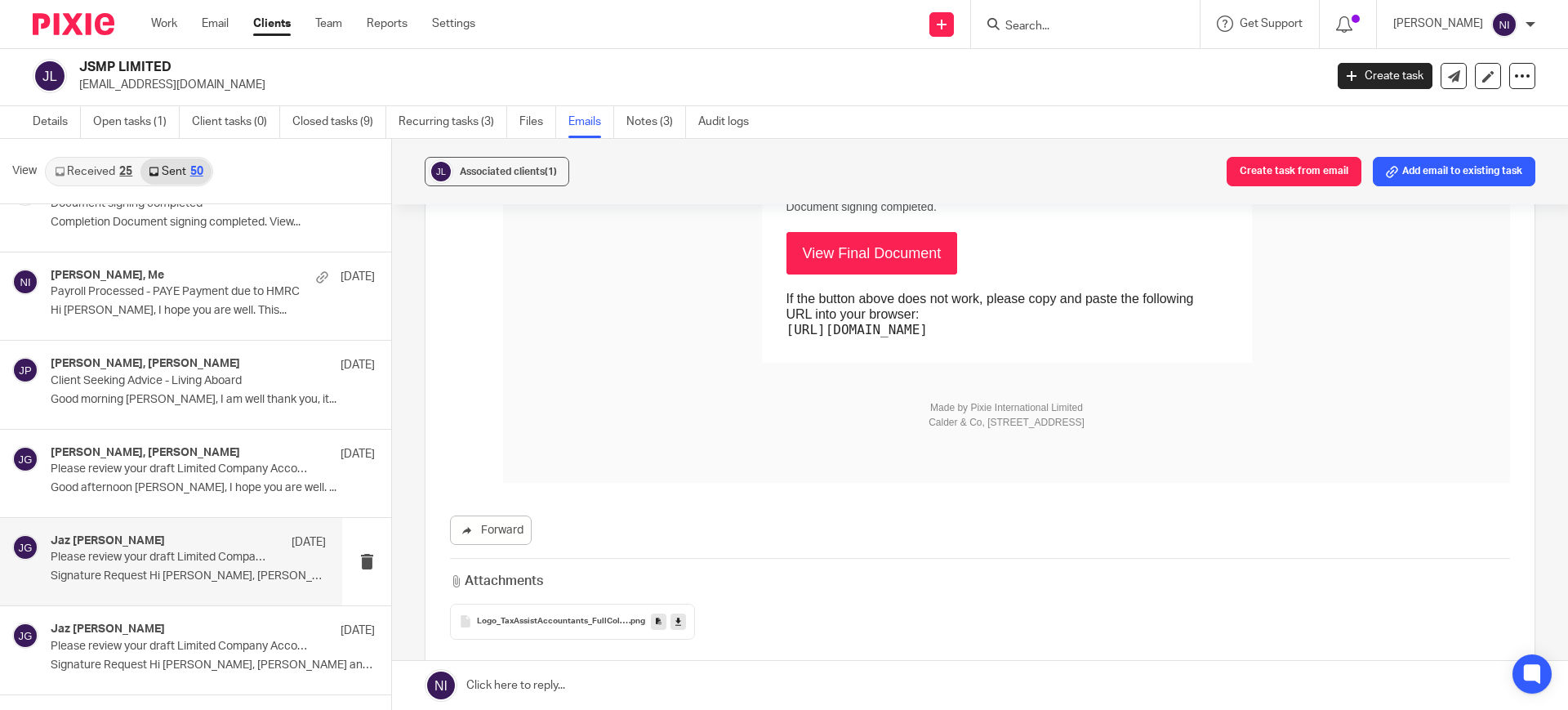
click at [152, 551] on p "Please review your draft Limited Company Accounts and Corporation Tax Return [D…" at bounding box center [161, 558] width 220 height 14
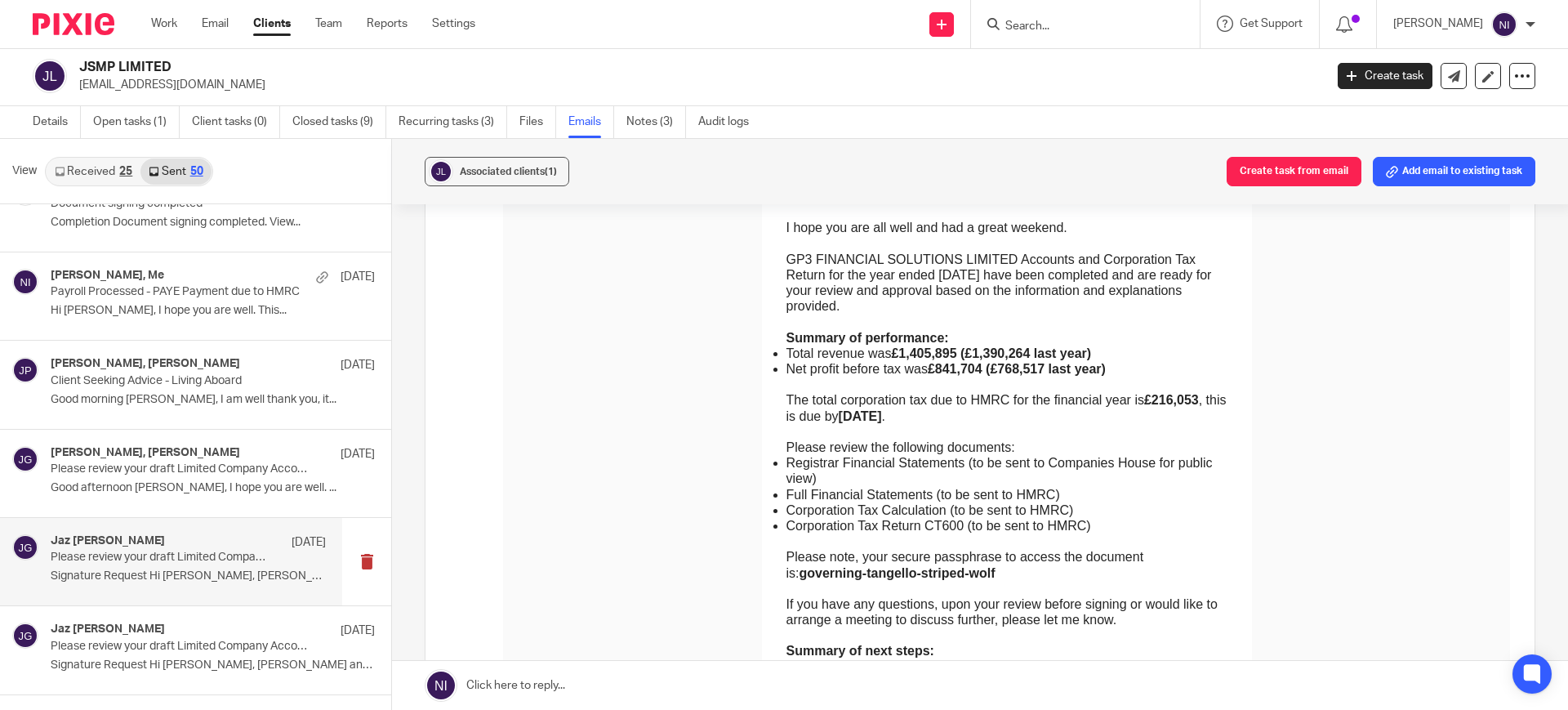
scroll to position [306, 0]
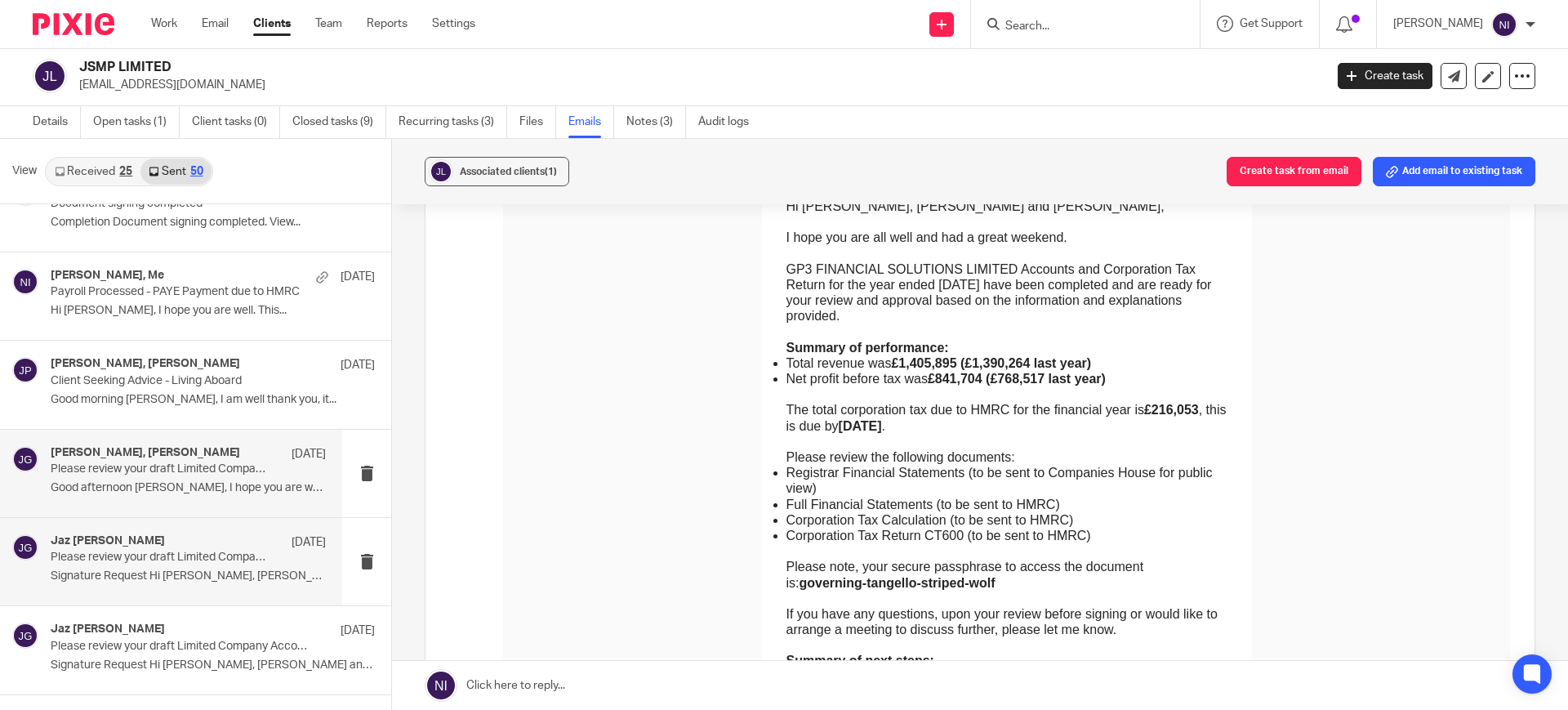
click at [188, 496] on div "Jake Mann, Jaz Grewal 13 May Please review your draft Limited Company Accounts …" at bounding box center [188, 474] width 276 height 55
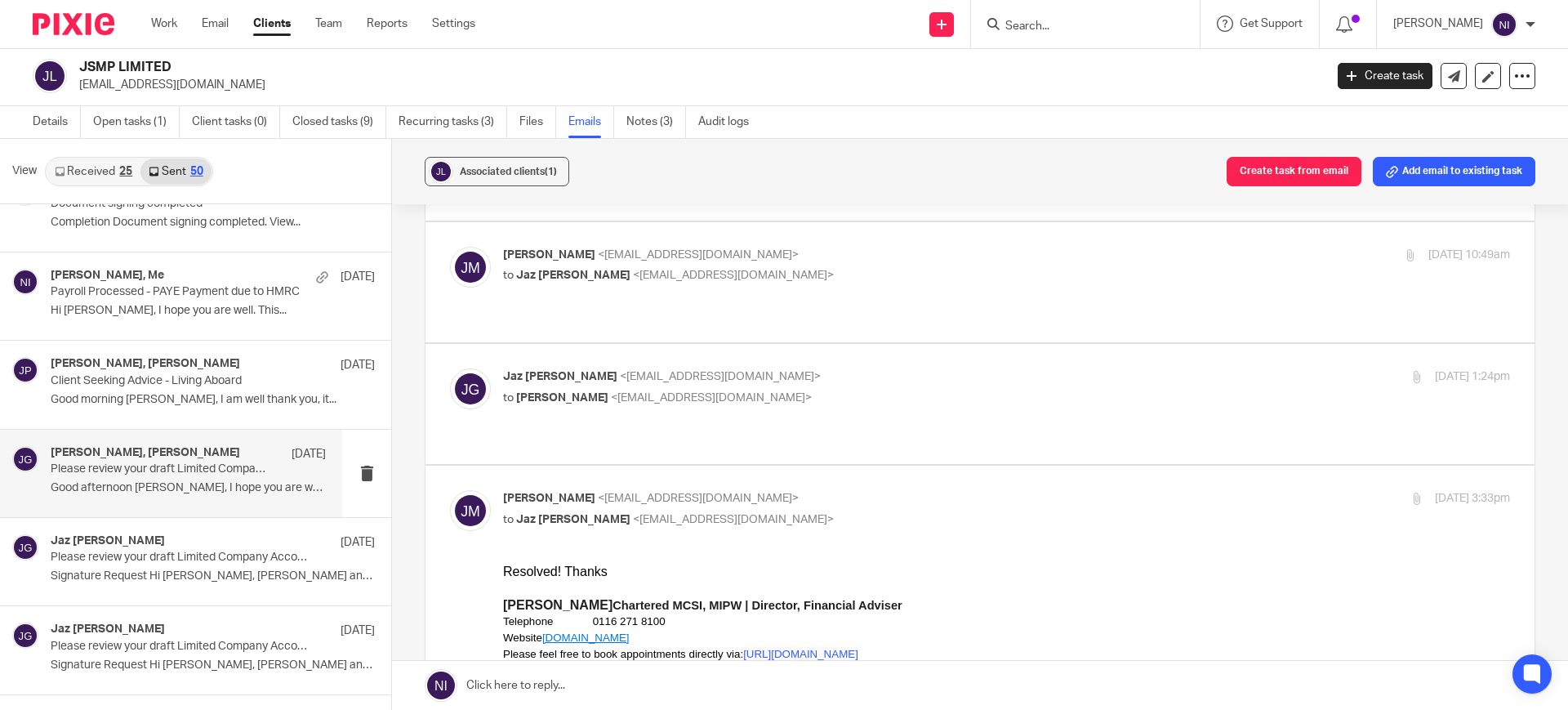
scroll to position [0, 0]
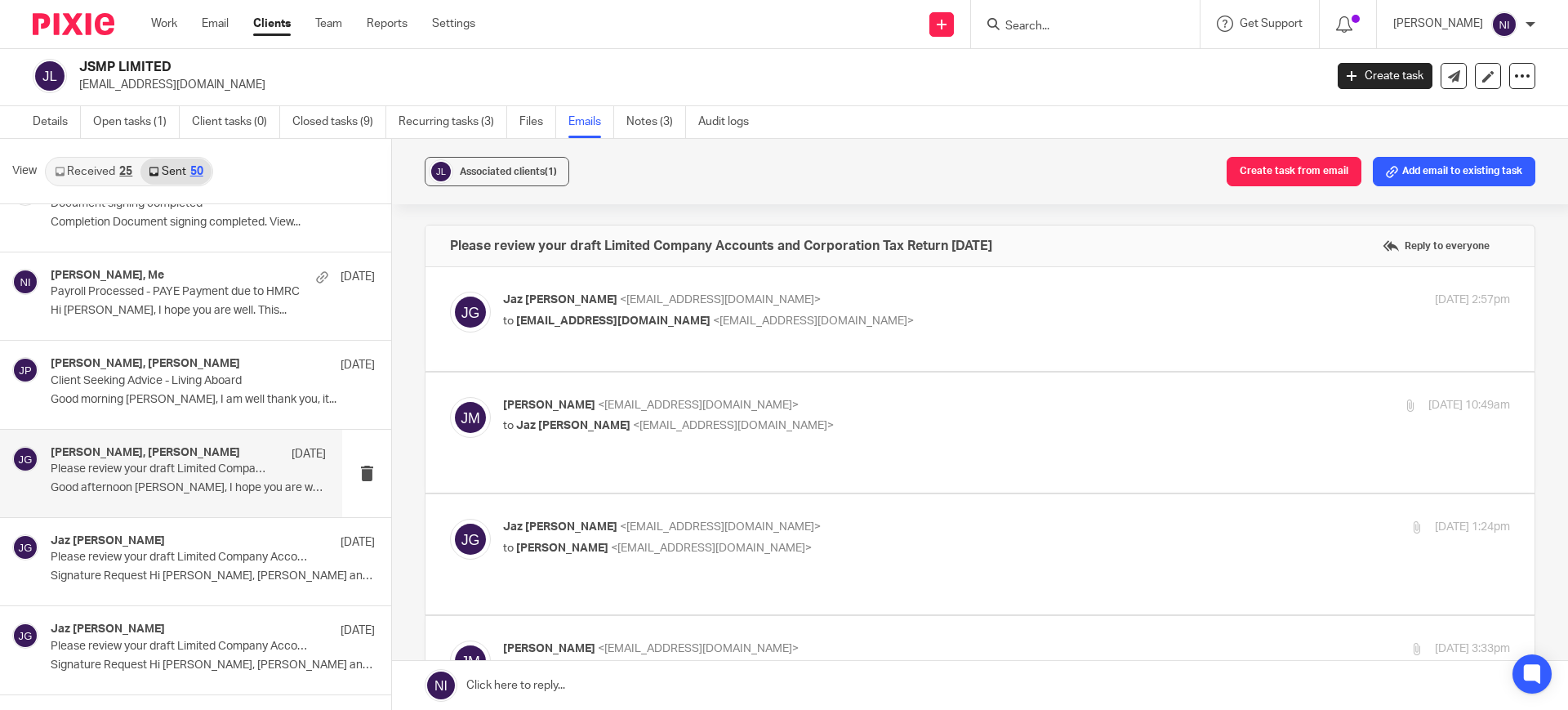
click at [815, 519] on p "Jaz Grewal <jazgrewal@taxassist.co.uk>" at bounding box center [838, 528] width 671 height 18
checkbox input "true"
click at [792, 397] on p "Jake Mann <jake@gp3fs.com>" at bounding box center [838, 406] width 671 height 18
checkbox input "true"
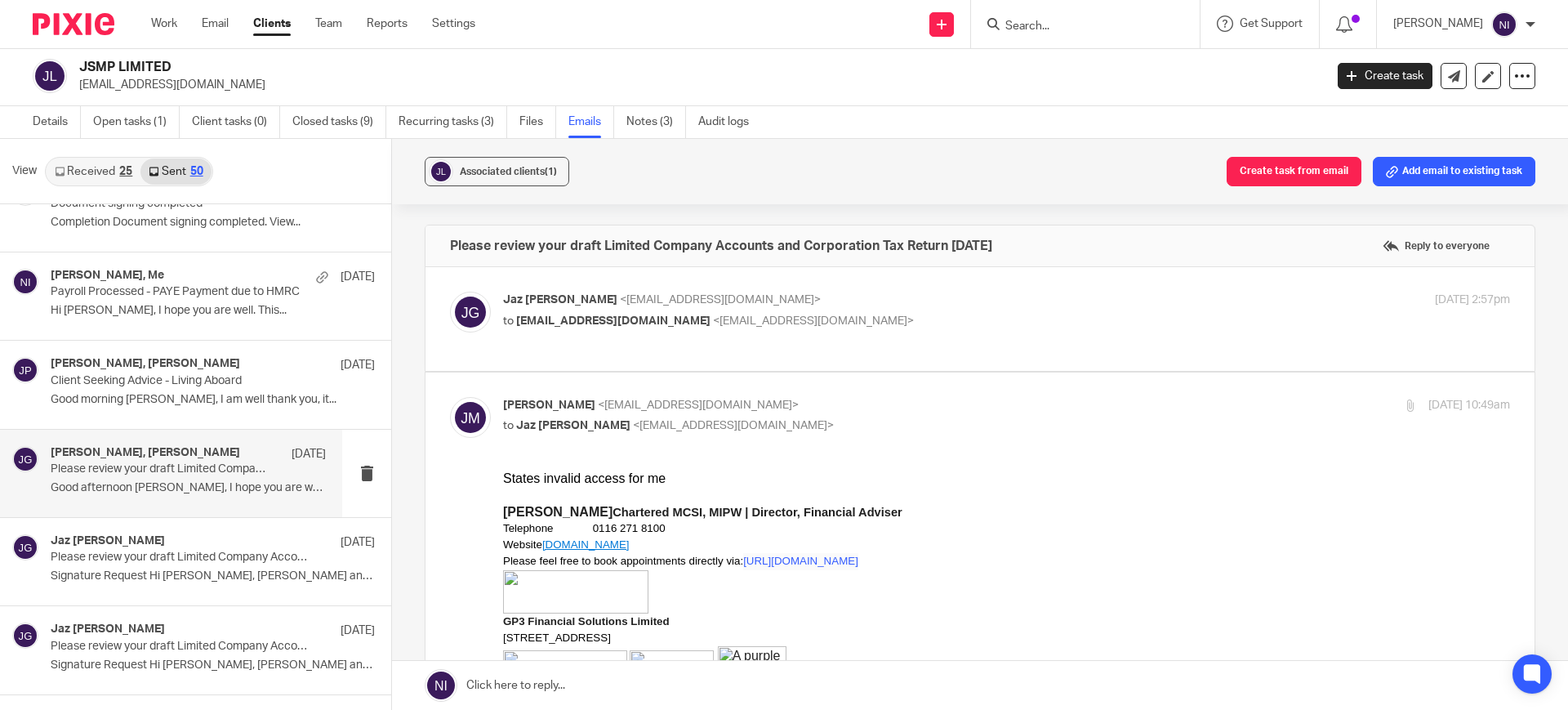
click at [797, 313] on p "to jake@gp3fs.com <jake@gp3fs.com>" at bounding box center [838, 322] width 671 height 18
checkbox input "true"
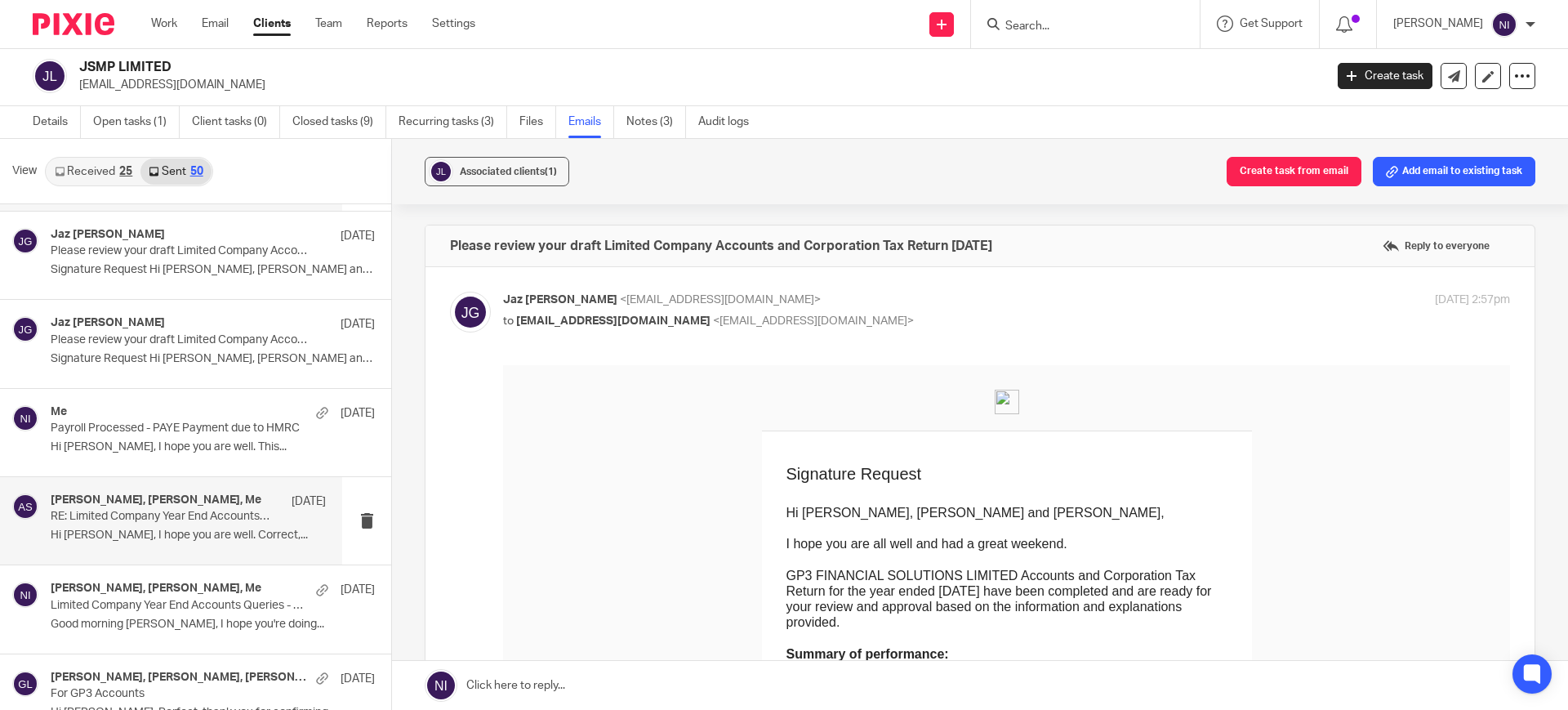
click at [173, 542] on div "Jaz Grewal, Alessio Savignano, Me 9 May RE: Limited Company Year End Accounts Q…" at bounding box center [188, 521] width 276 height 55
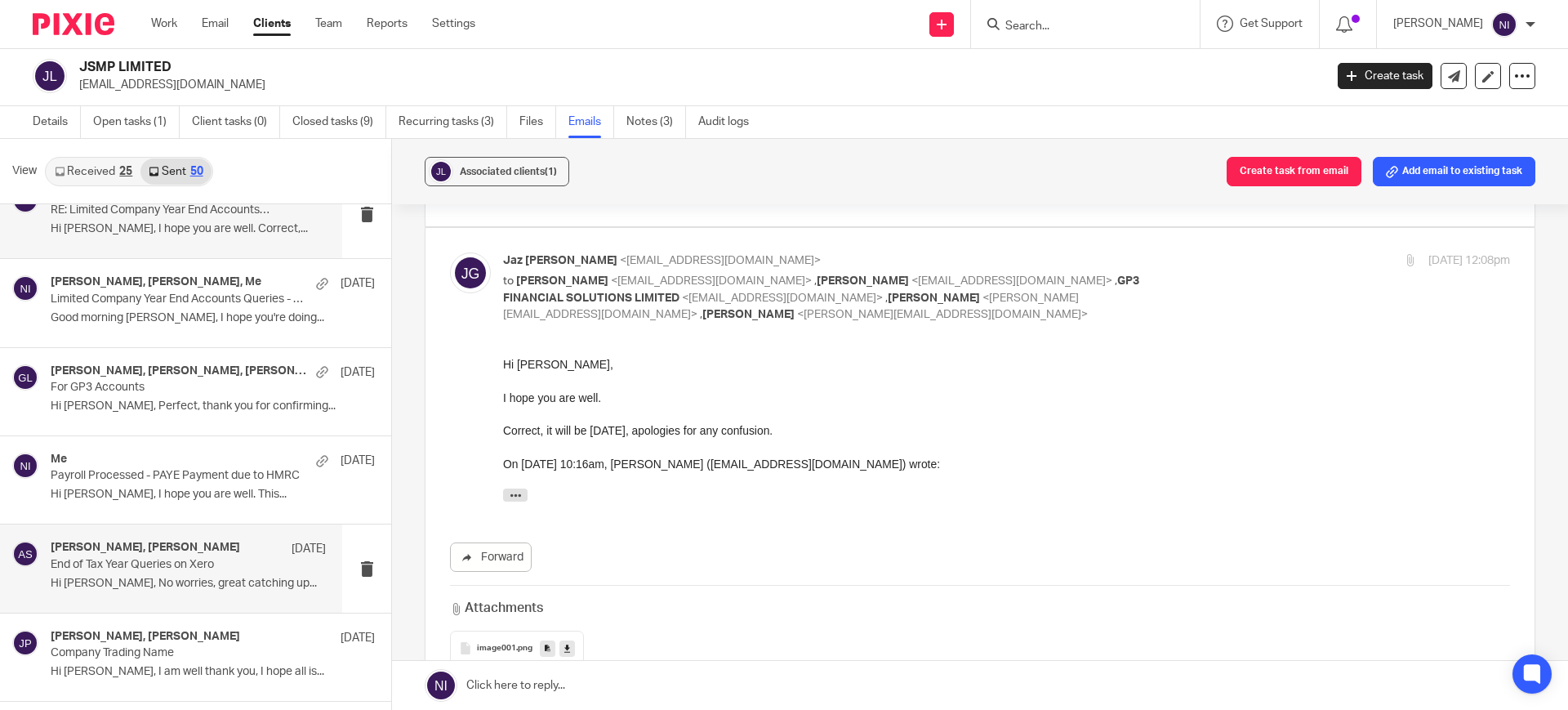
click at [109, 580] on p "Hi Alessio, No worries, great catching up..." at bounding box center [188, 584] width 276 height 14
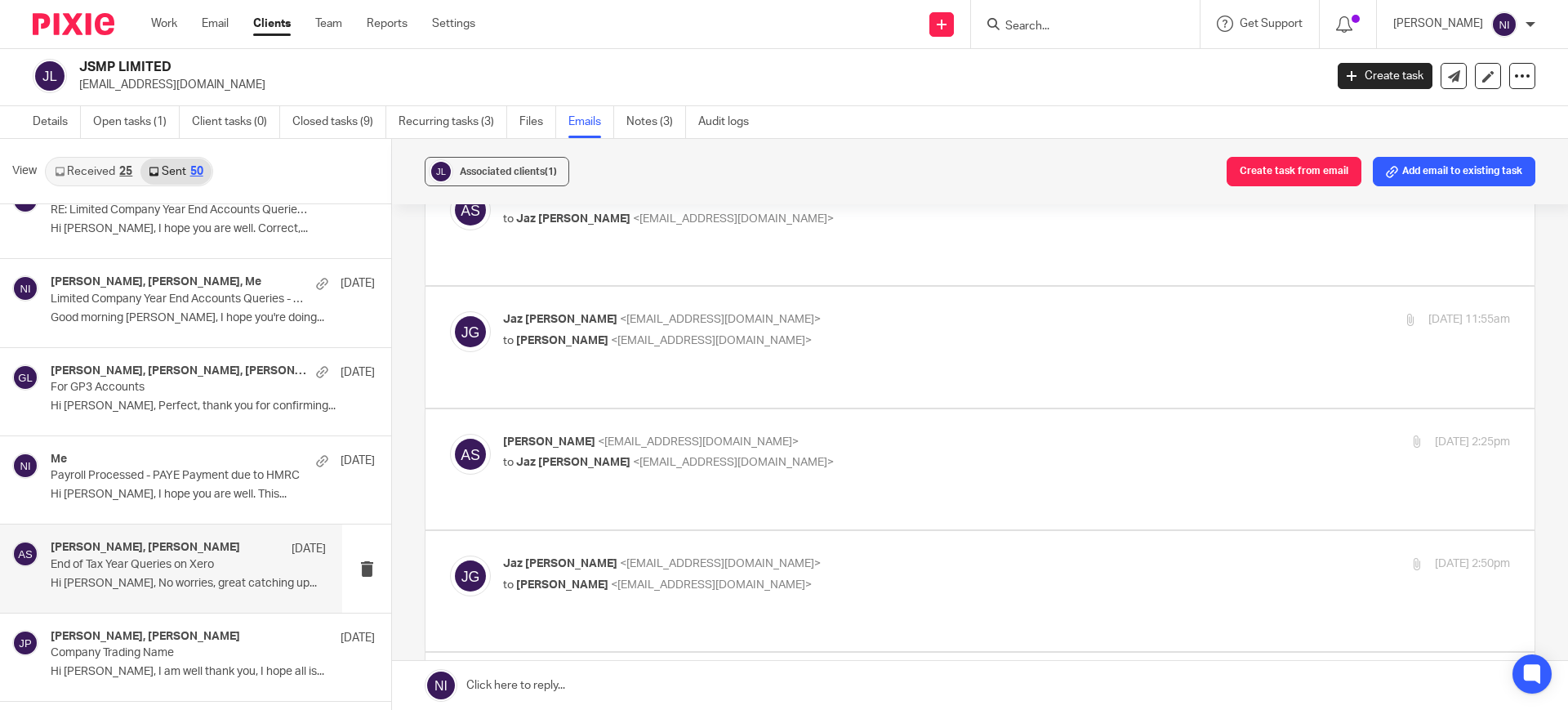
click at [778, 653] on label at bounding box center [980, 713] width 1110 height 120
click at [450, 677] on input "checkbox" at bounding box center [449, 677] width 1 height 1
checkbox input "true"
click at [782, 531] on label at bounding box center [980, 591] width 1110 height 120
click at [450, 555] on input "checkbox" at bounding box center [449, 555] width 1 height 1
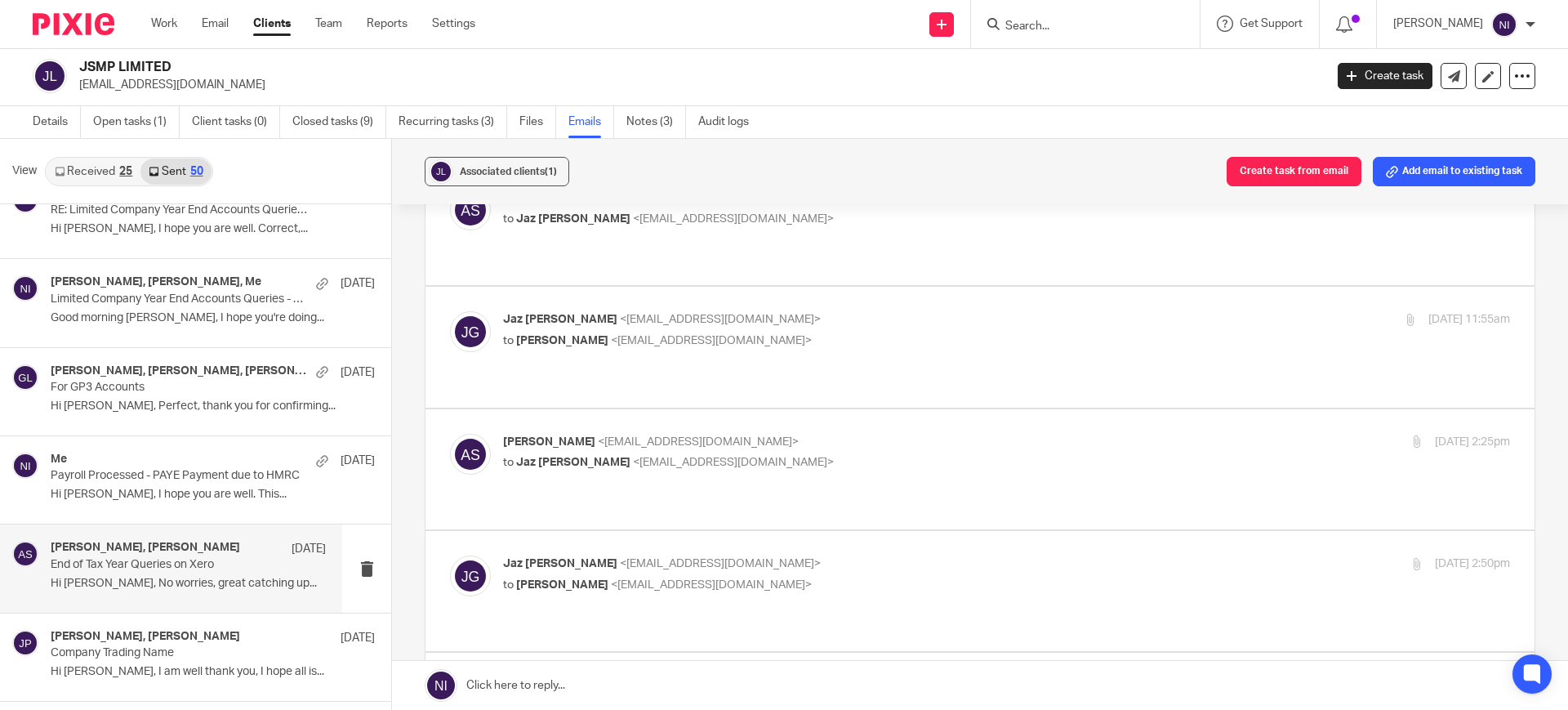
checkbox input "true"
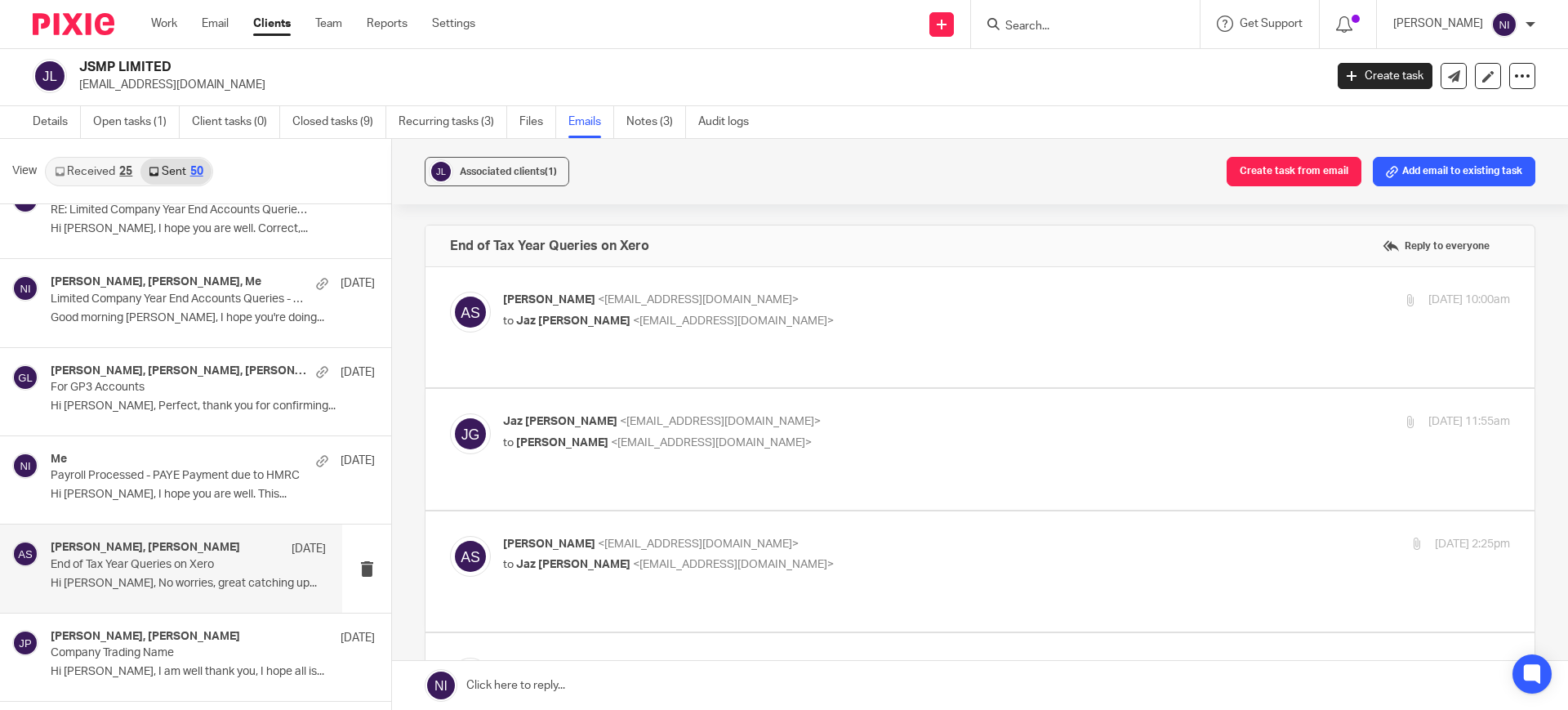
click at [763, 557] on p "to Jaz Grewal <jazgrewal@taxassist.co.uk>" at bounding box center [838, 566] width 671 height 18
checkbox input "true"
click at [794, 435] on p "to Alessio Savignano <as@gp3fs.com>" at bounding box center [838, 444] width 671 height 18
checkbox input "true"
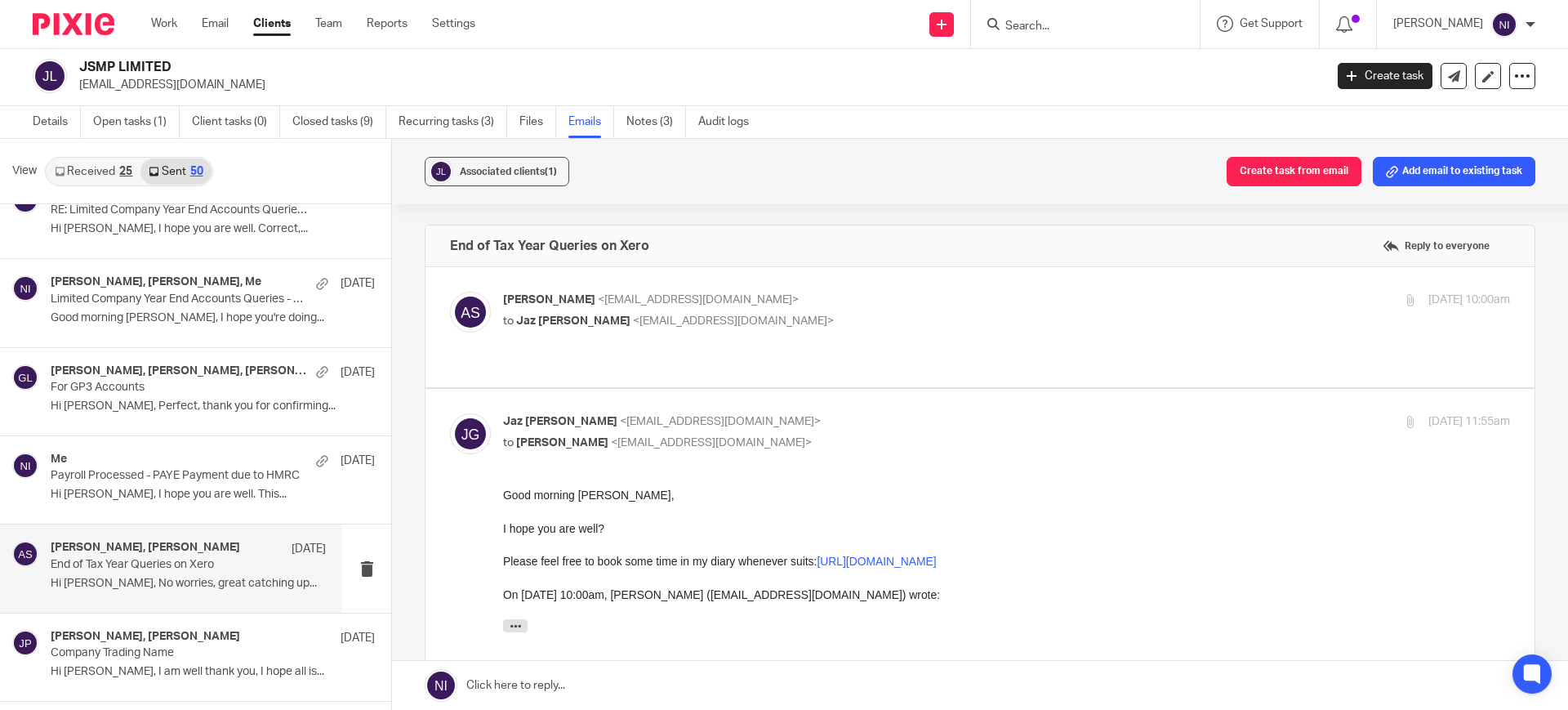
click at [781, 320] on p "to Jaz Grewal <jazgrewal@taxassist.co.uk>" at bounding box center [838, 322] width 671 height 18
checkbox input "true"
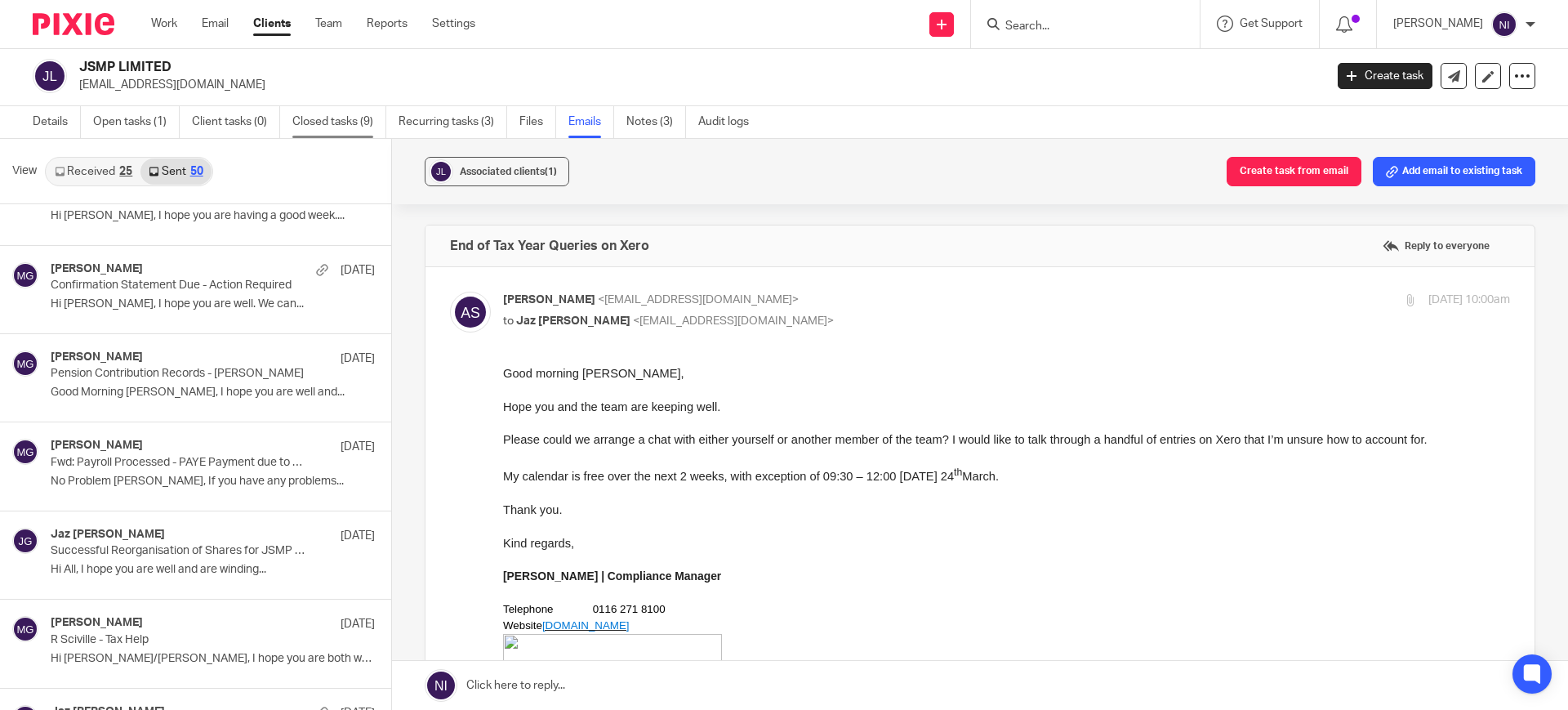
click at [310, 123] on link "Closed tasks (9)" at bounding box center [339, 122] width 94 height 32
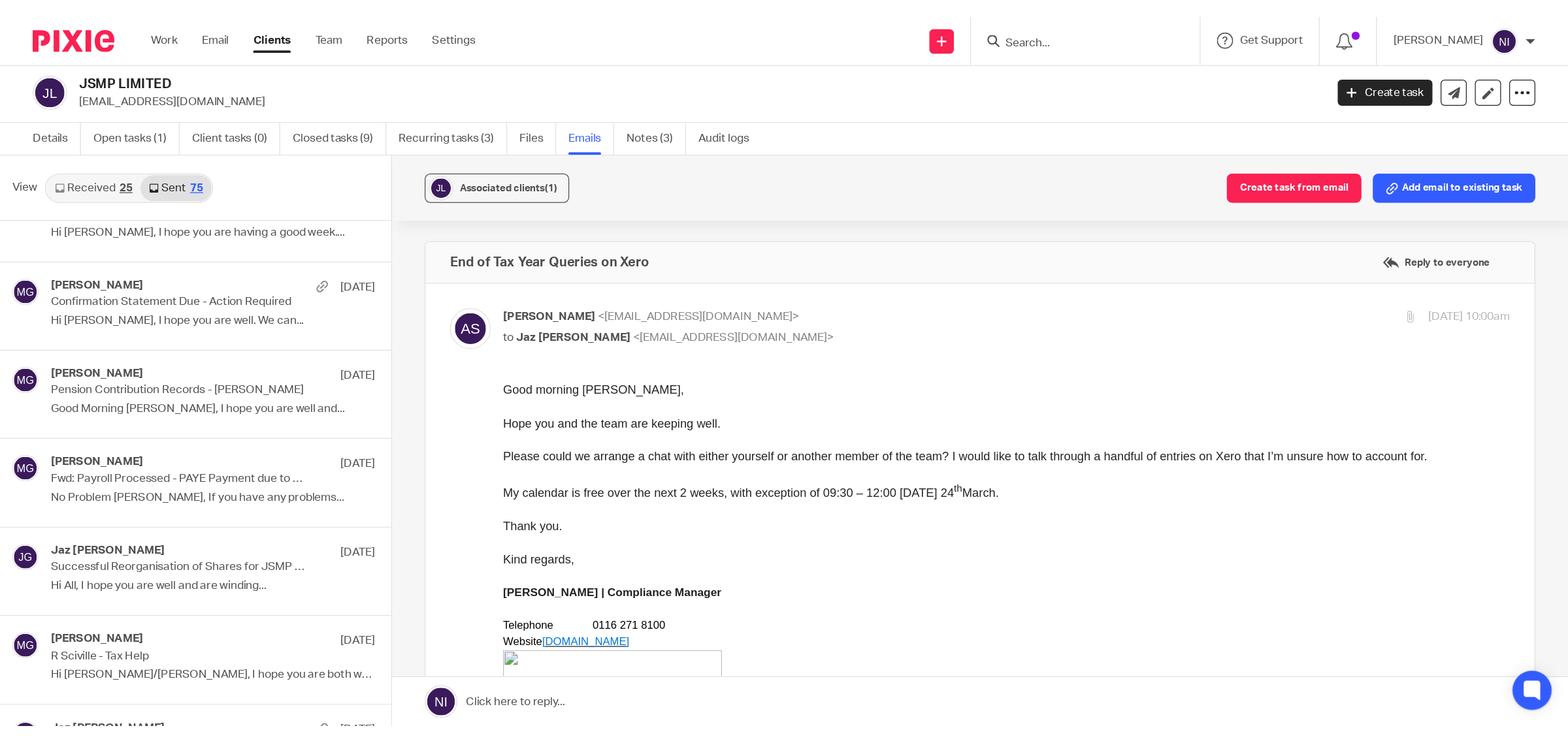
scroll to position [2857, 0]
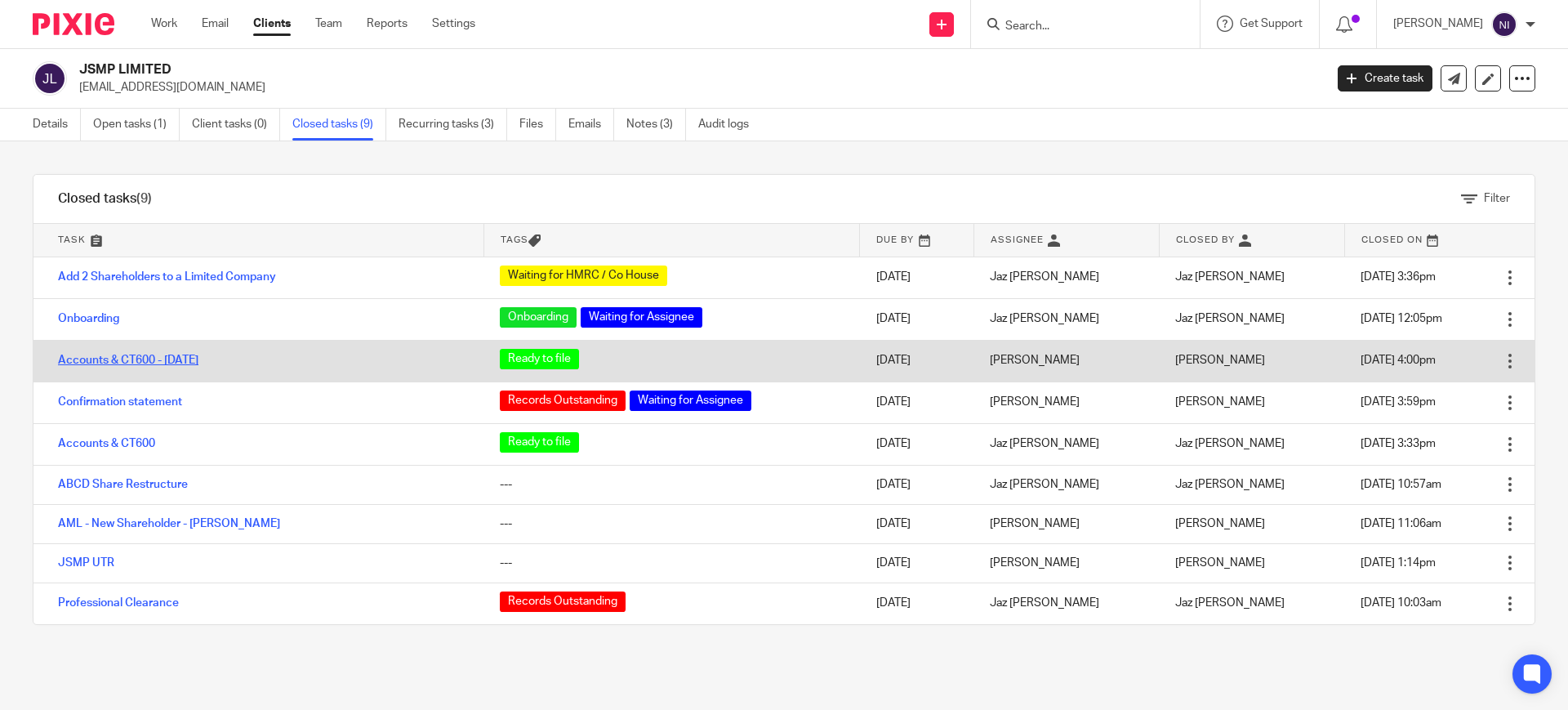
click at [116, 362] on link "Accounts & CT600 - [DATE]" at bounding box center [128, 360] width 141 height 11
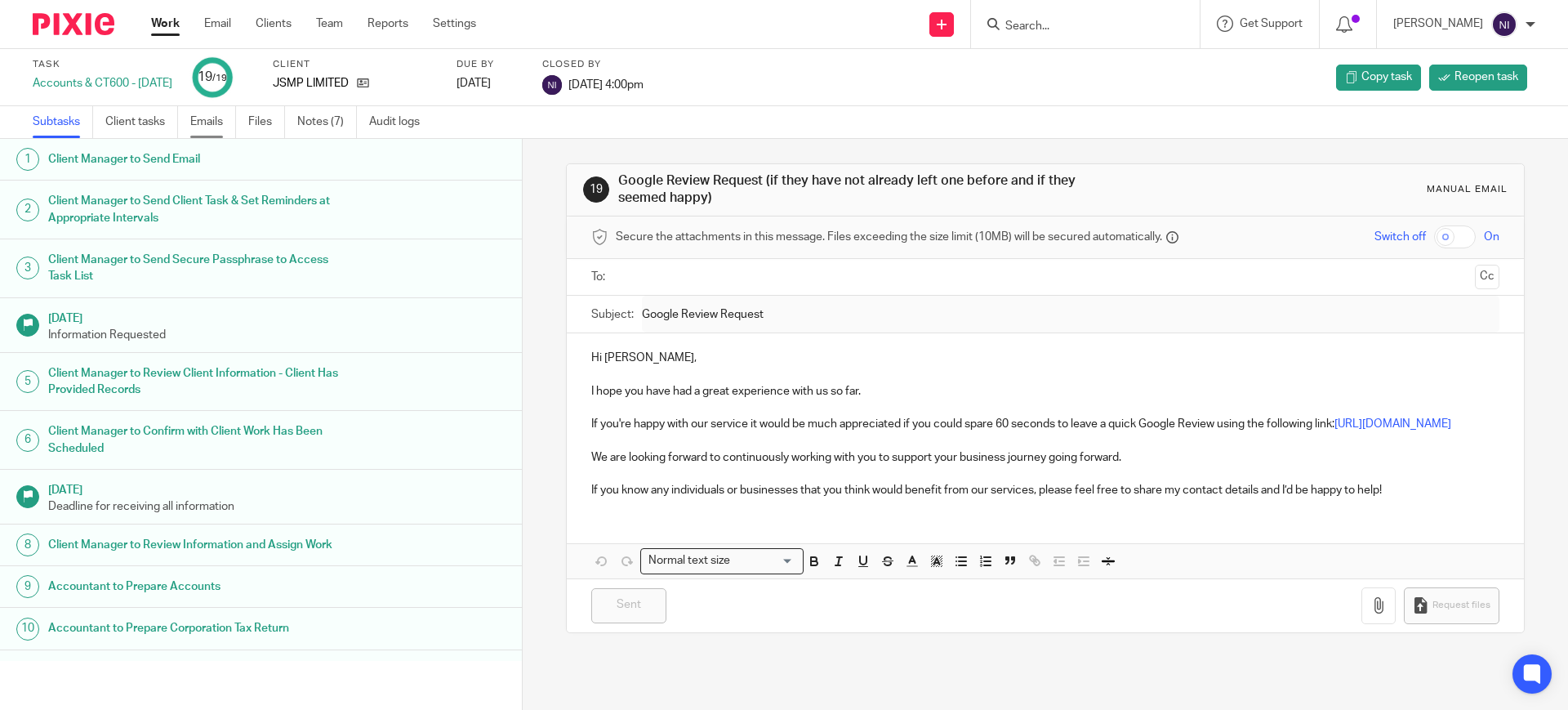
click at [210, 118] on link "Emails" at bounding box center [213, 122] width 46 height 32
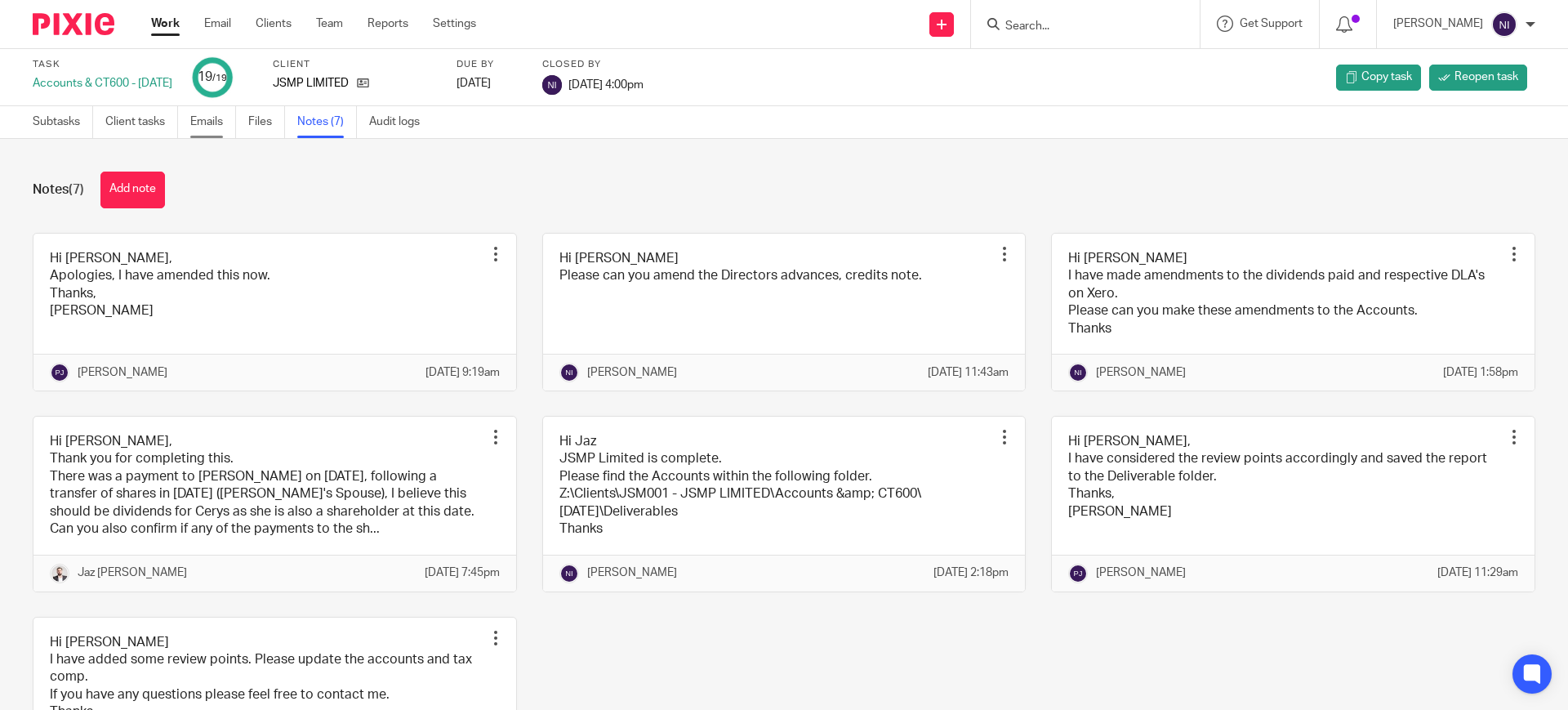
click at [230, 125] on link "Emails" at bounding box center [213, 122] width 46 height 32
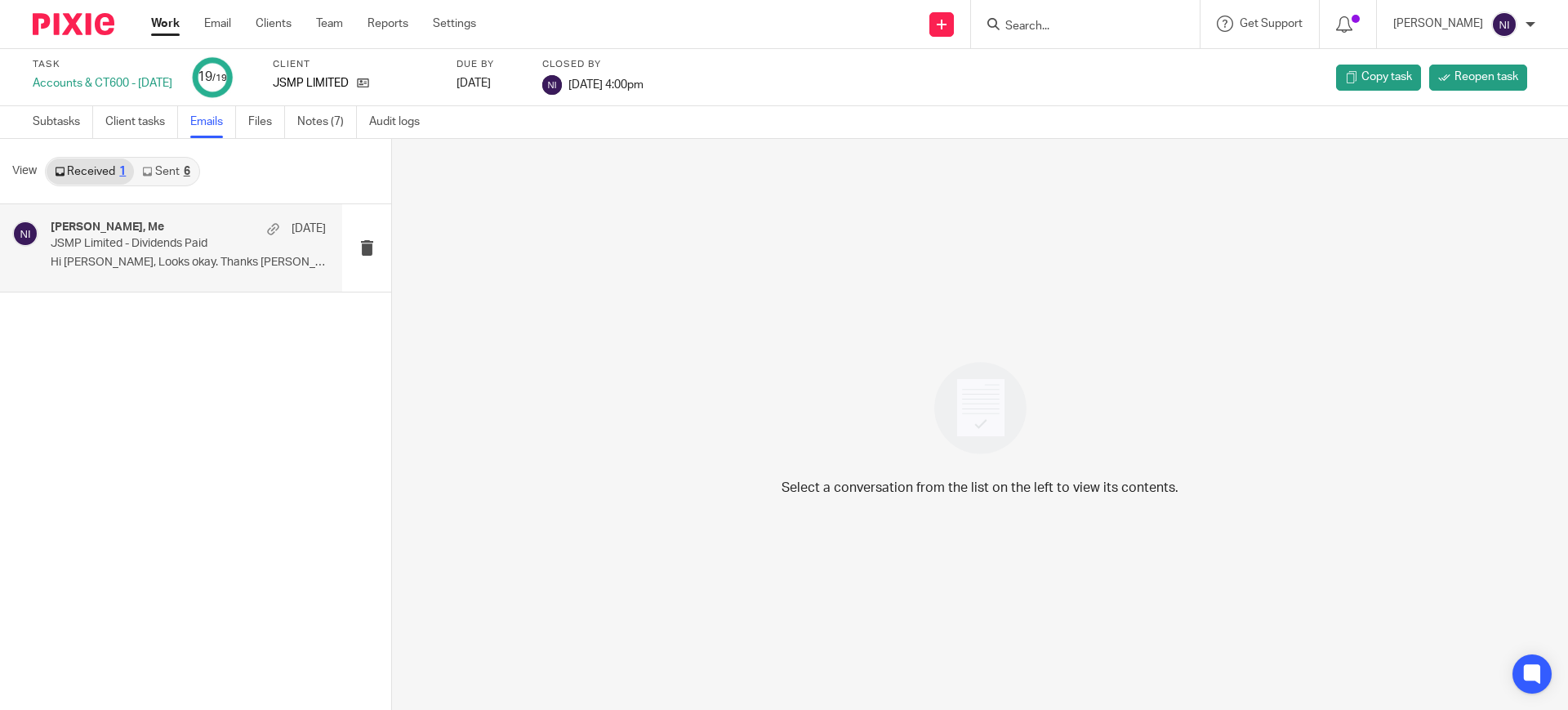
click at [186, 246] on p "JSMP Limited - Dividends Paid" at bounding box center [161, 244] width 220 height 14
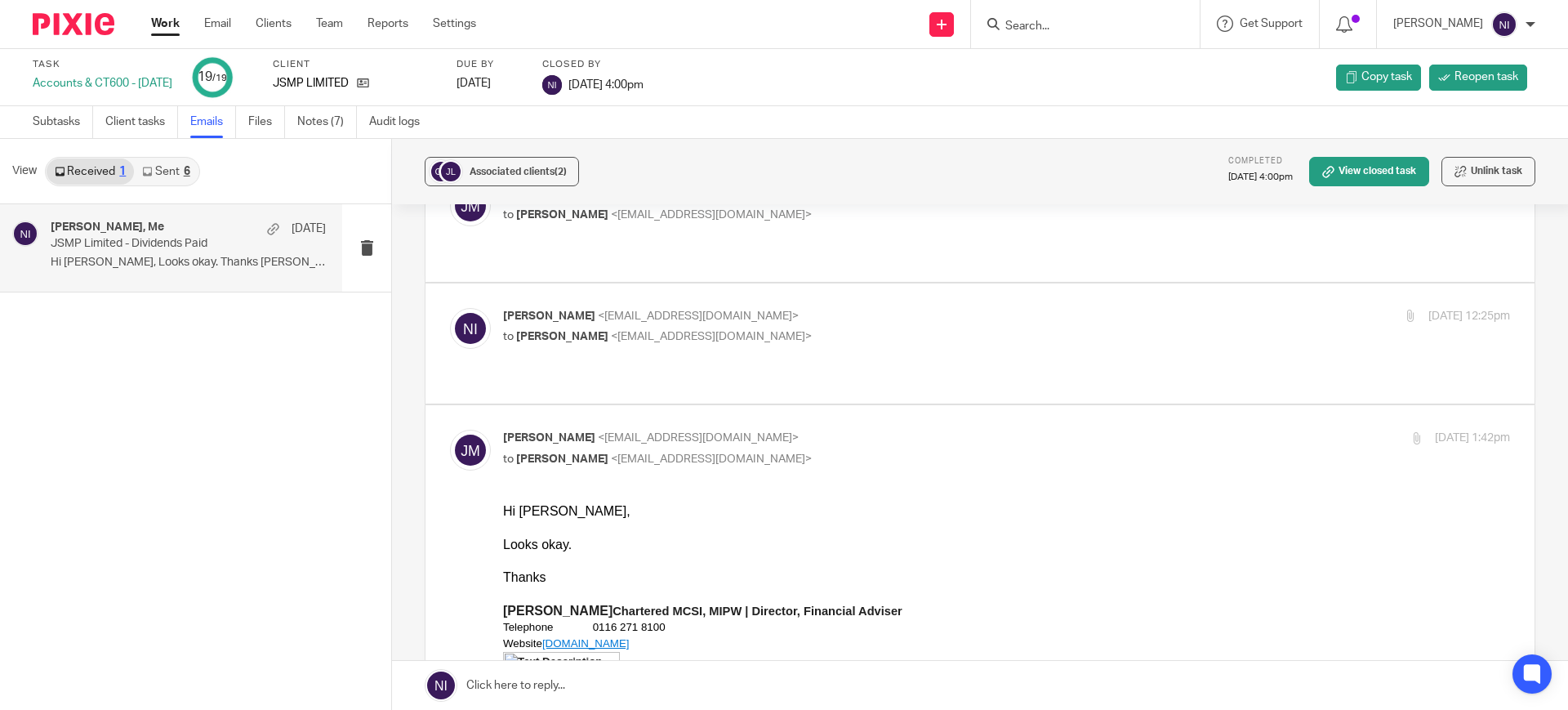
scroll to position [204, 0]
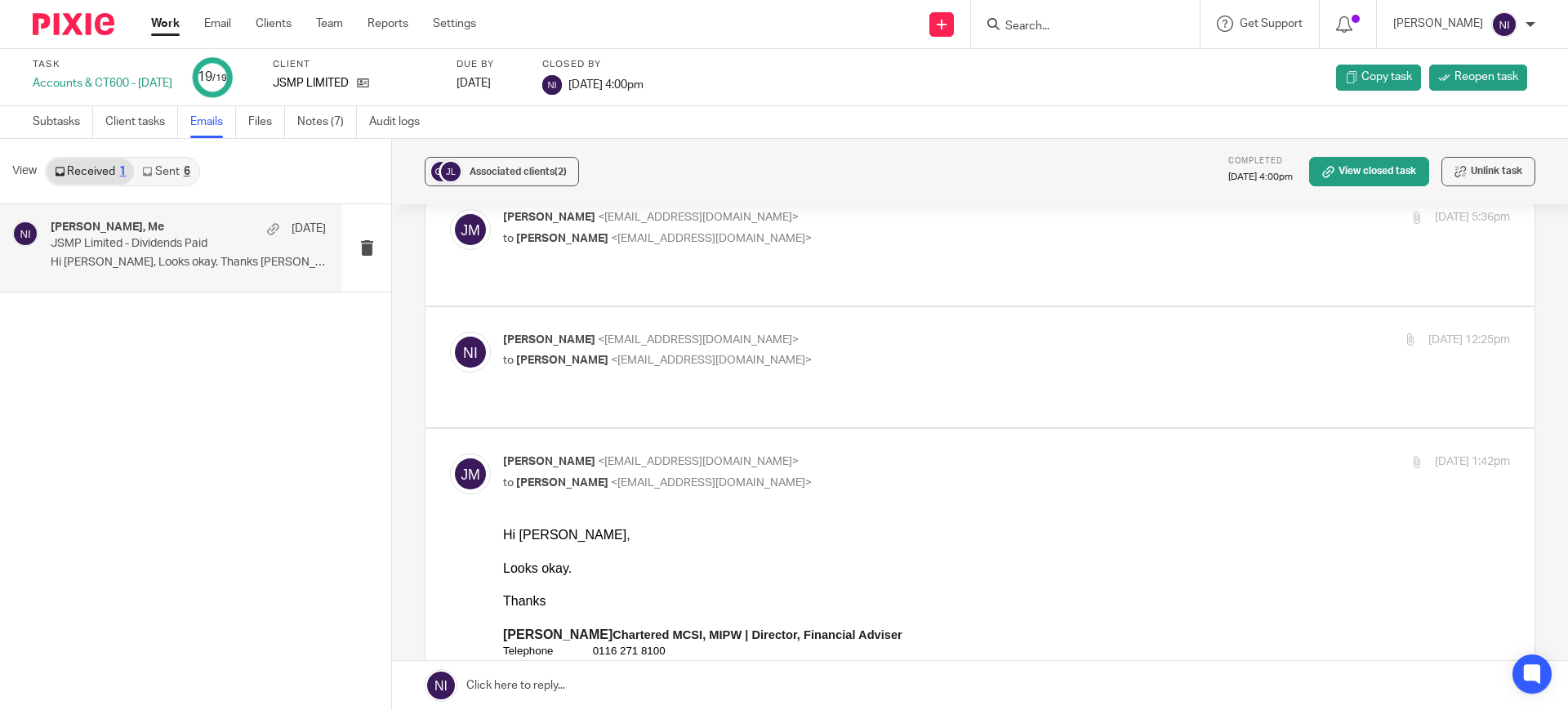
click at [761, 332] on p "[PERSON_NAME] <[EMAIL_ADDRESS][DOMAIN_NAME]>" at bounding box center [838, 341] width 671 height 18
checkbox input "true"
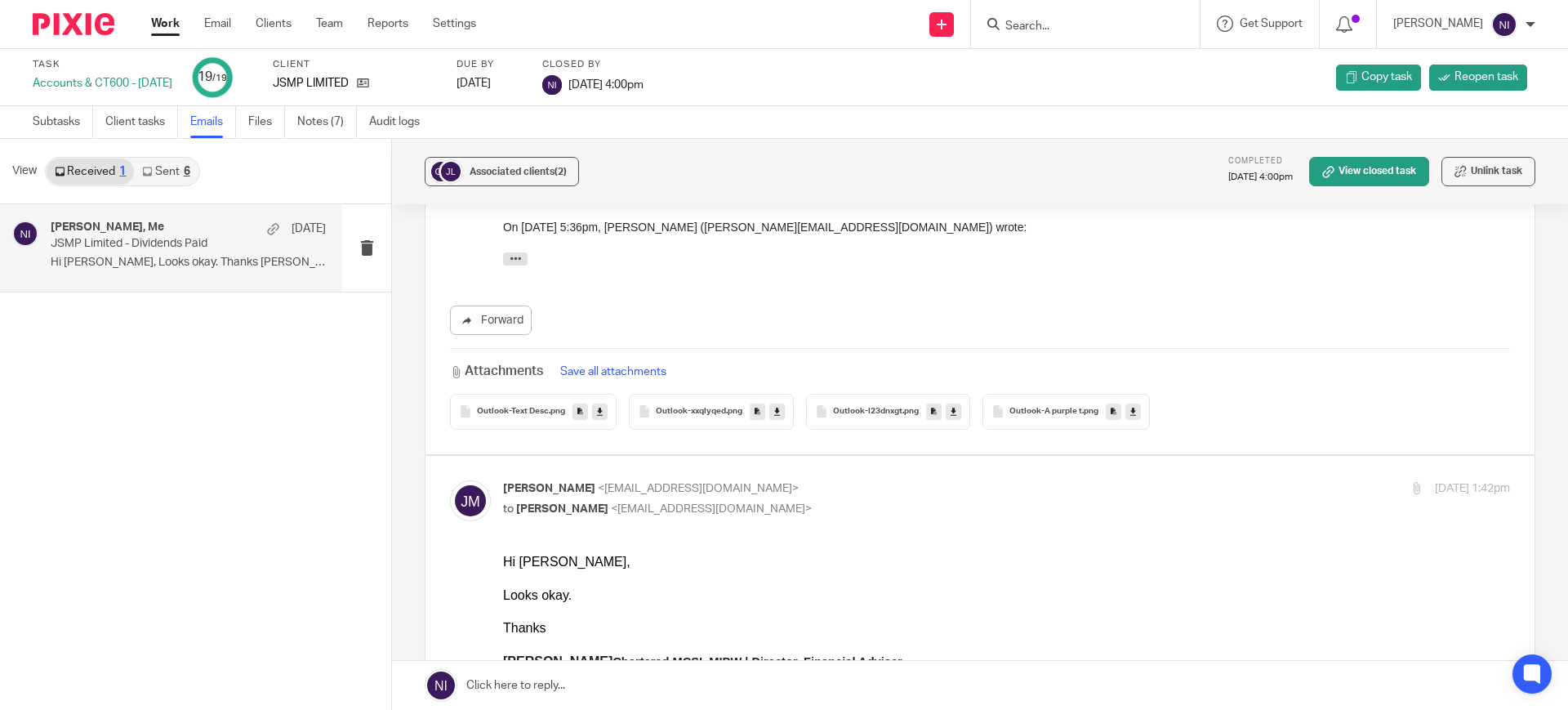
scroll to position [1226, 0]
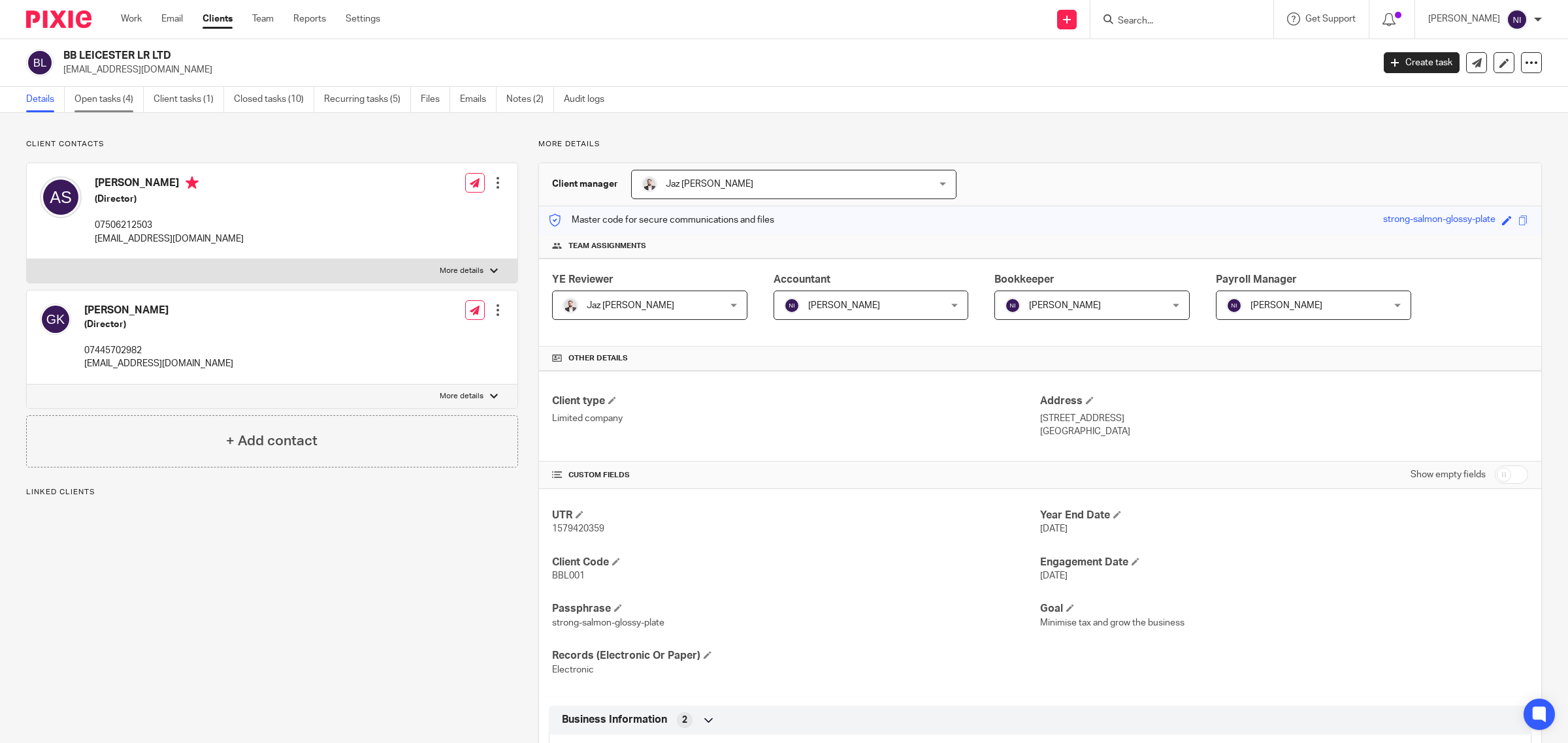
click at [129, 103] on link "Open tasks (4)" at bounding box center [108, 99] width 69 height 25
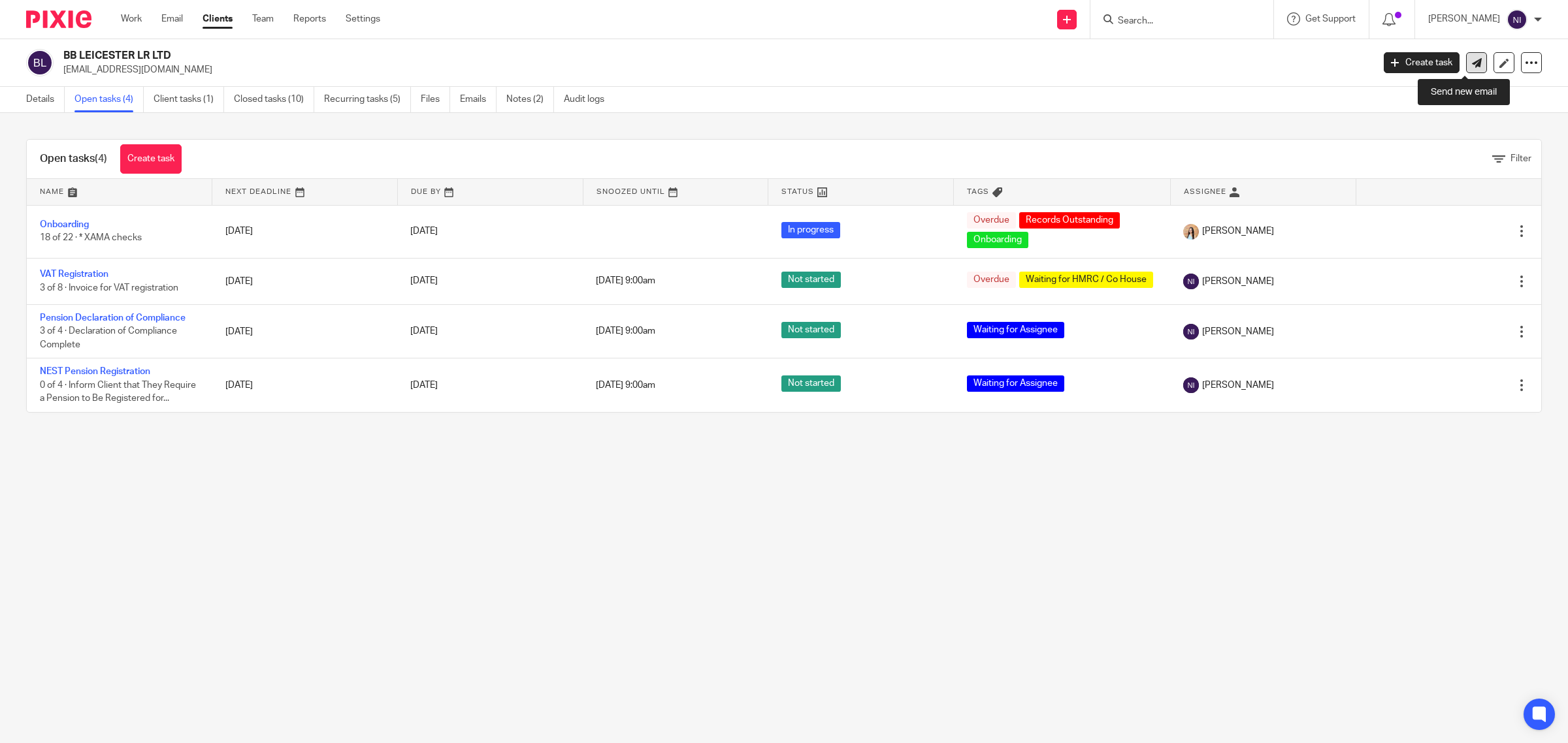
click at [1470, 66] on link at bounding box center [1477, 63] width 21 height 21
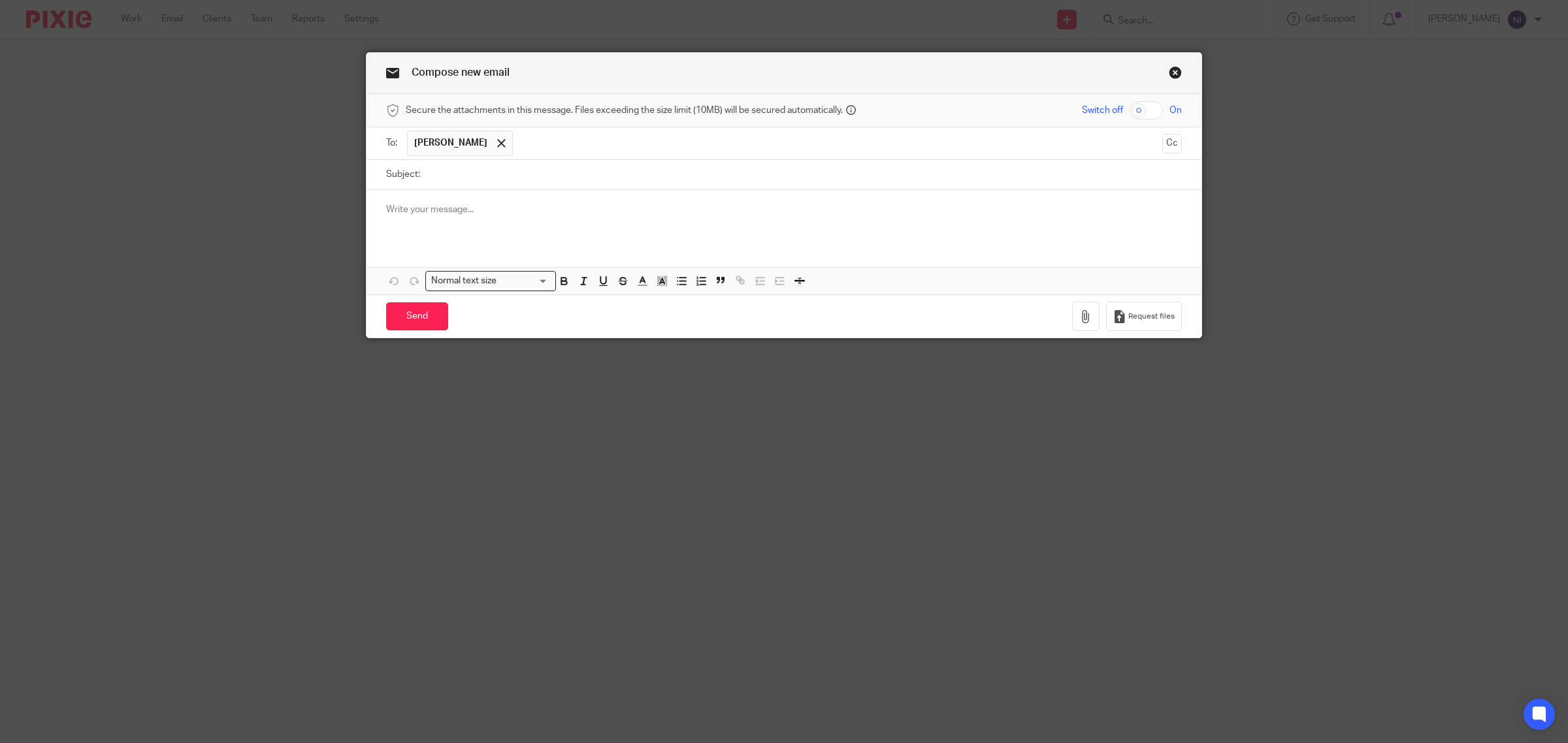
click at [547, 168] on input "Subject:" at bounding box center [804, 175] width 755 height 29
type input "G"
type input "The Pension Regulator"
click at [498, 138] on div at bounding box center [501, 143] width 15 height 20
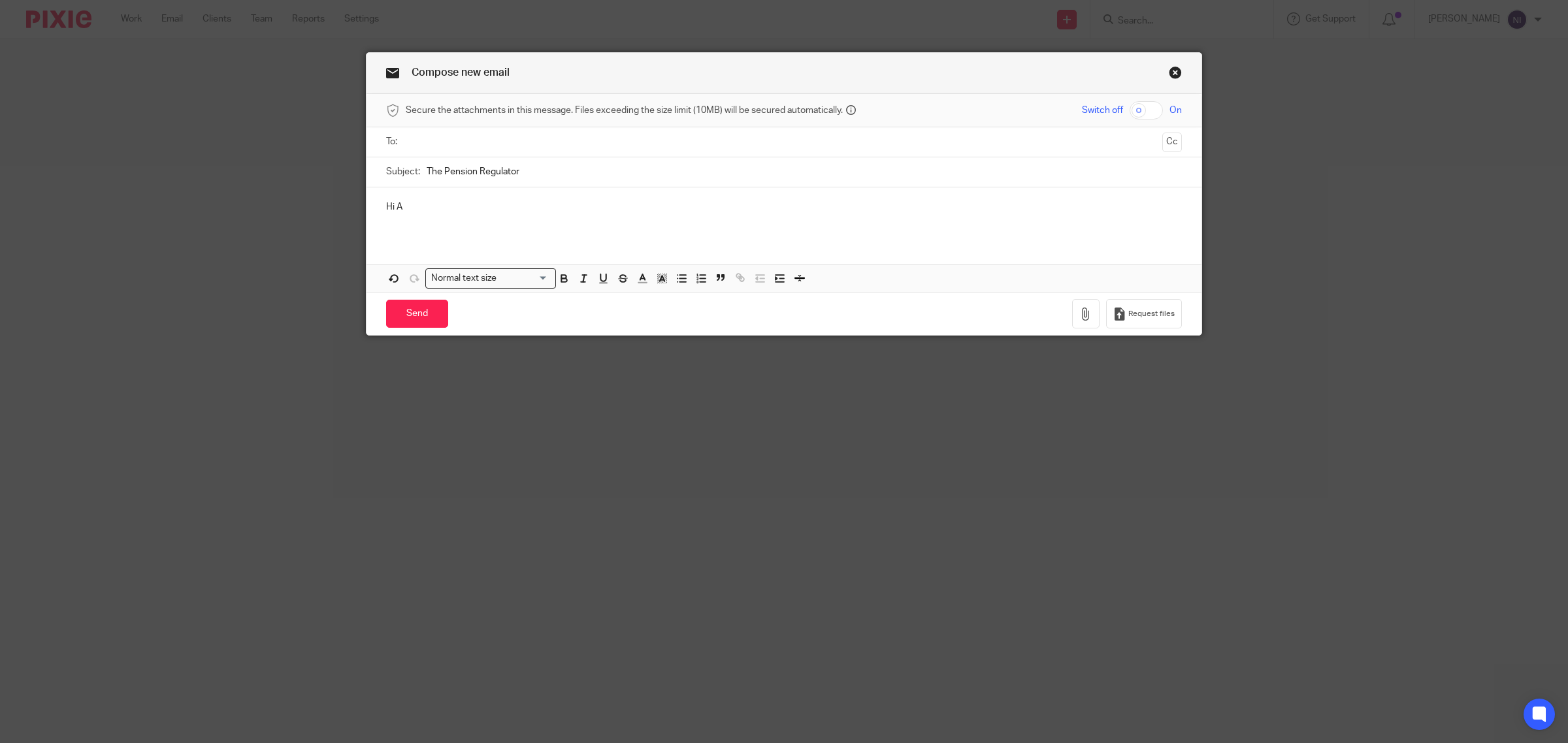
click at [498, 138] on input "text" at bounding box center [783, 141] width 747 height 15
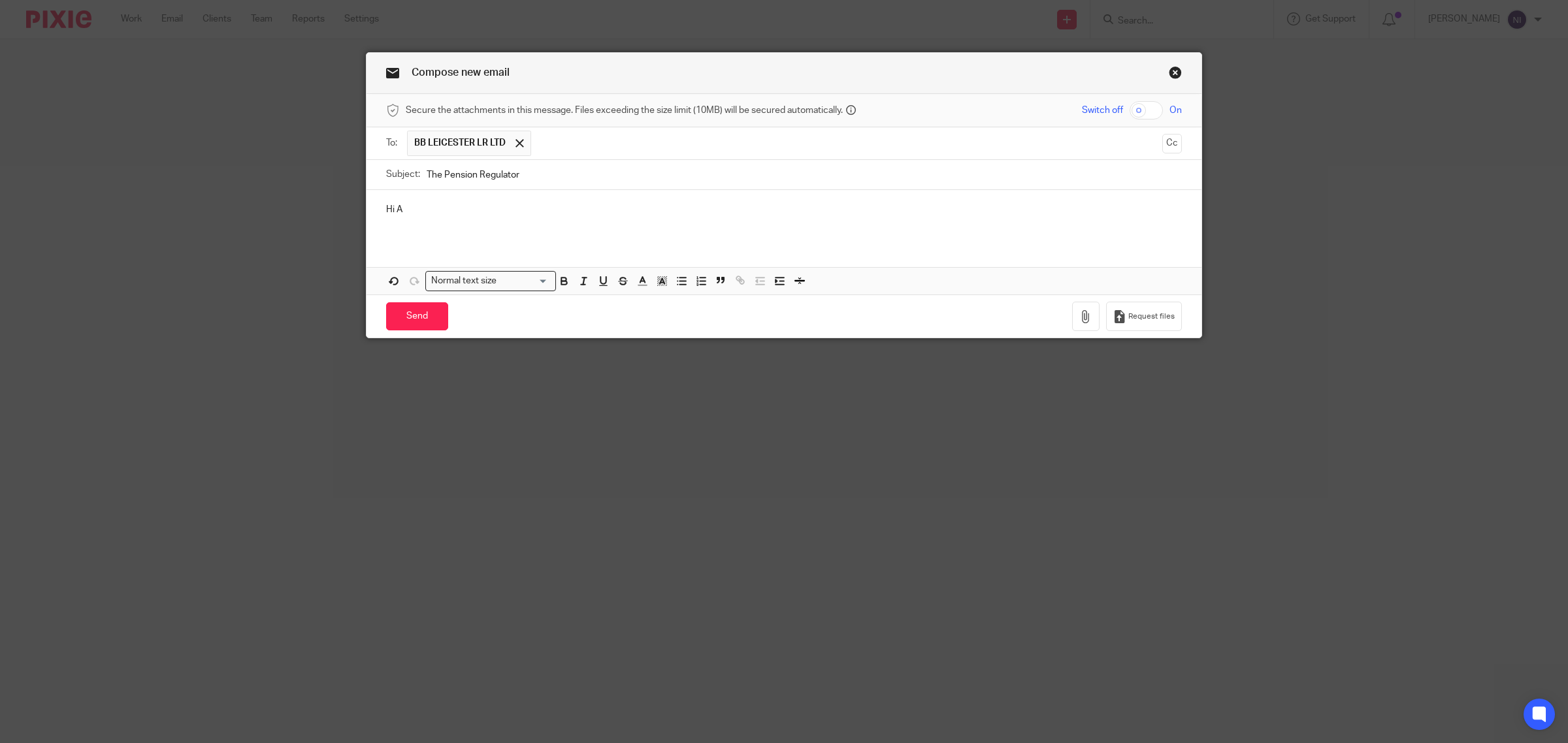
click at [456, 215] on p "Hi A" at bounding box center [784, 209] width 796 height 13
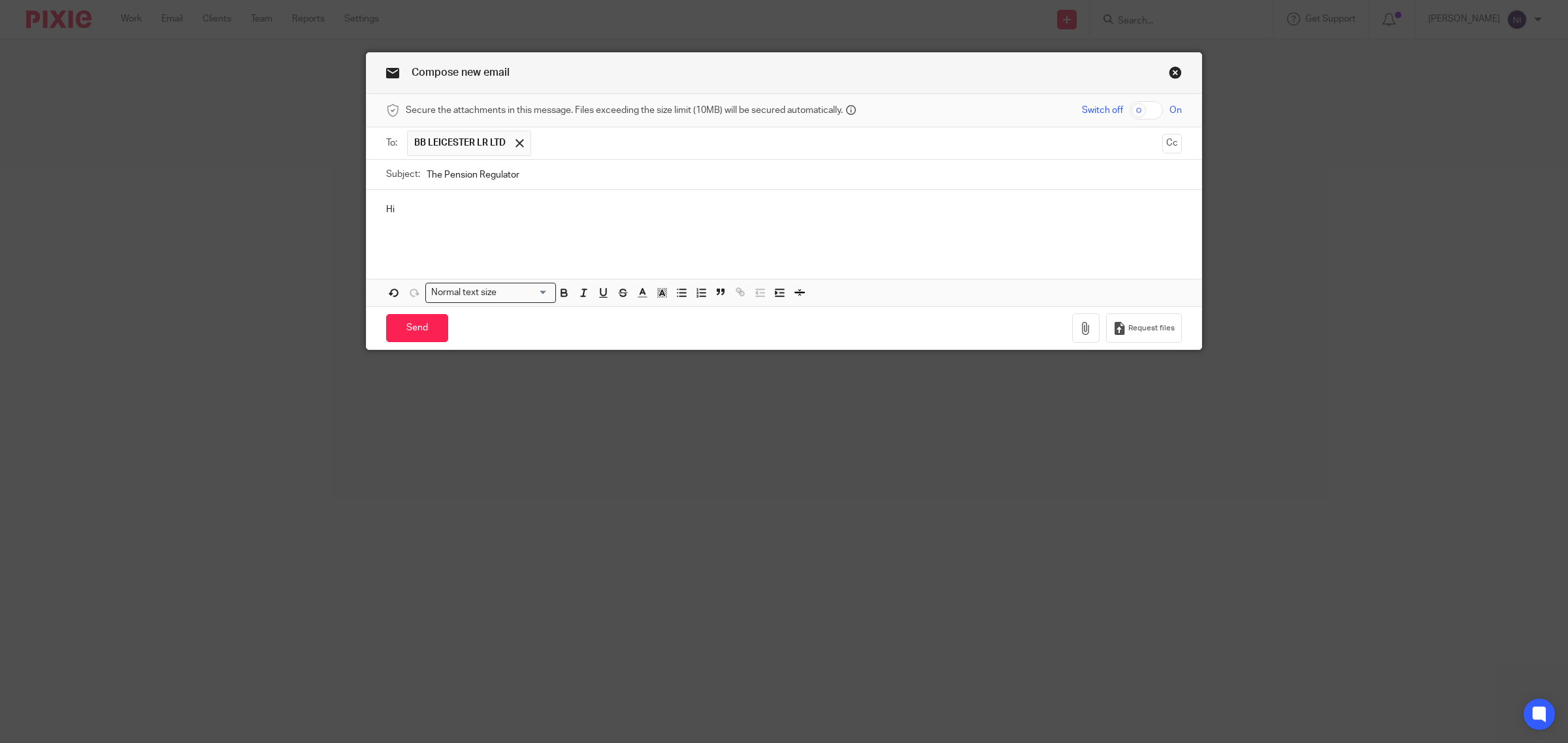
click at [424, 211] on p "Hi" at bounding box center [784, 209] width 796 height 13
click at [589, 151] on input "text" at bounding box center [847, 143] width 619 height 25
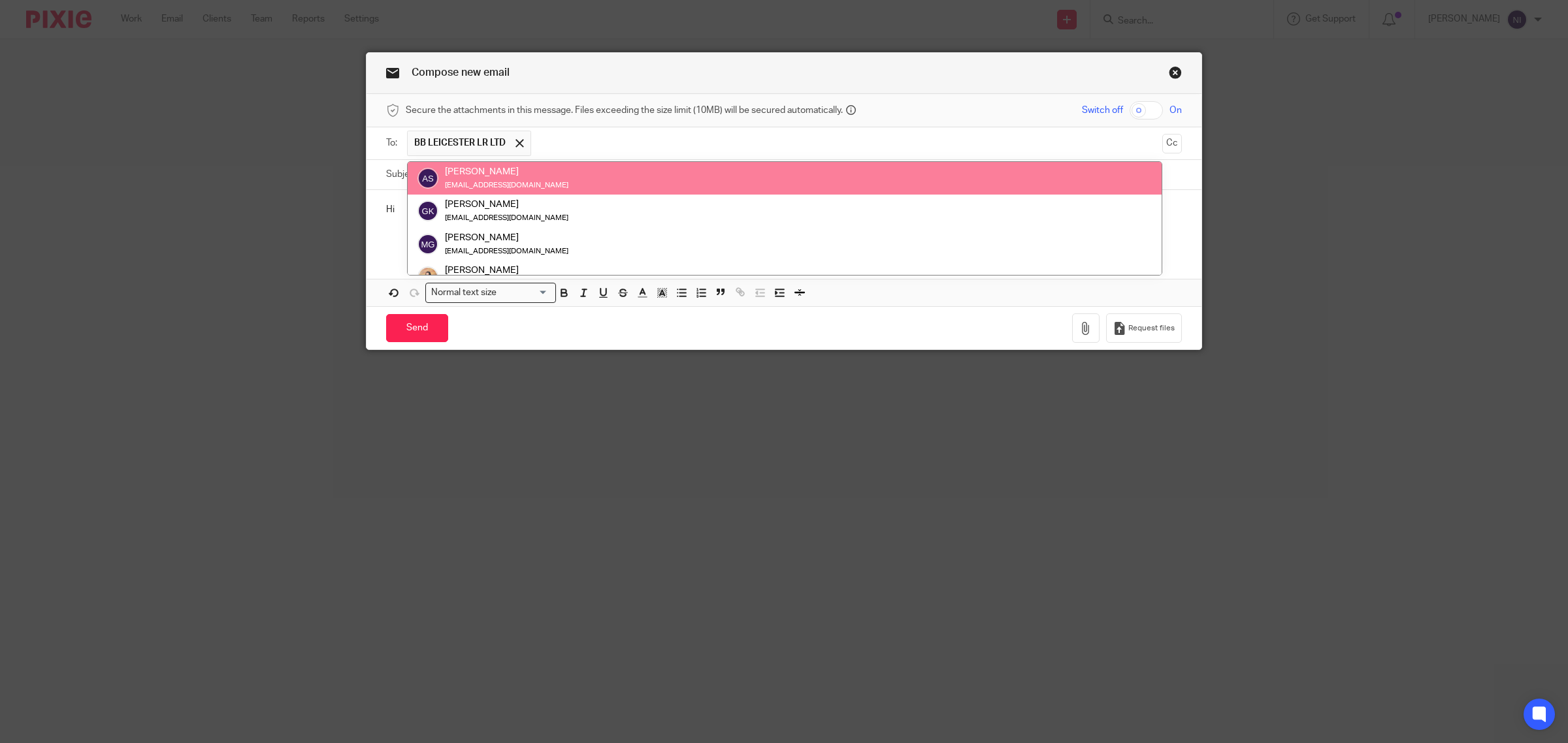
click at [386, 213] on p "Hi" at bounding box center [784, 209] width 796 height 13
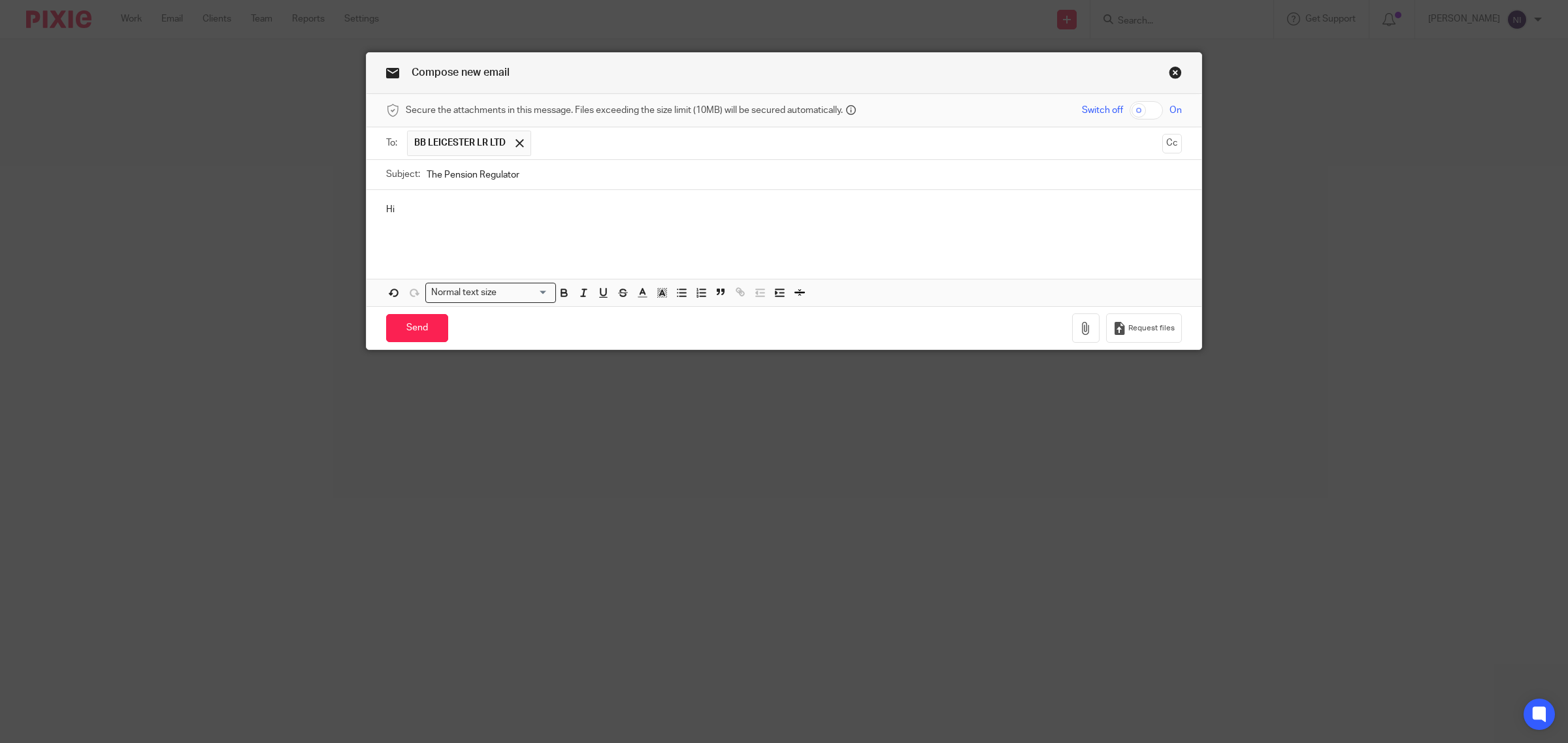
click at [440, 209] on p "Hi" at bounding box center [784, 209] width 796 height 13
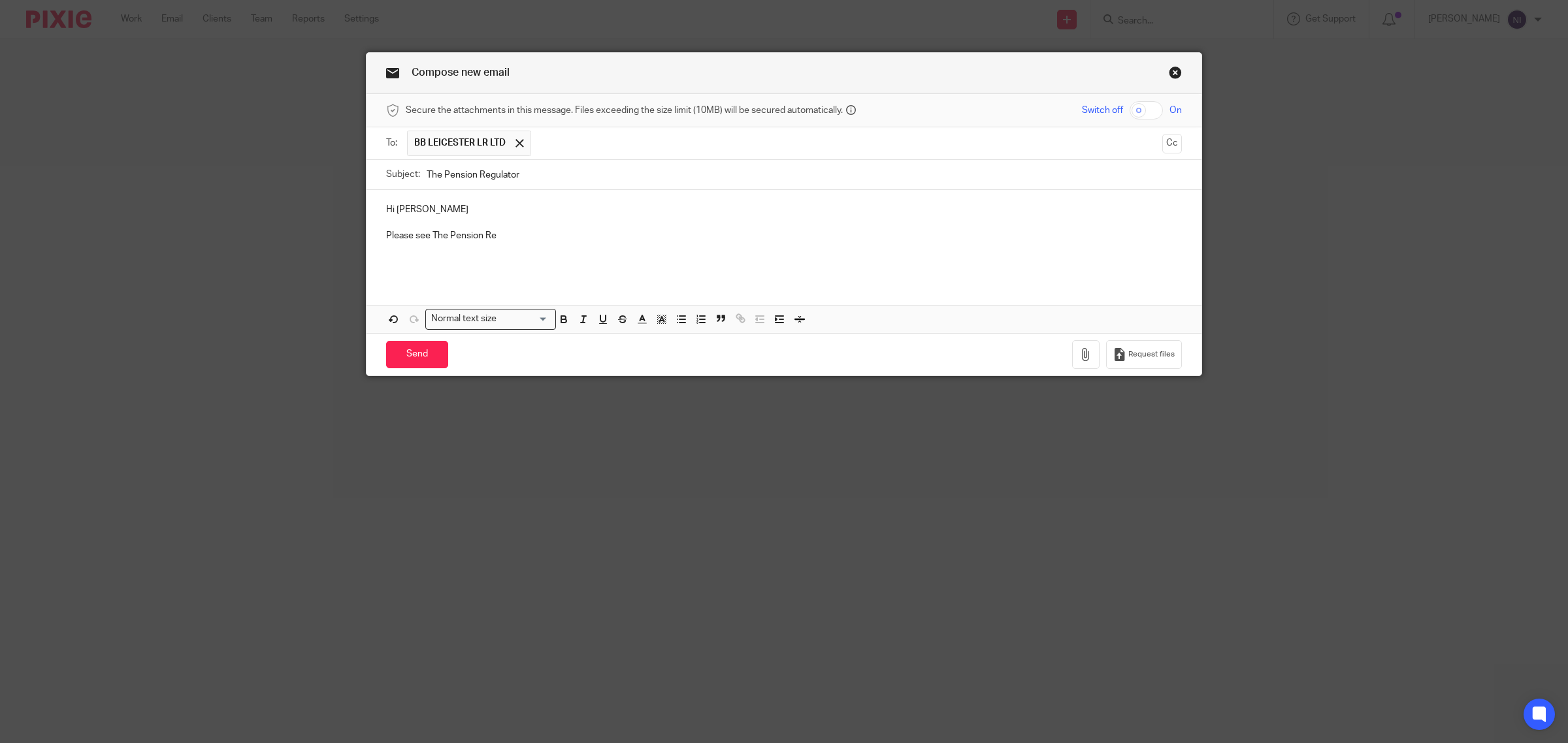
click at [550, 229] on p at bounding box center [784, 222] width 796 height 13
click at [540, 243] on p at bounding box center [784, 249] width 796 height 13
click at [539, 233] on p "Please see The Pension Re" at bounding box center [784, 236] width 796 height 13
click at [1072, 354] on button "button" at bounding box center [1086, 355] width 27 height 29
click at [1169, 73] on link "Close this dialog window" at bounding box center [1175, 74] width 13 height 17
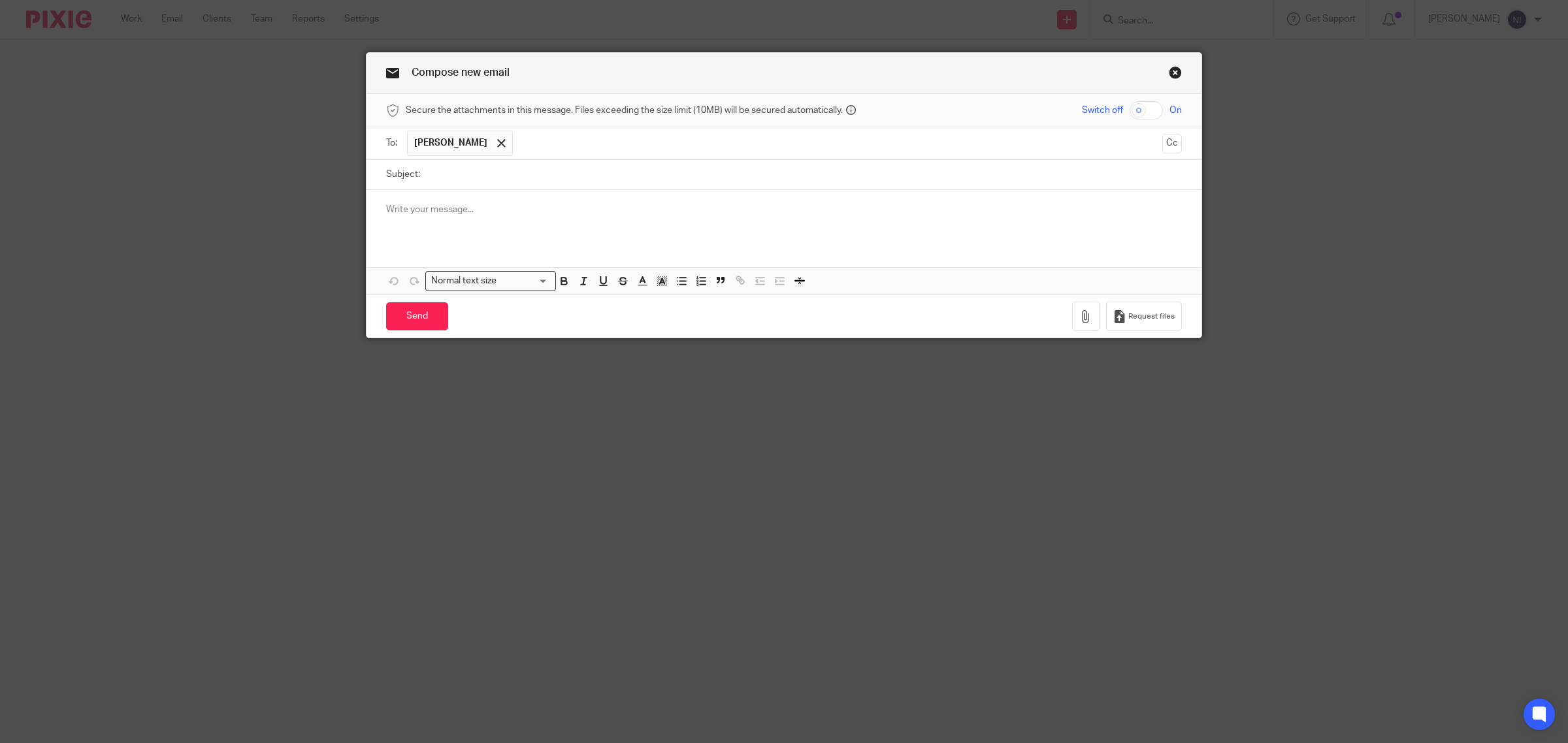
click at [1169, 75] on link "Close this dialog window" at bounding box center [1175, 74] width 13 height 17
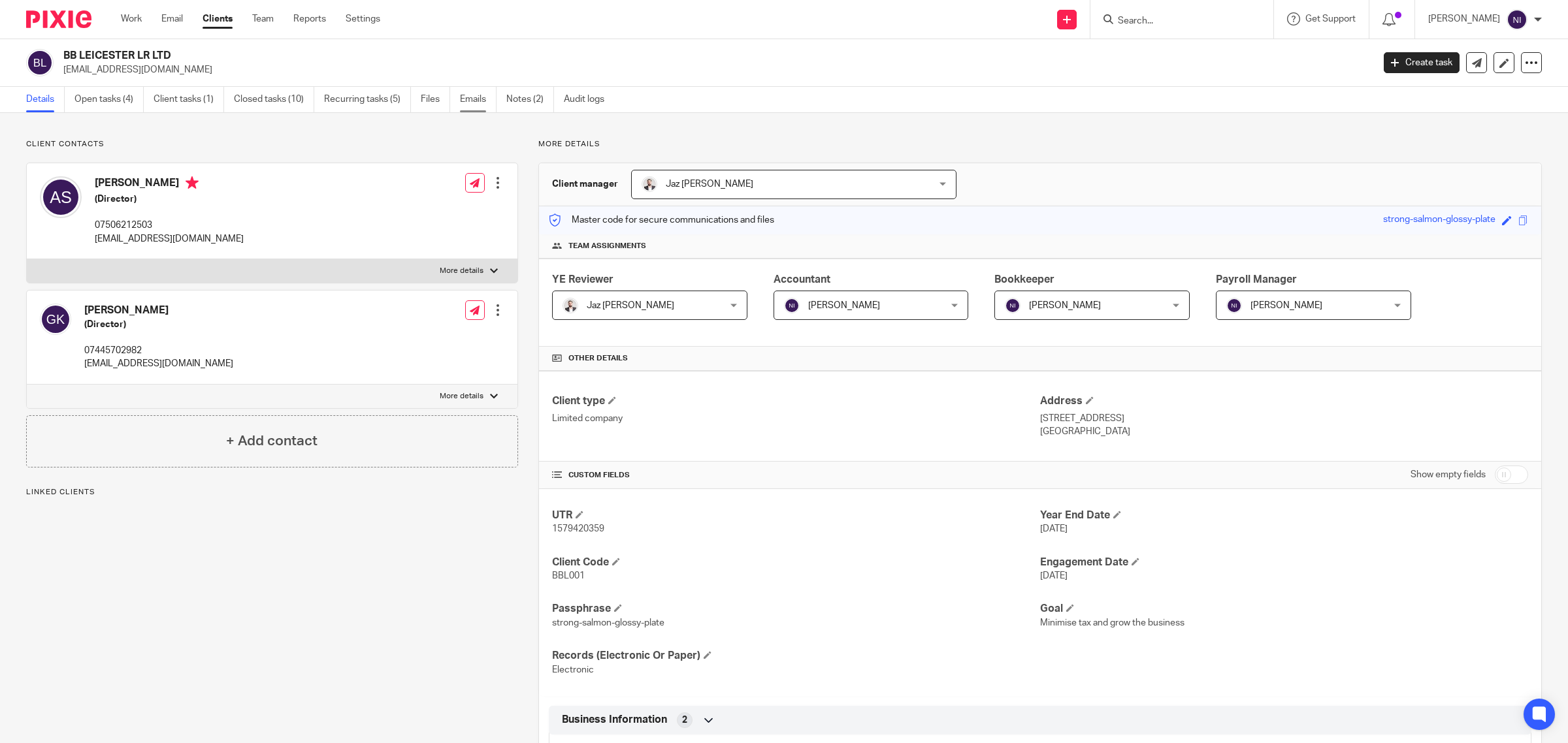
click at [467, 98] on link "Emails" at bounding box center [478, 99] width 36 height 25
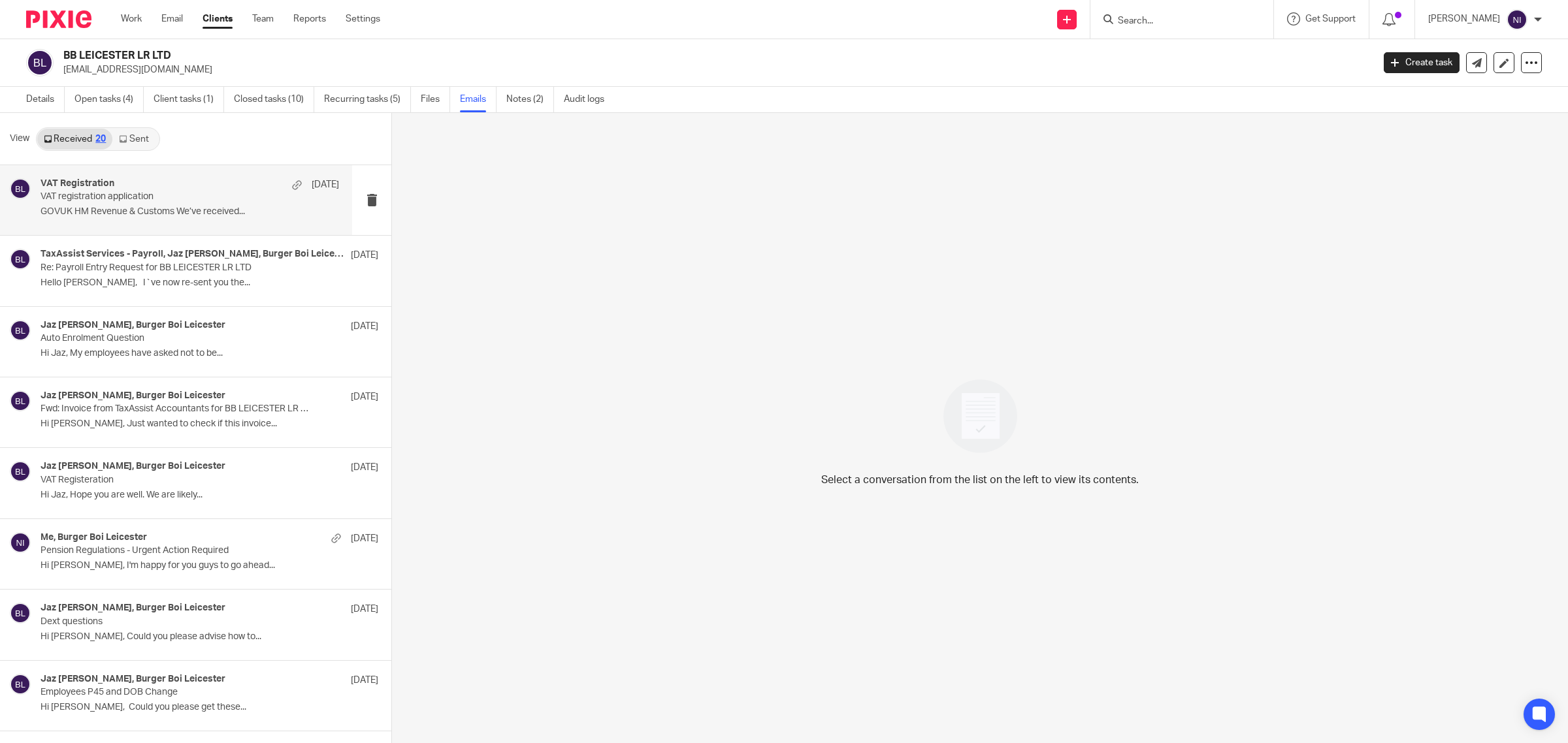
click at [160, 213] on p "GOVUK HM Revenue & Customs We’ve received..." at bounding box center [190, 212] width 299 height 11
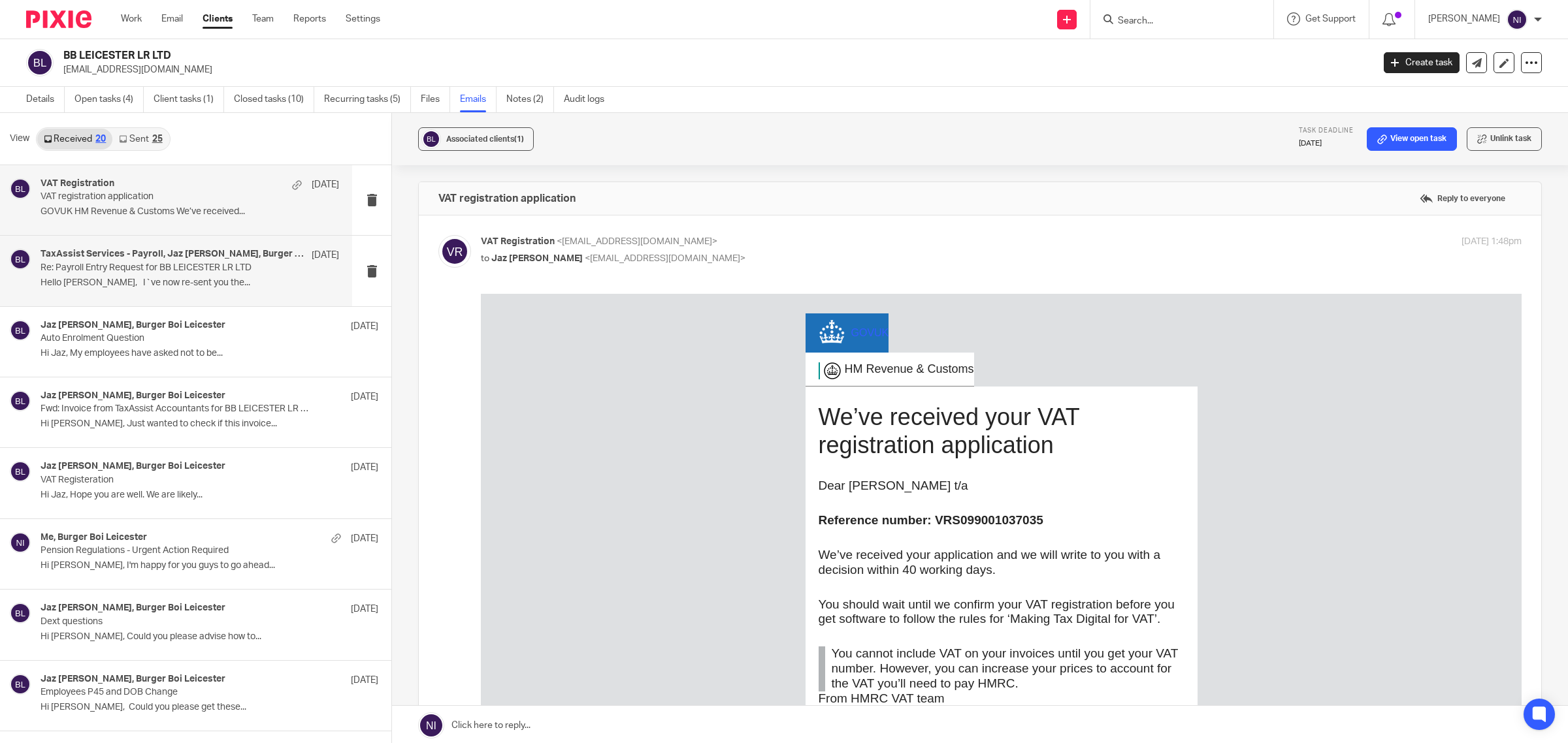
click at [177, 262] on p "Re: Payroll Entry Request for BB LEICESTER LR LTD" at bounding box center [160, 268] width 239 height 11
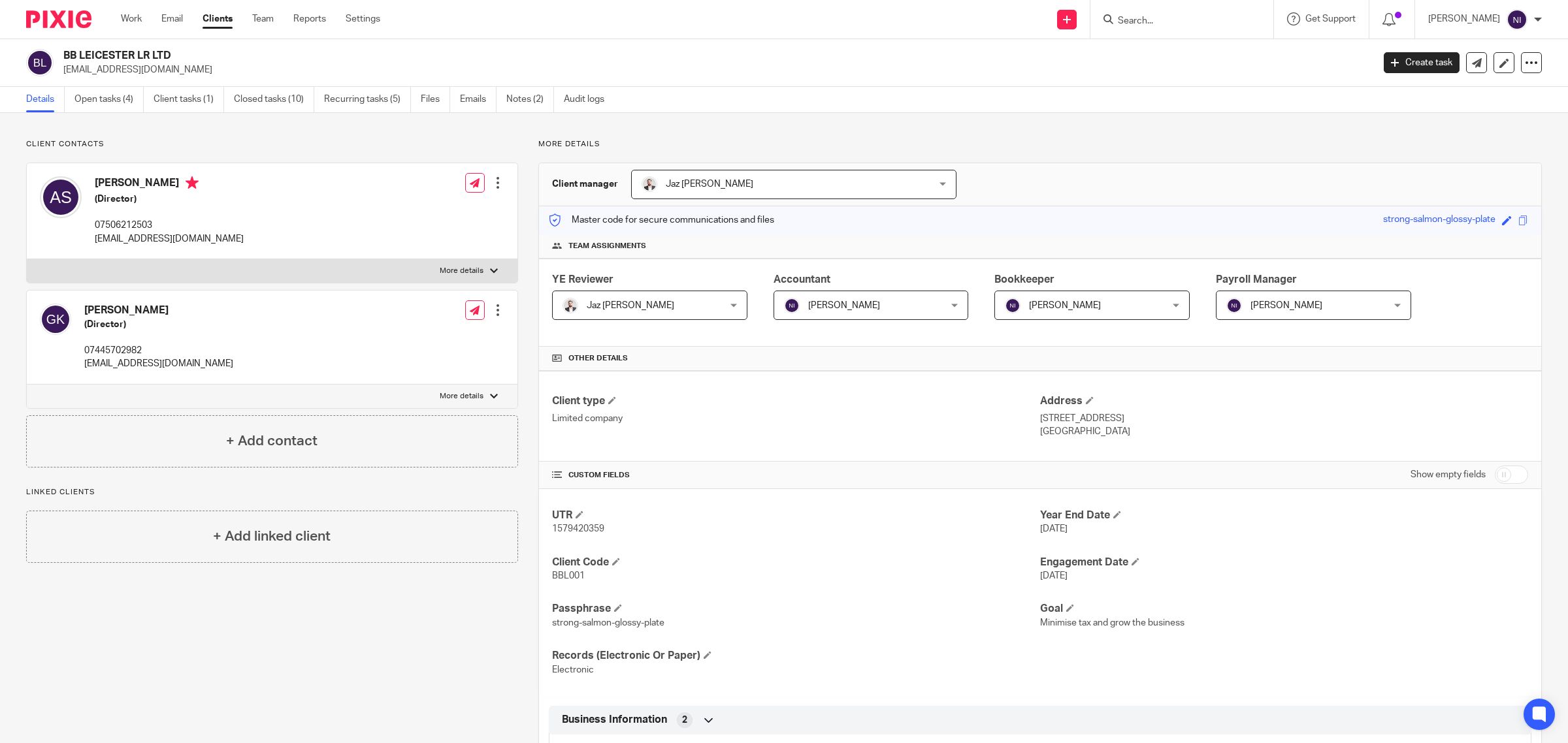
drag, startPoint x: 1211, startPoint y: 11, endPoint x: 1210, endPoint y: 18, distance: 7.1
click at [1211, 11] on form at bounding box center [1186, 19] width 139 height 16
click at [1210, 18] on input "Search" at bounding box center [1175, 21] width 118 height 12
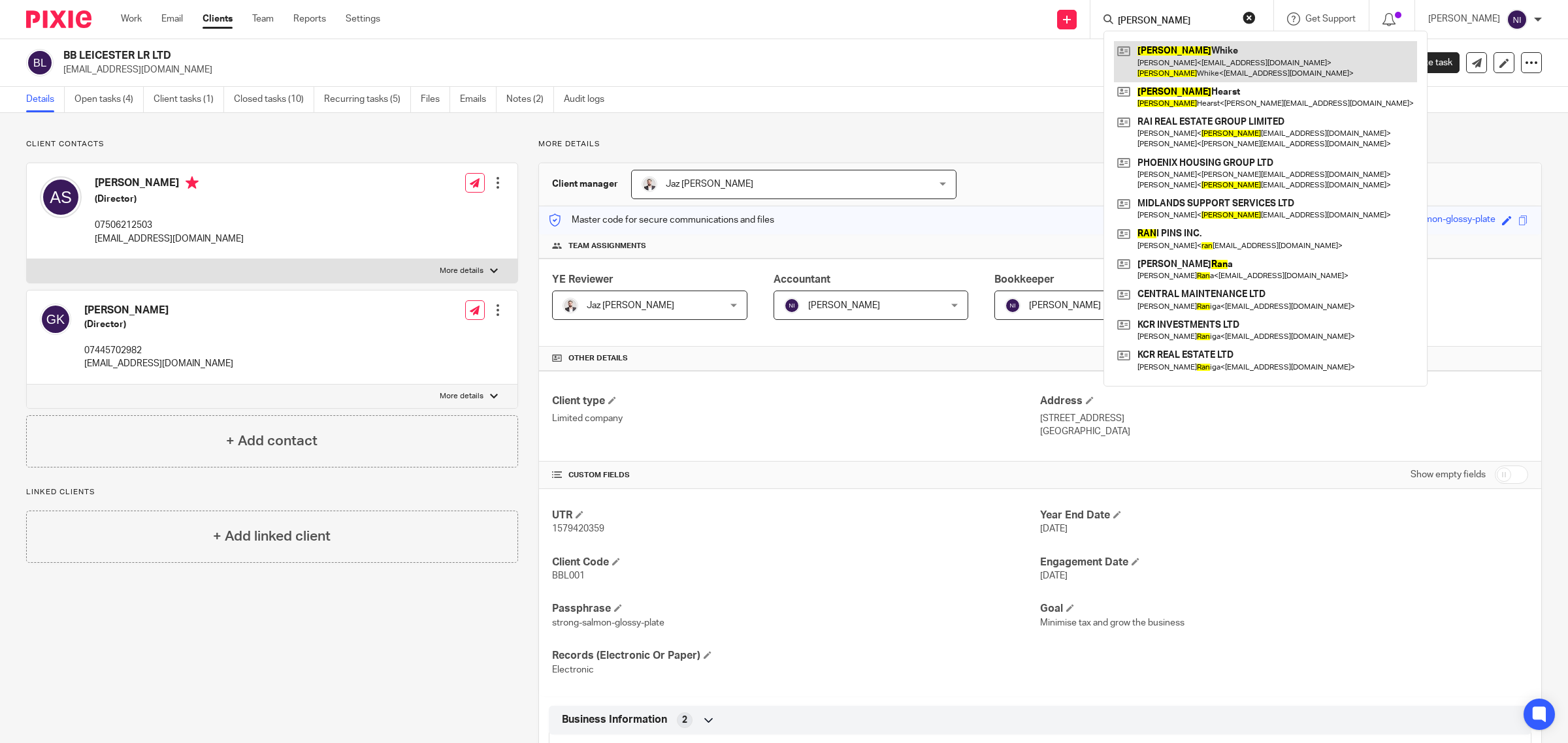
type input "ryan"
click at [1219, 53] on link at bounding box center [1266, 62] width 303 height 41
click at [1170, 18] on input "ryan" at bounding box center [1175, 21] width 118 height 12
drag, startPoint x: 1181, startPoint y: 17, endPoint x: 869, endPoint y: 10, distance: 312.1
click at [869, 10] on div "Send new email Create task Add client Request signature ryan Ryan Whike Katrina…" at bounding box center [983, 19] width 1168 height 38
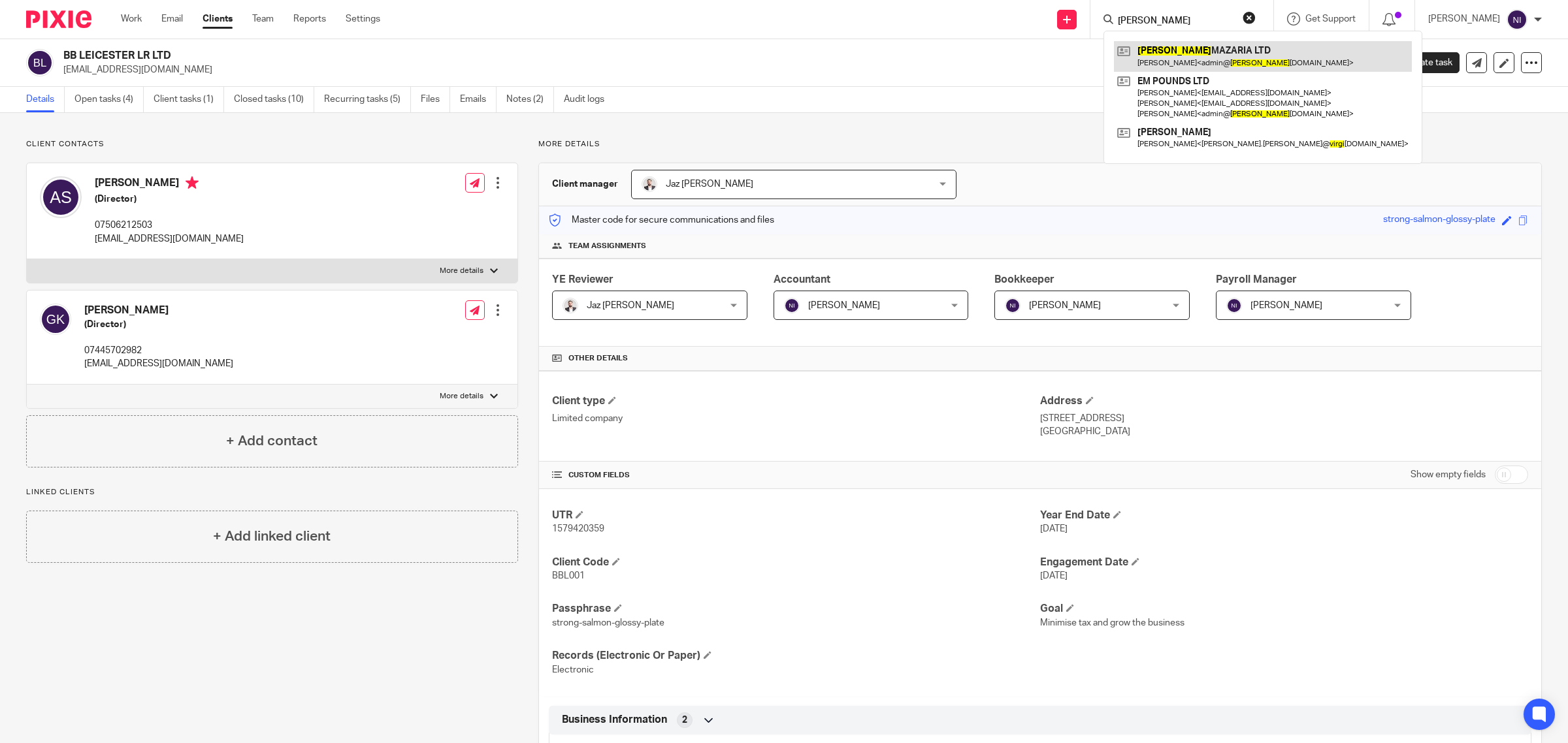
type input "virdi"
click at [1223, 56] on link at bounding box center [1264, 56] width 298 height 30
click at [137, 13] on link "Work" at bounding box center [132, 19] width 21 height 13
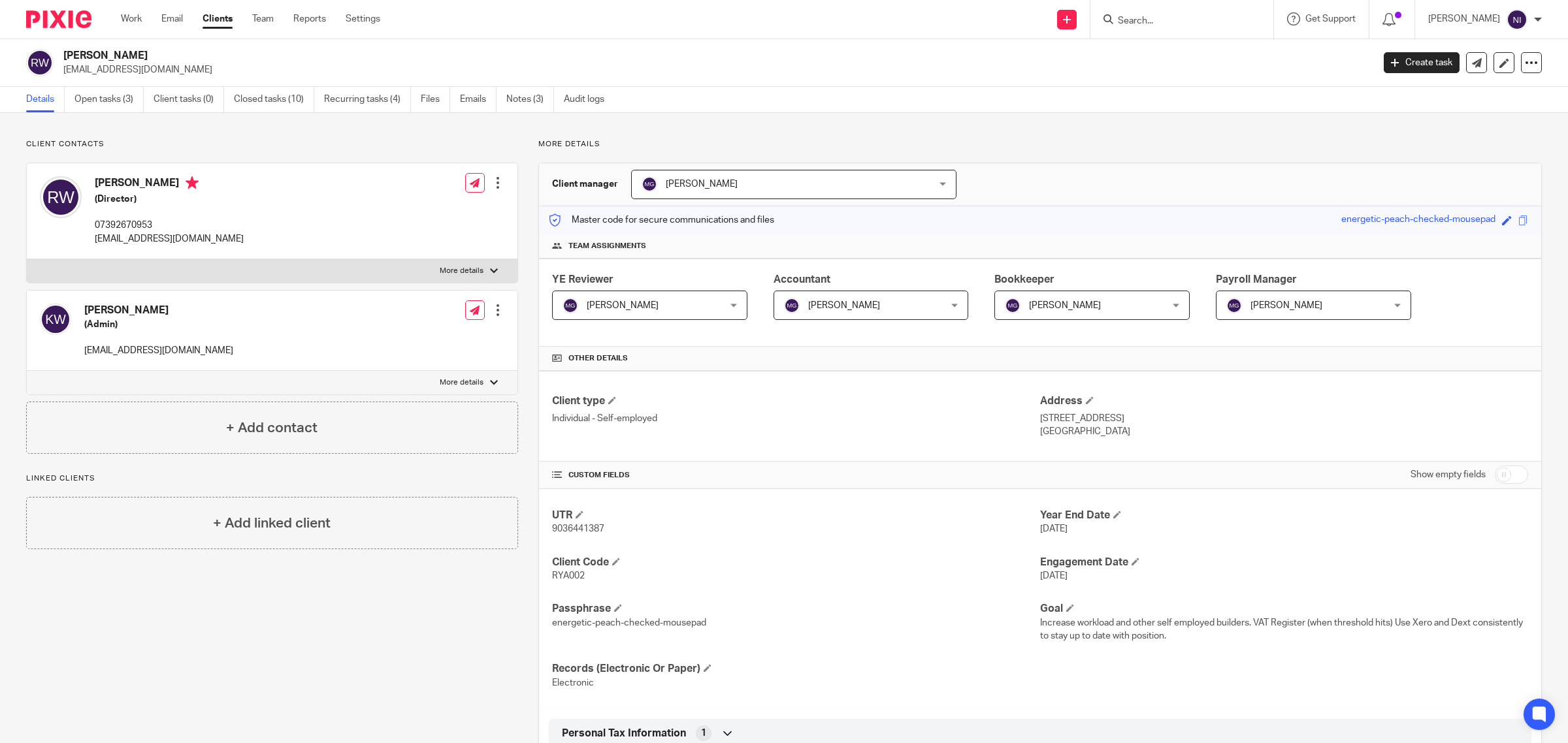
click at [1181, 11] on form at bounding box center [1186, 19] width 139 height 16
click at [1178, 17] on input "Search" at bounding box center [1175, 21] width 118 height 12
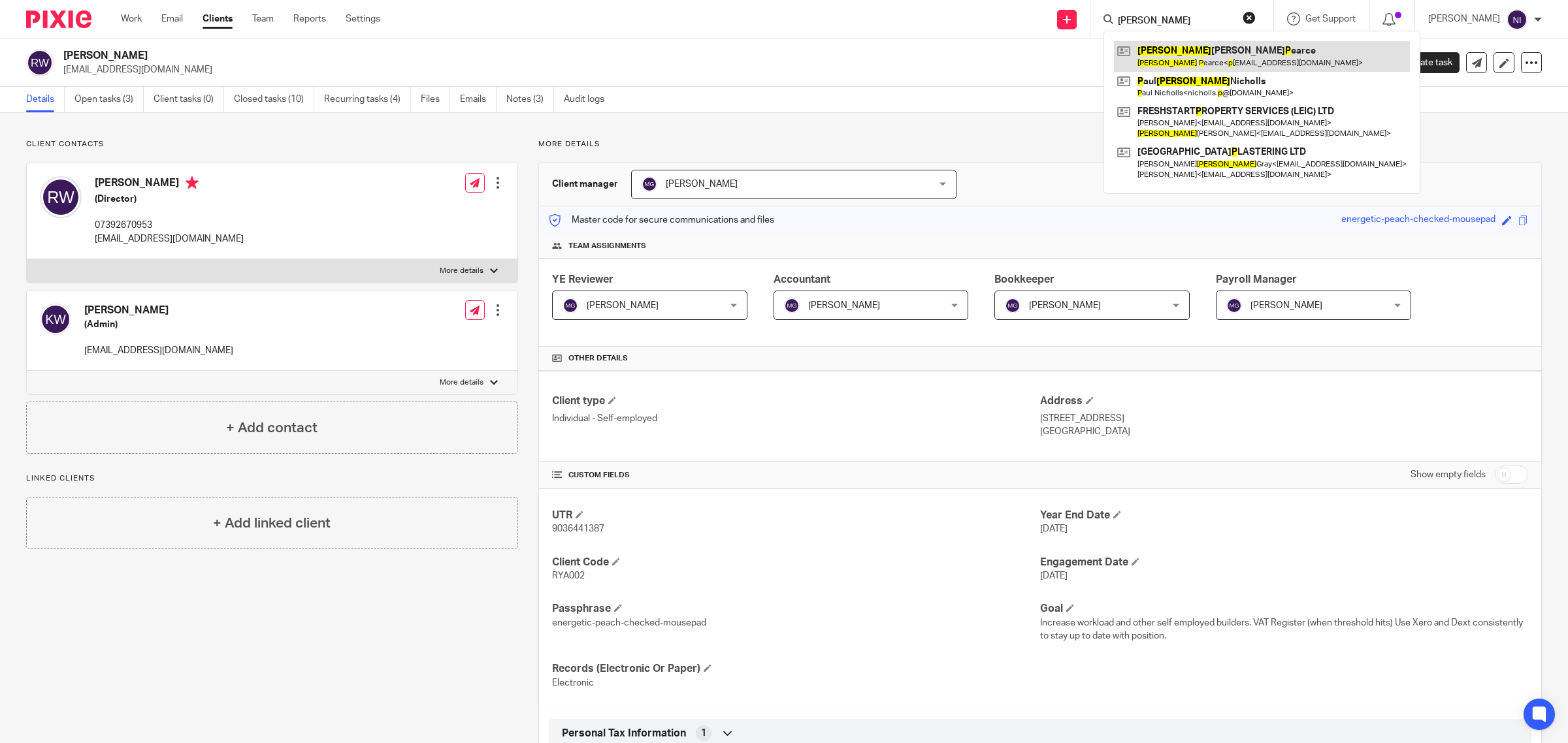
type input "[PERSON_NAME]"
drag, startPoint x: 1187, startPoint y: 56, endPoint x: 1030, endPoint y: 29, distance: 159.3
click at [1187, 56] on link at bounding box center [1262, 56] width 296 height 30
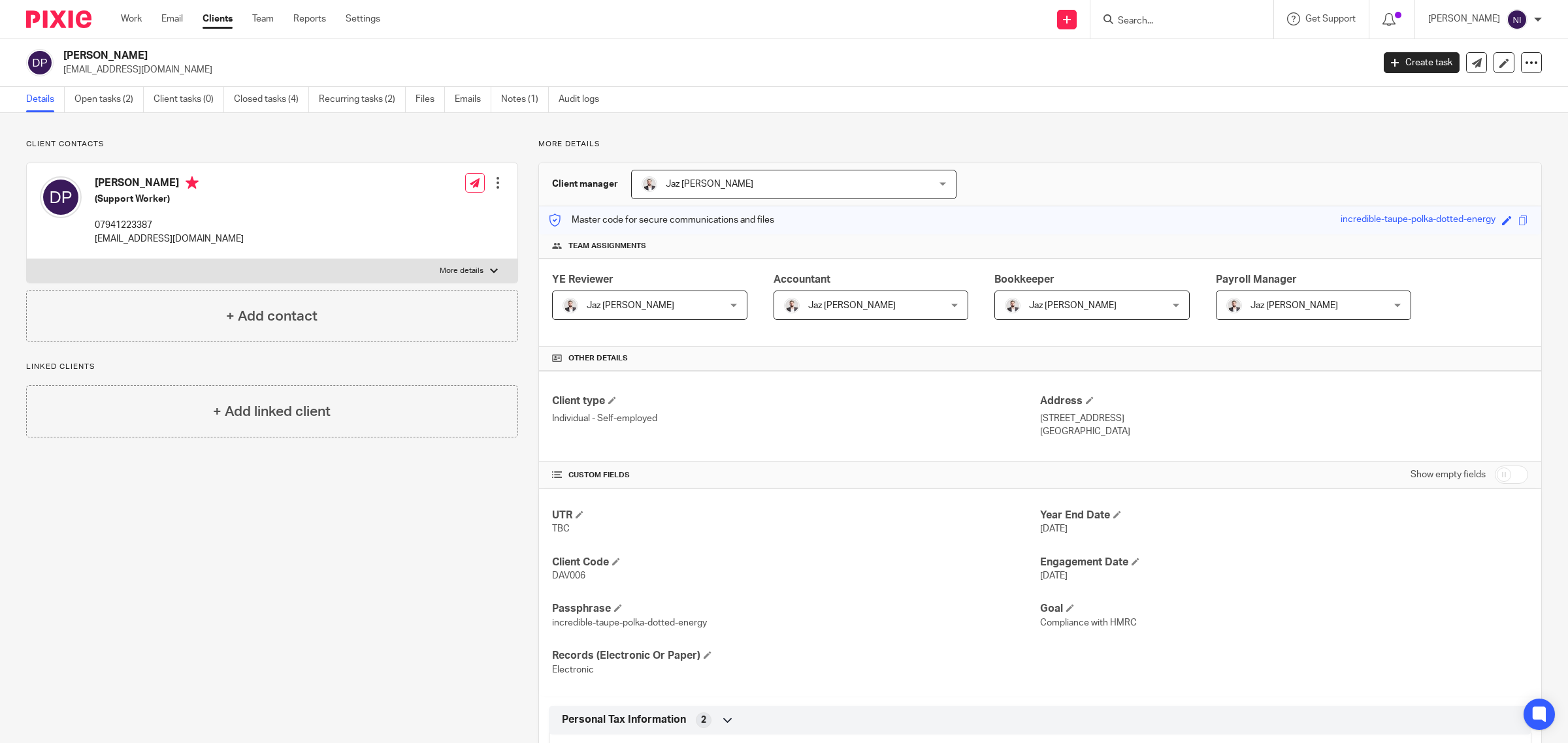
click at [1180, 20] on input "Search" at bounding box center [1175, 21] width 118 height 12
drag, startPoint x: 1170, startPoint y: 24, endPoint x: 1534, endPoint y: 23, distance: 364.0
click at [1170, 24] on input "jag" at bounding box center [1175, 21] width 118 height 12
click at [1162, 24] on input "jag" at bounding box center [1175, 21] width 118 height 12
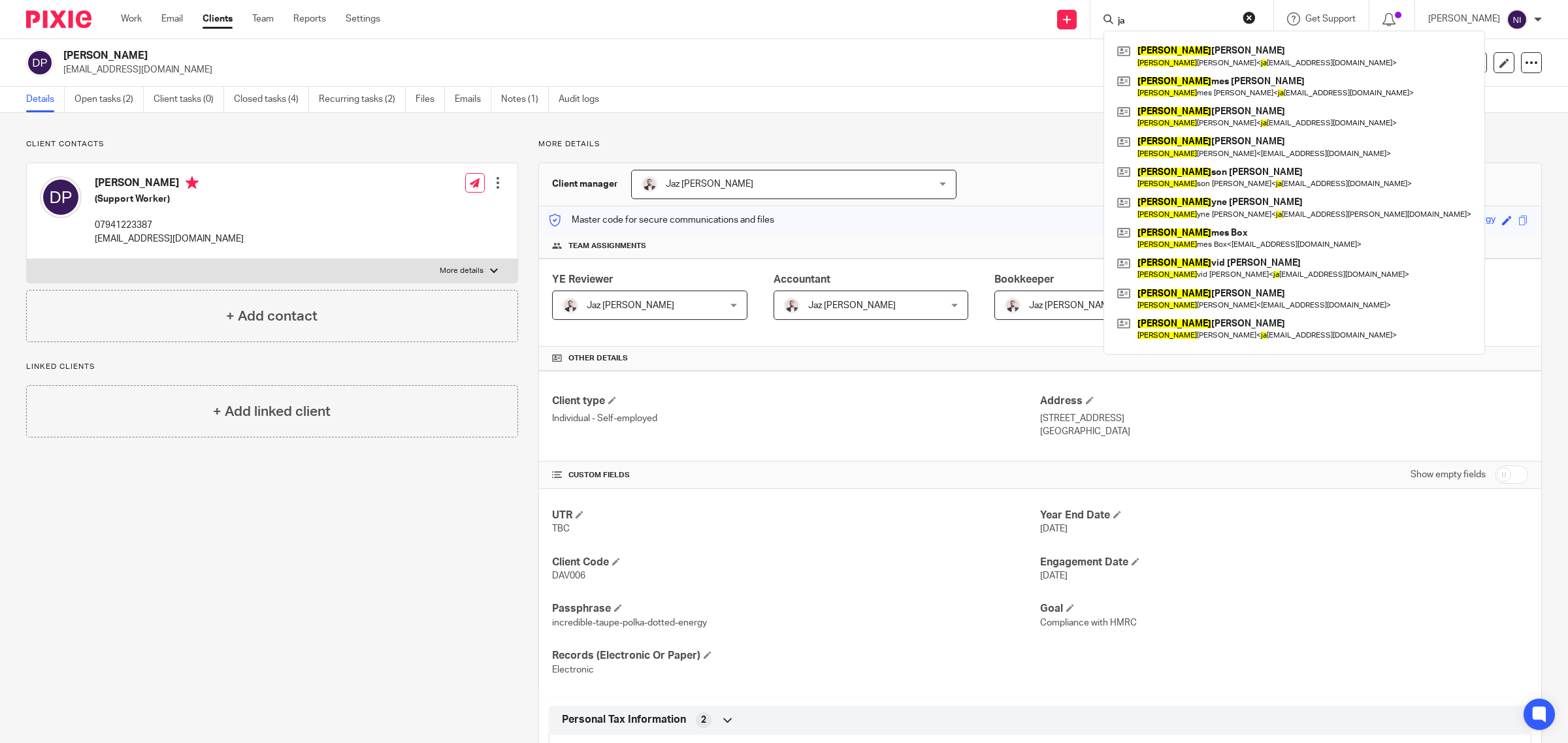
type input "j"
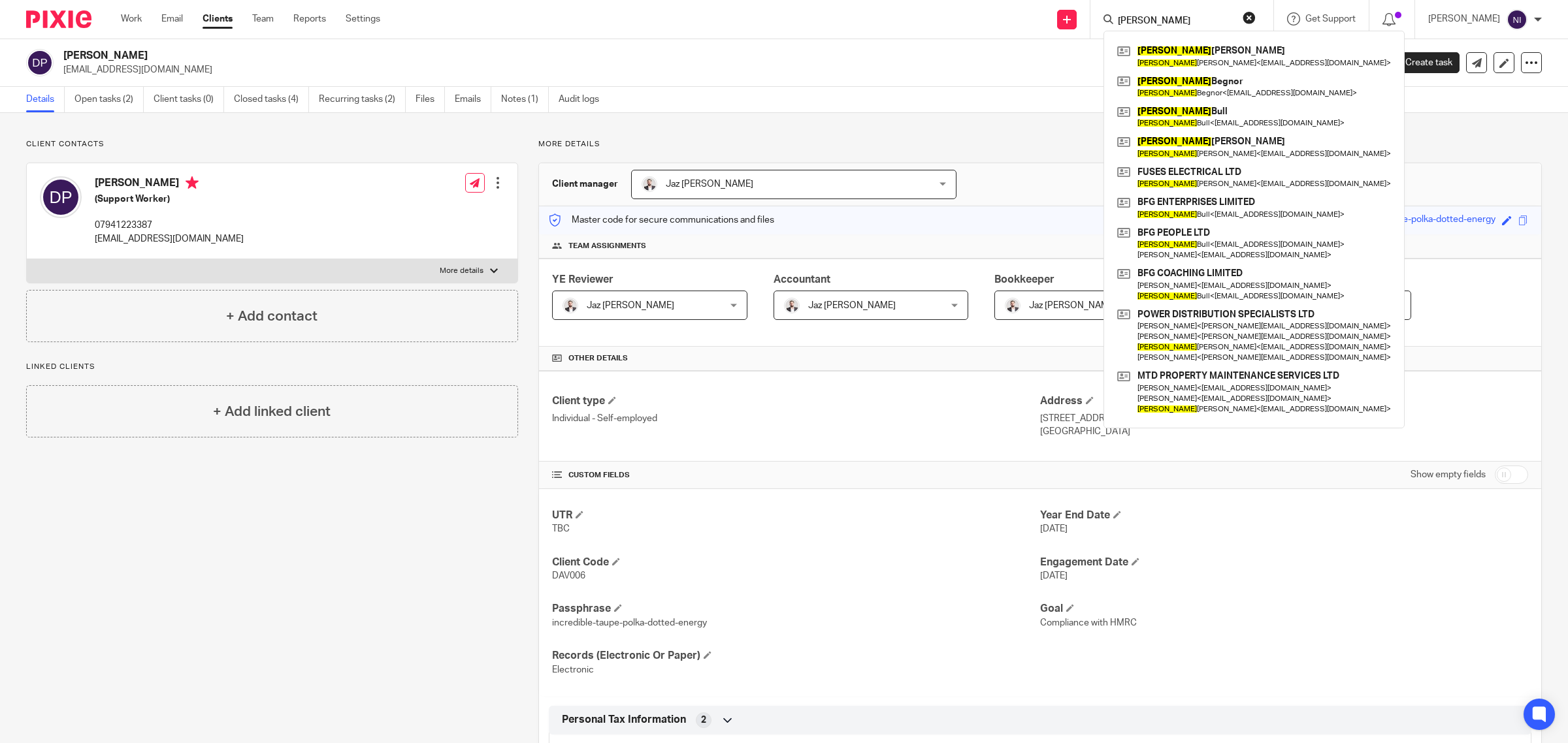
type input "mathhew"
click at [1205, 113] on link at bounding box center [1254, 117] width 280 height 30
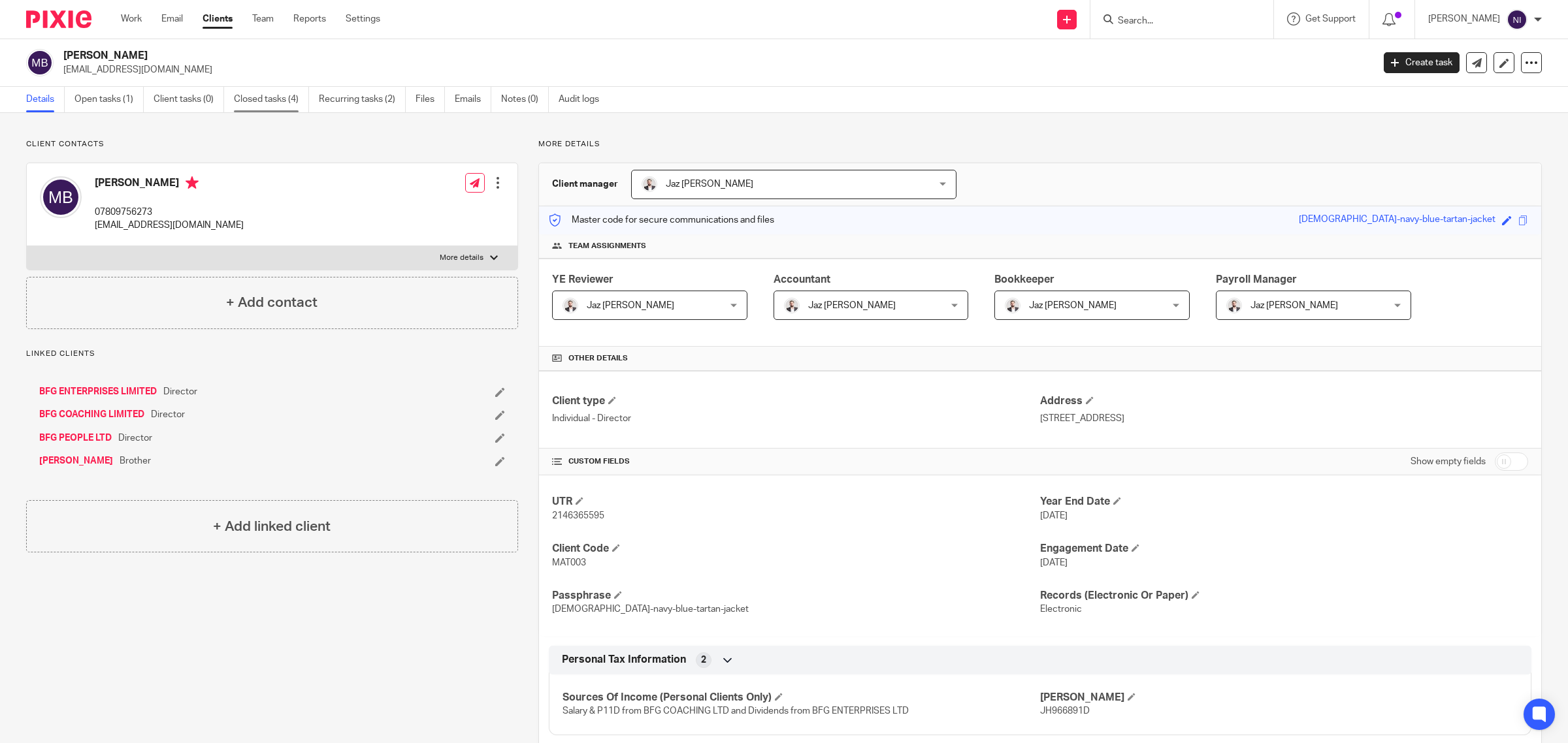
click at [276, 101] on link "Closed tasks (4)" at bounding box center [271, 99] width 75 height 25
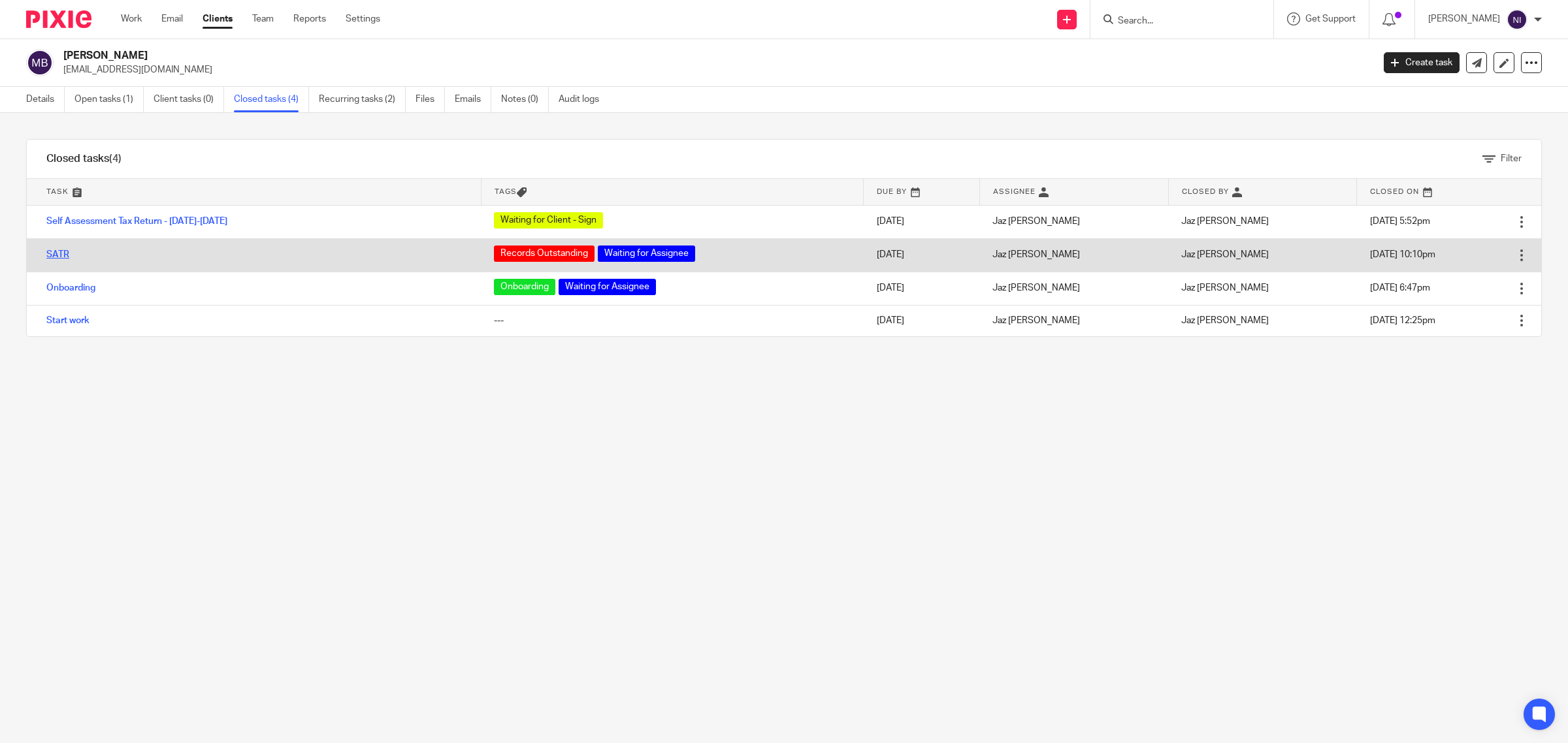
click at [50, 255] on link "SATR" at bounding box center [57, 255] width 23 height 9
click at [64, 250] on link "SATR" at bounding box center [57, 255] width 23 height 9
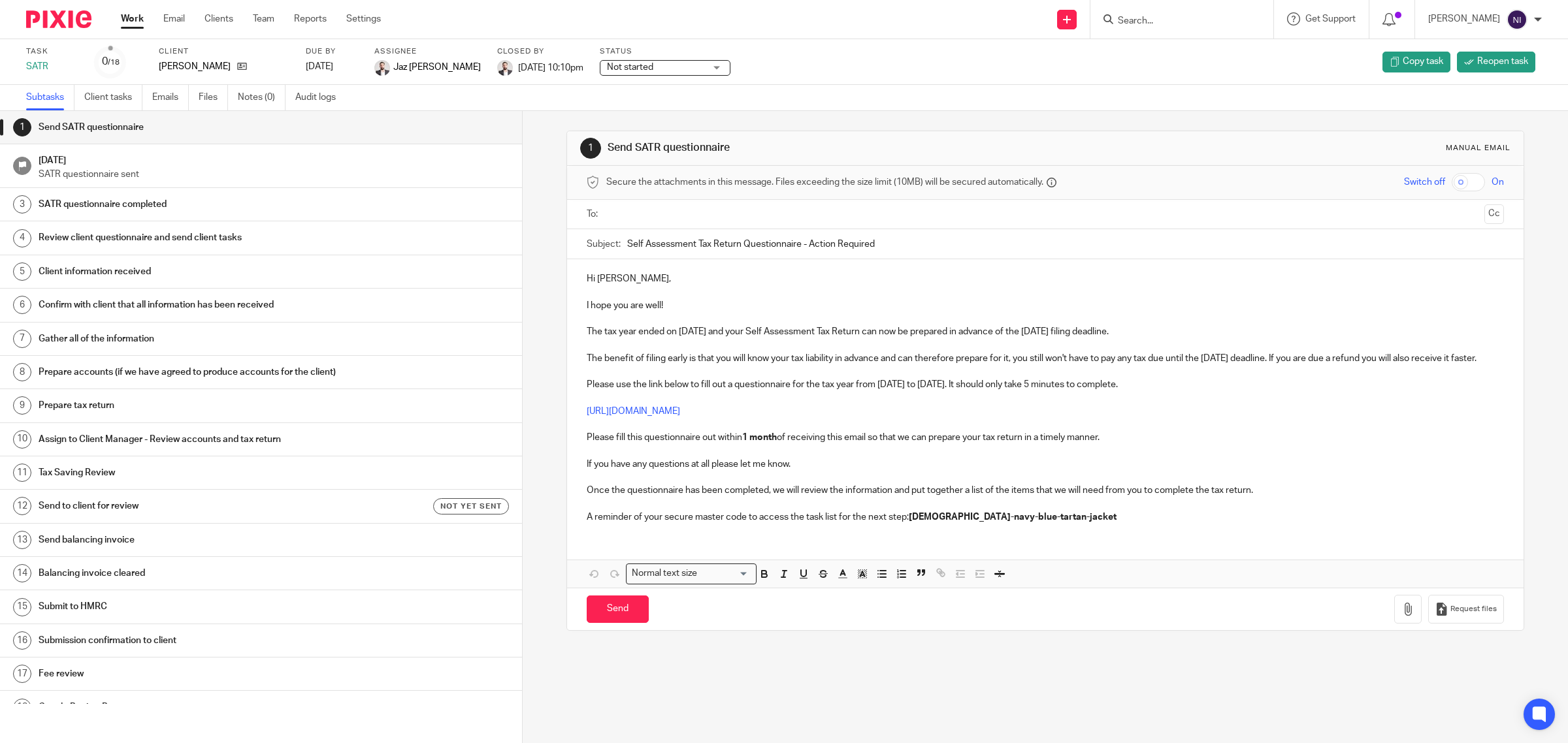
click at [1156, 18] on input "Search" at bounding box center [1175, 21] width 118 height 12
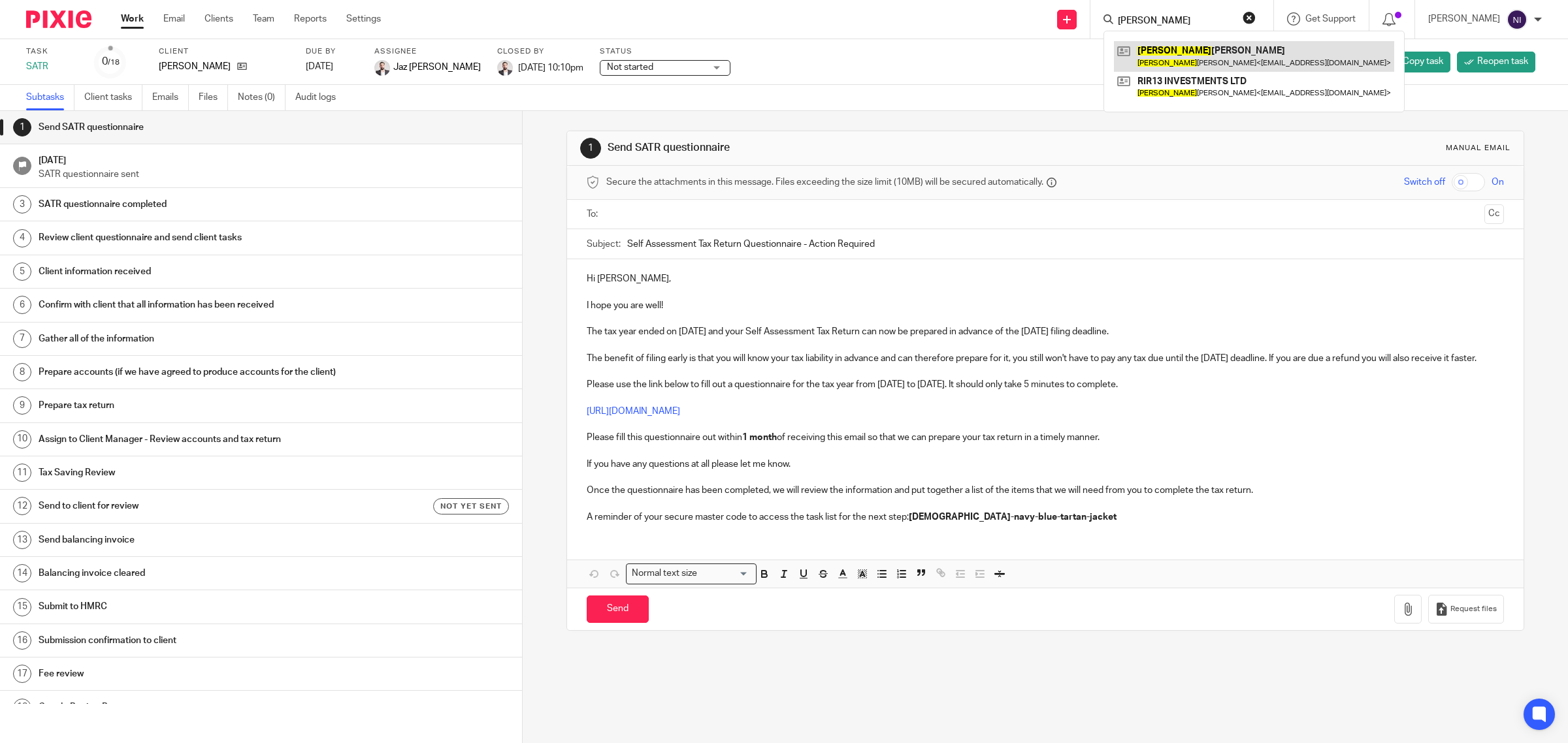
type input "robind"
click at [1184, 55] on link at bounding box center [1254, 56] width 280 height 30
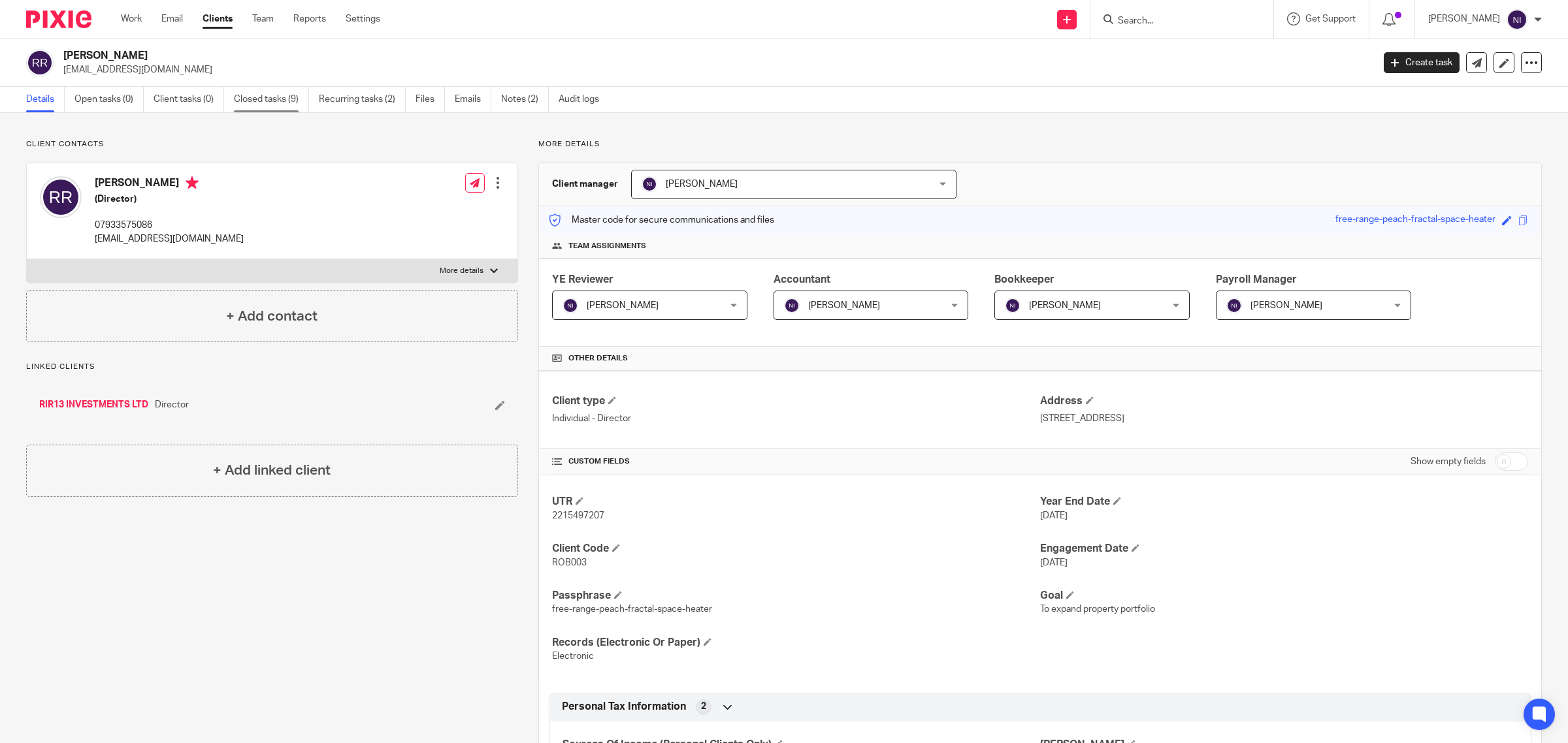
click at [265, 106] on link "Closed tasks (9)" at bounding box center [271, 99] width 75 height 25
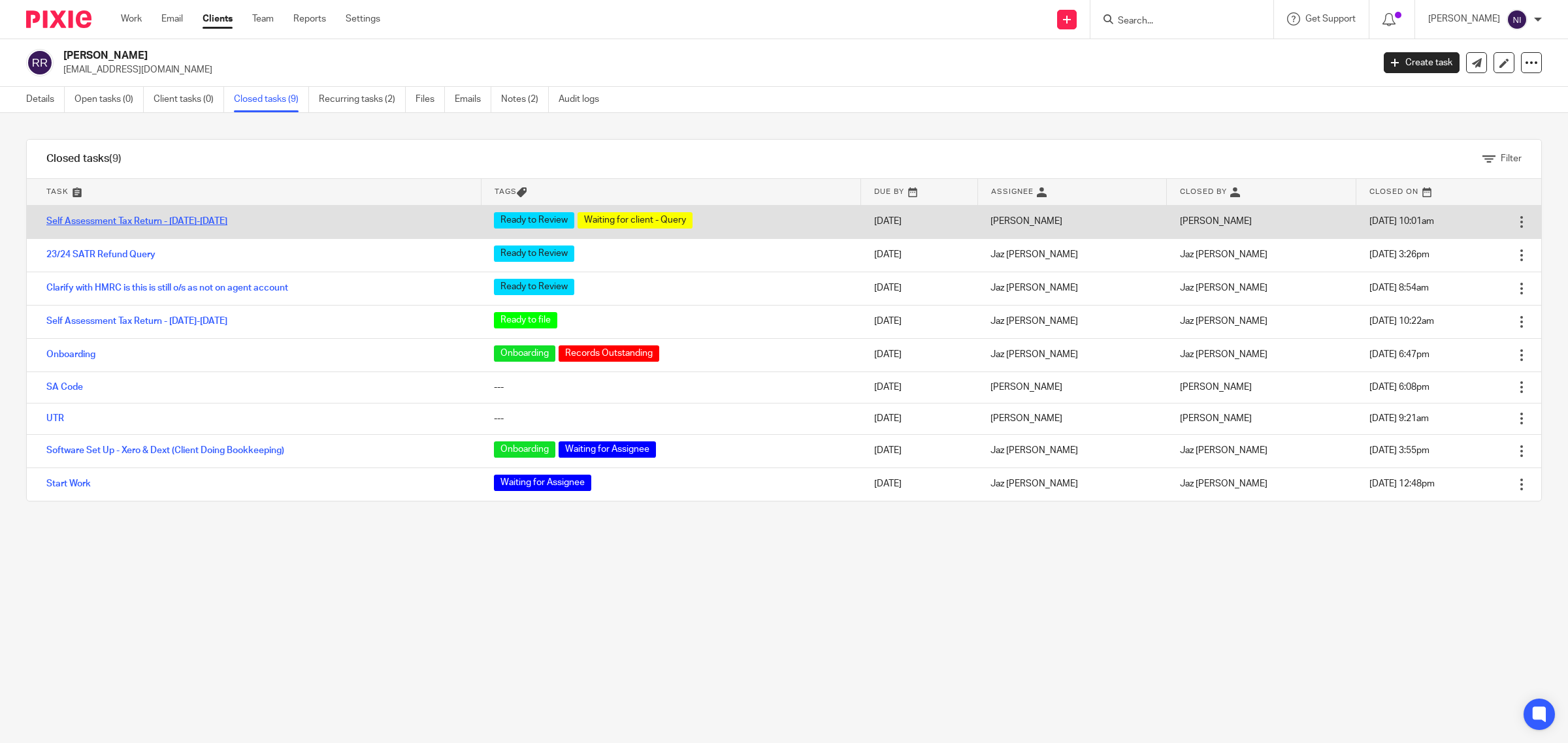
click at [158, 220] on link "Self Assessment Tax Return - [DATE]-[DATE]" at bounding box center [136, 221] width 181 height 9
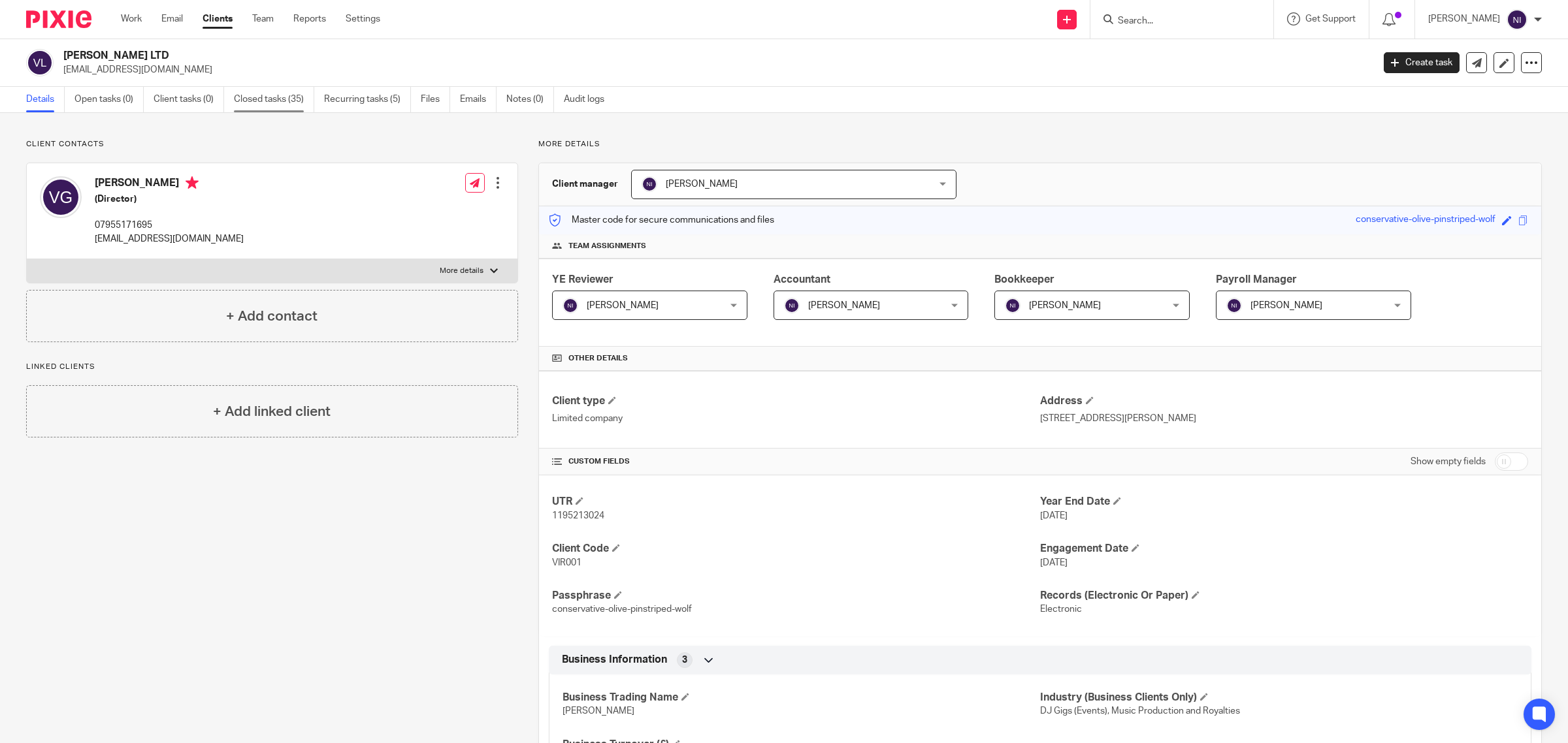
click at [255, 105] on link "Closed tasks (35)" at bounding box center [274, 99] width 80 height 25
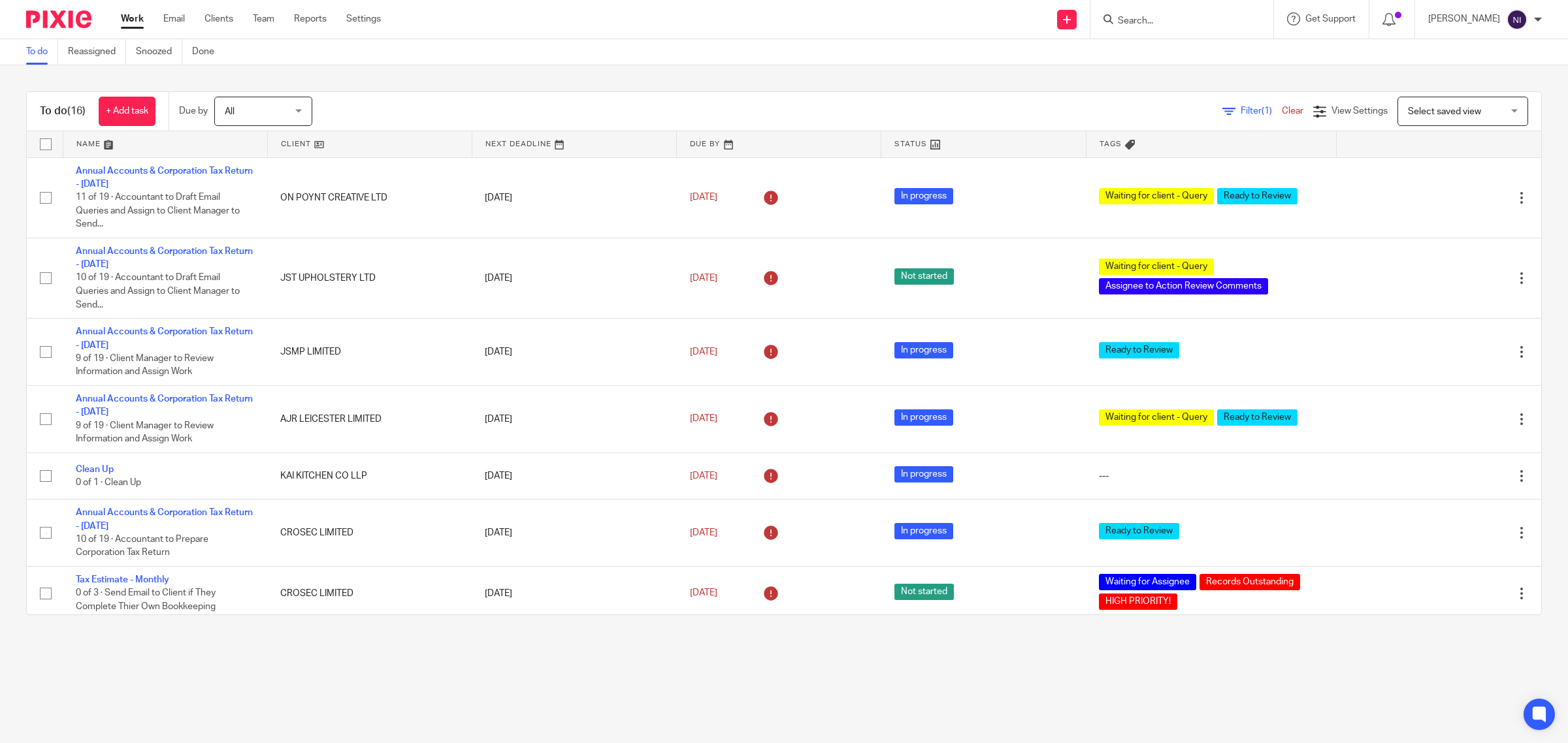
click at [92, 148] on link at bounding box center [165, 144] width 204 height 26
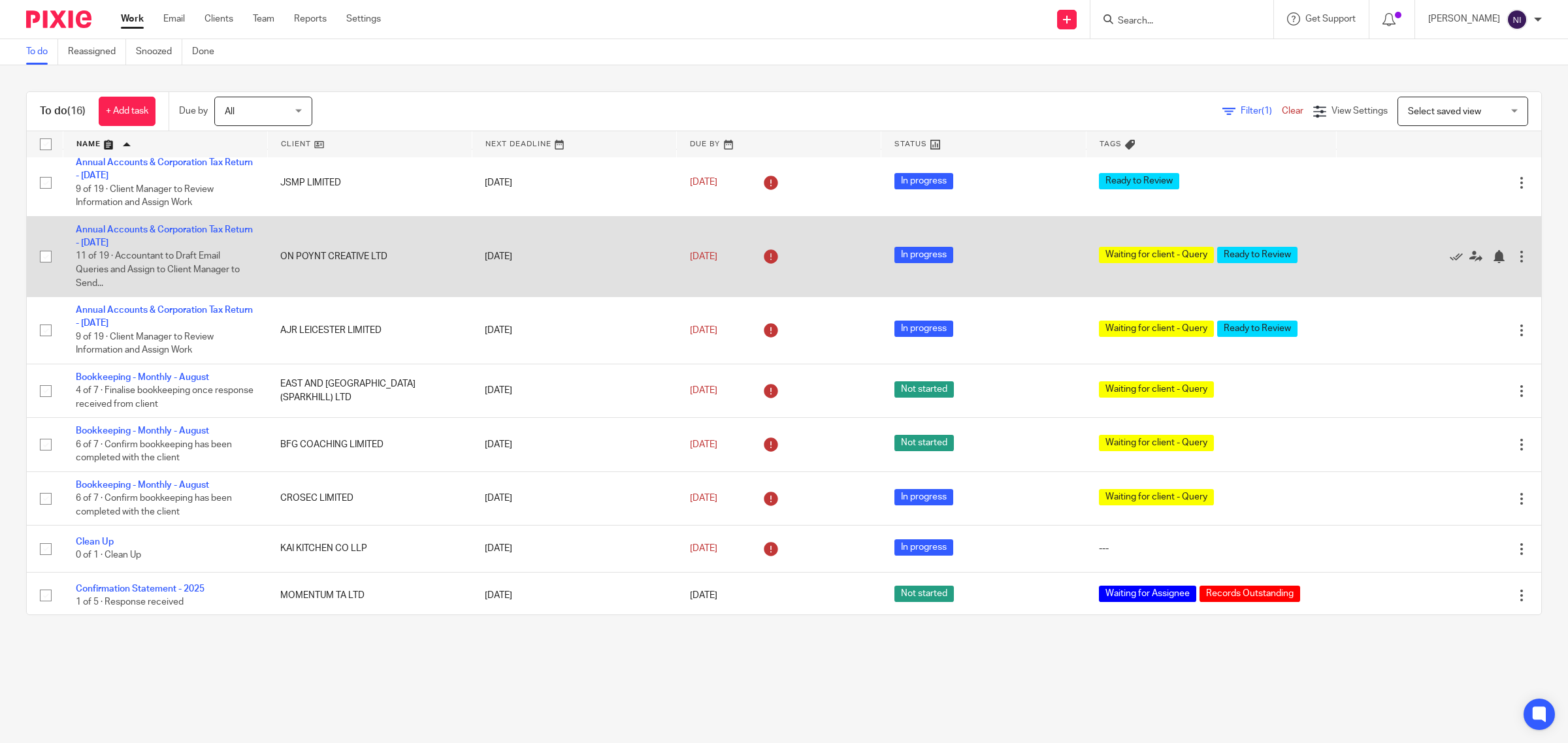
scroll to position [527, 0]
